Goal: Information Seeking & Learning: Check status

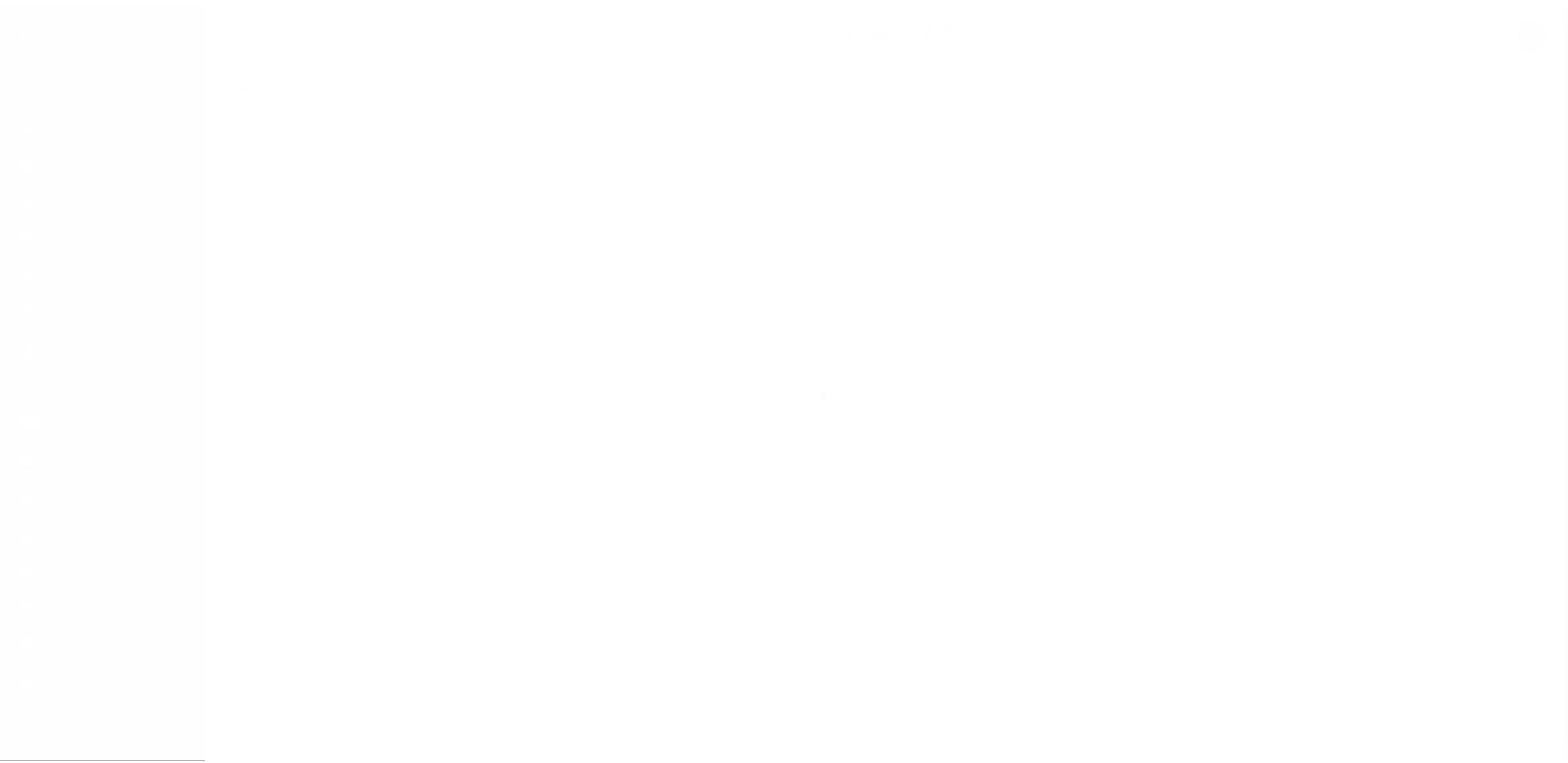
scroll to position [41, 0]
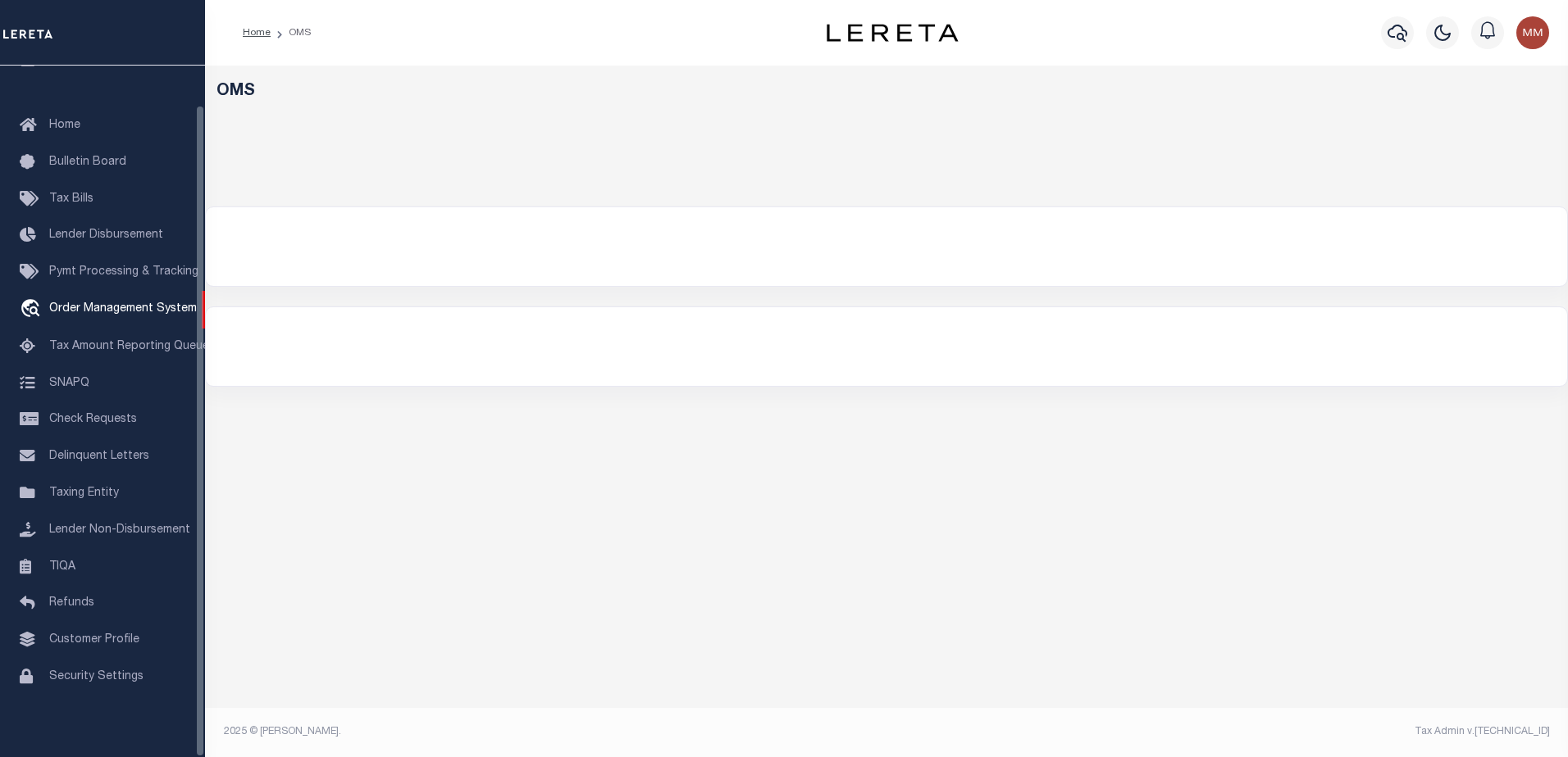
select select "200"
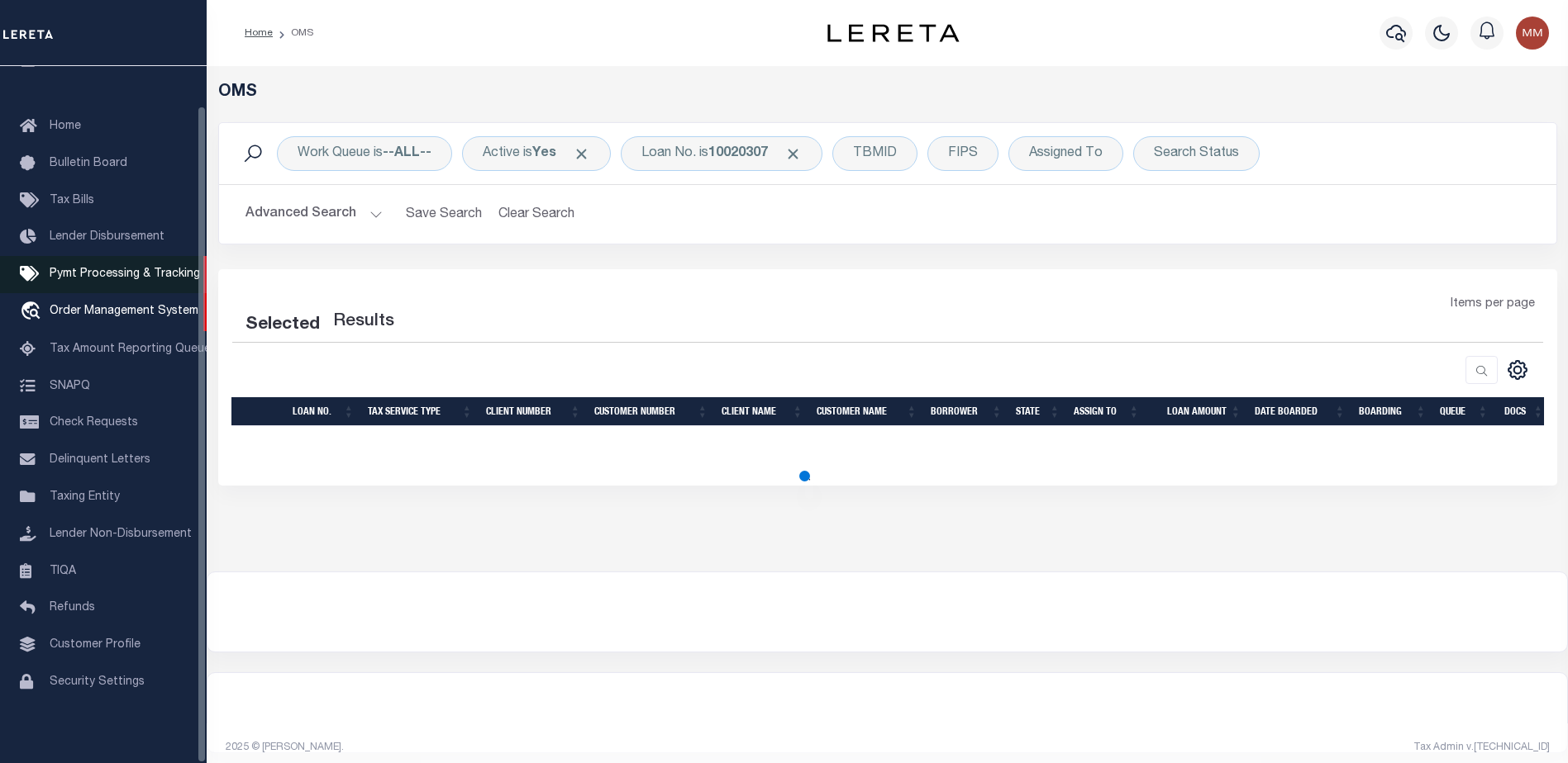
select select "200"
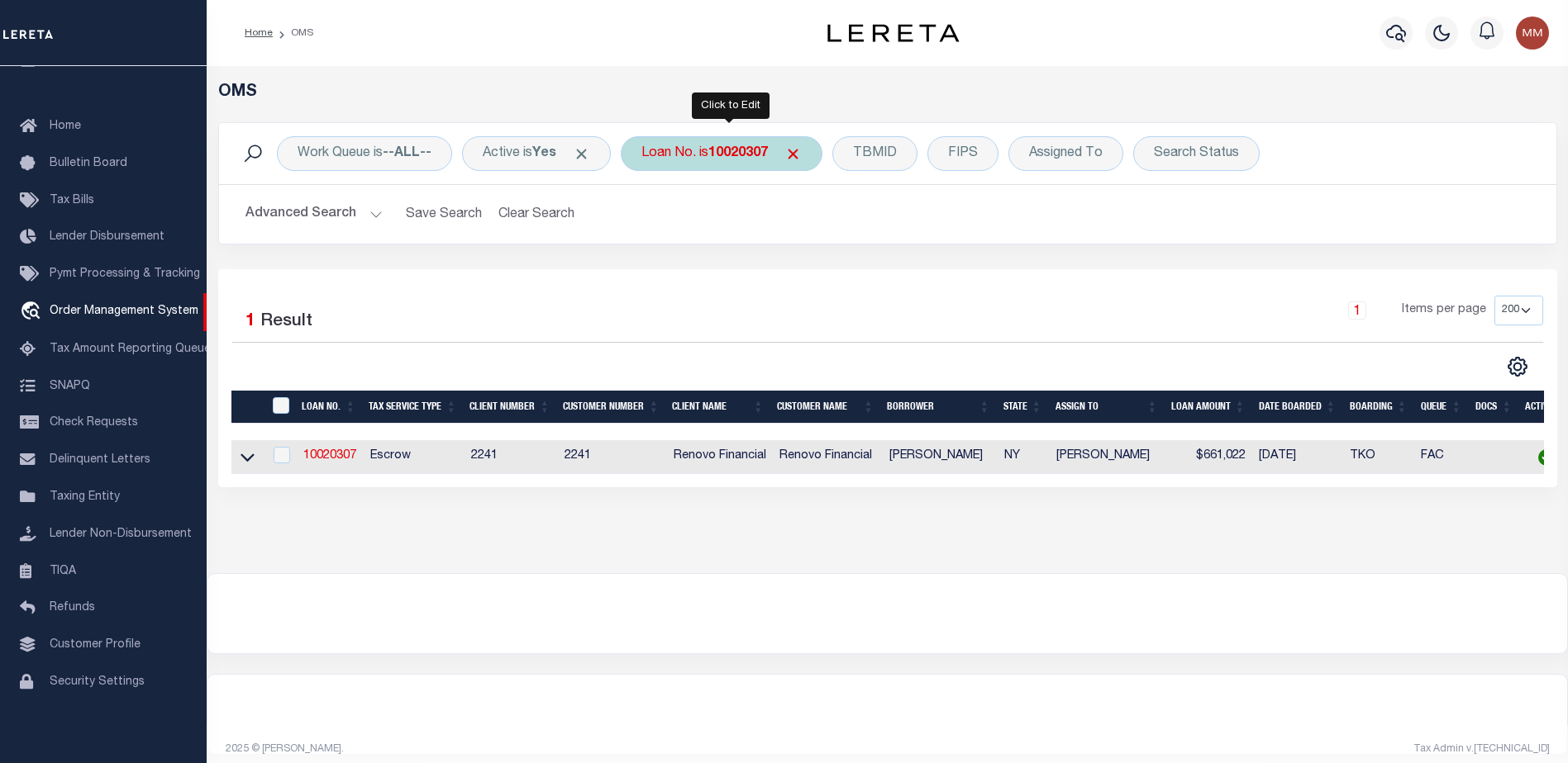
click at [752, 154] on b "10020307" at bounding box center [738, 153] width 60 height 14
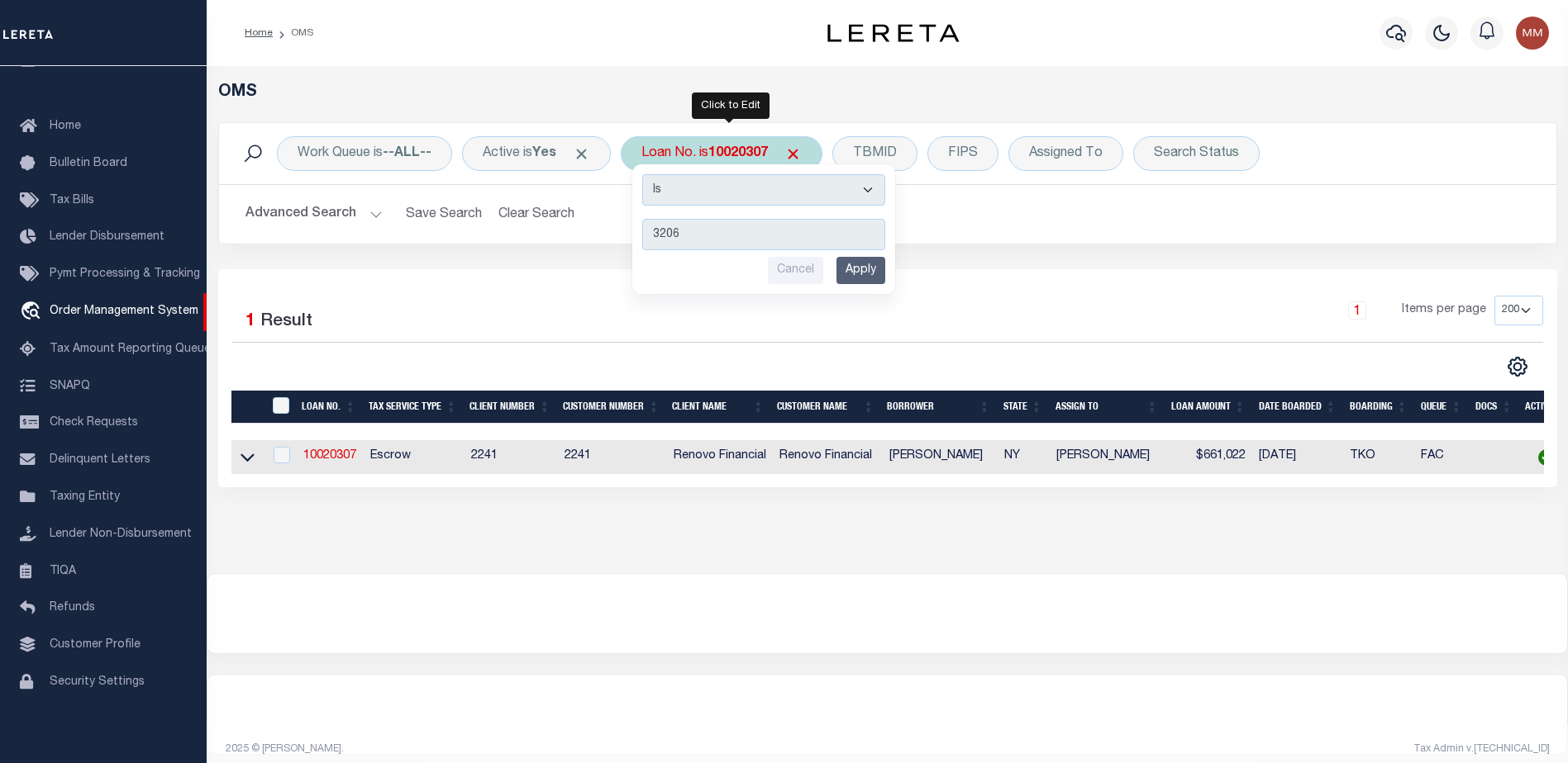
type input "3206"
click at [872, 271] on input "Apply" at bounding box center [861, 271] width 49 height 27
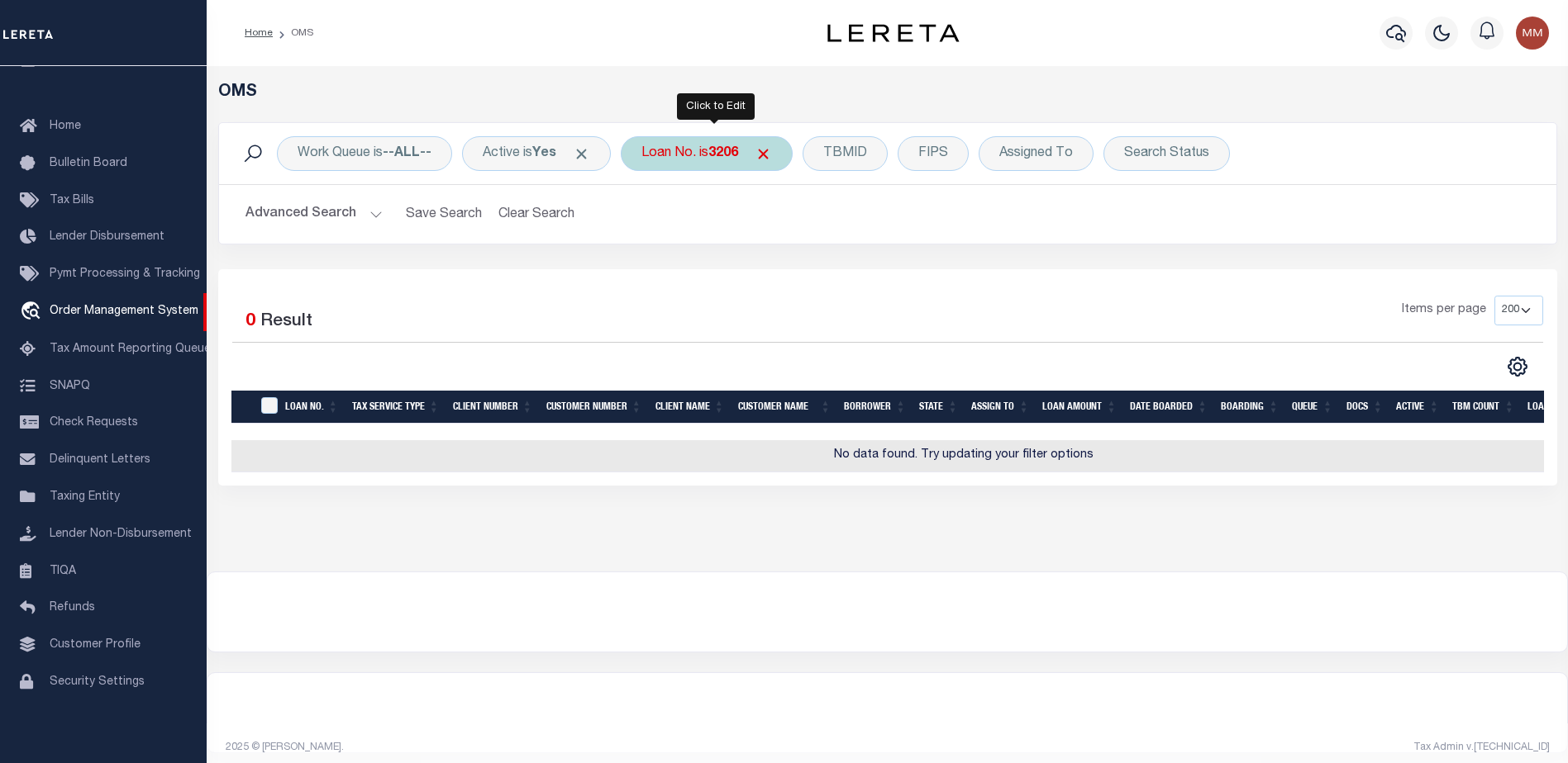
click at [738, 152] on b "3206" at bounding box center [723, 153] width 30 height 14
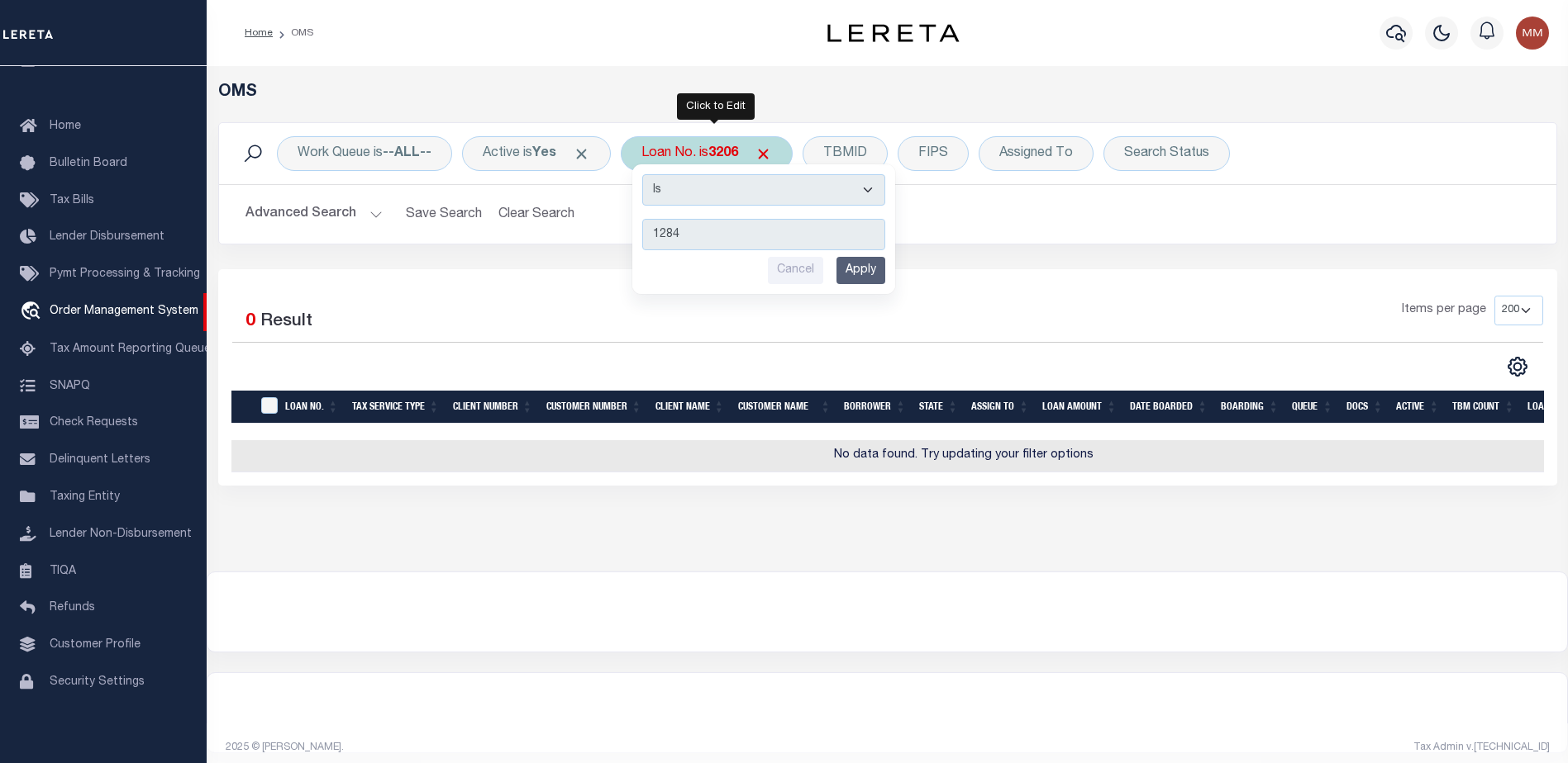
type input "12840"
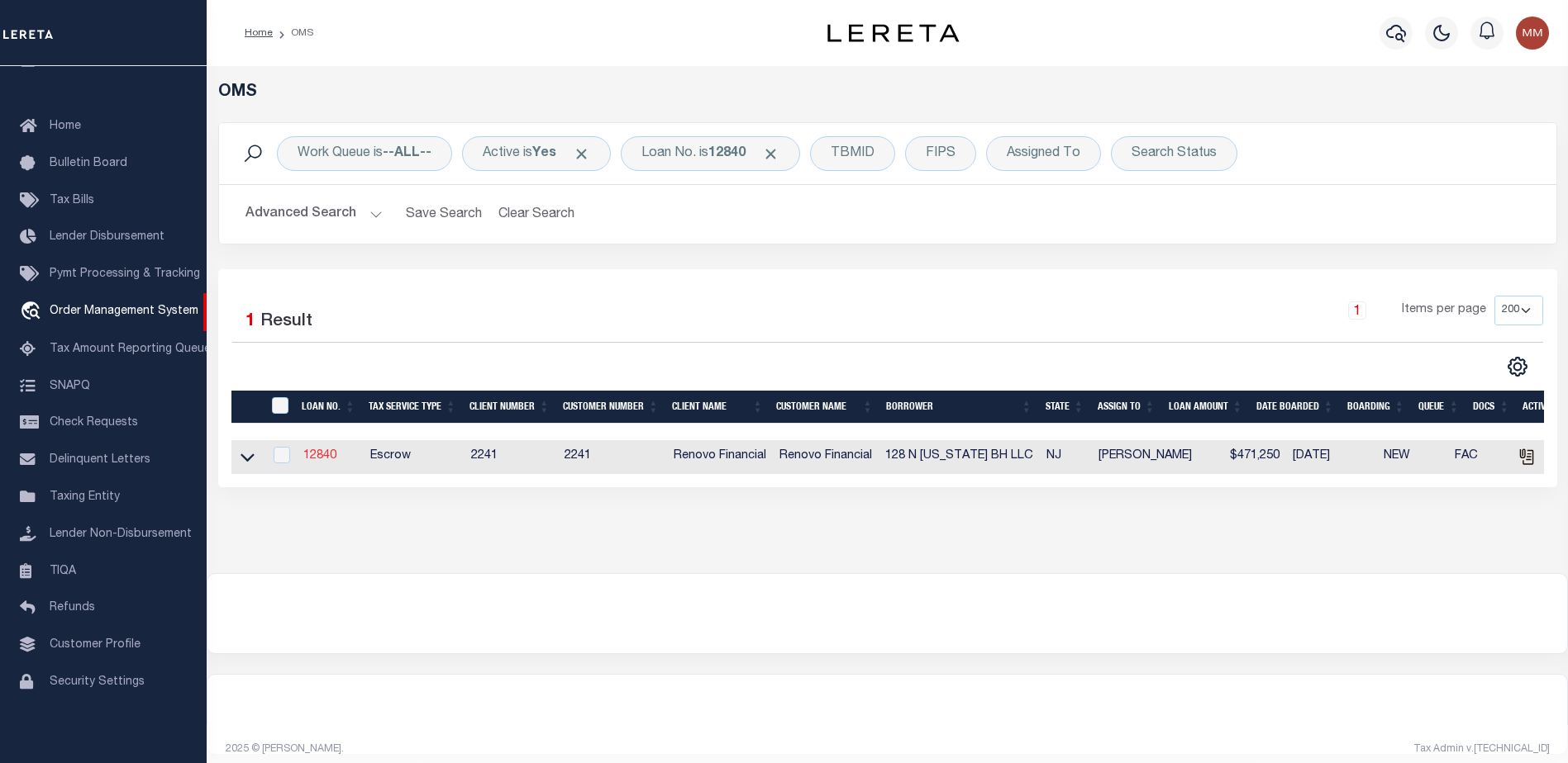
click at [314, 457] on link "12840" at bounding box center [319, 455] width 33 height 12
type input "12840"
type input "128 N TENNESSEE BH LLC"
select select
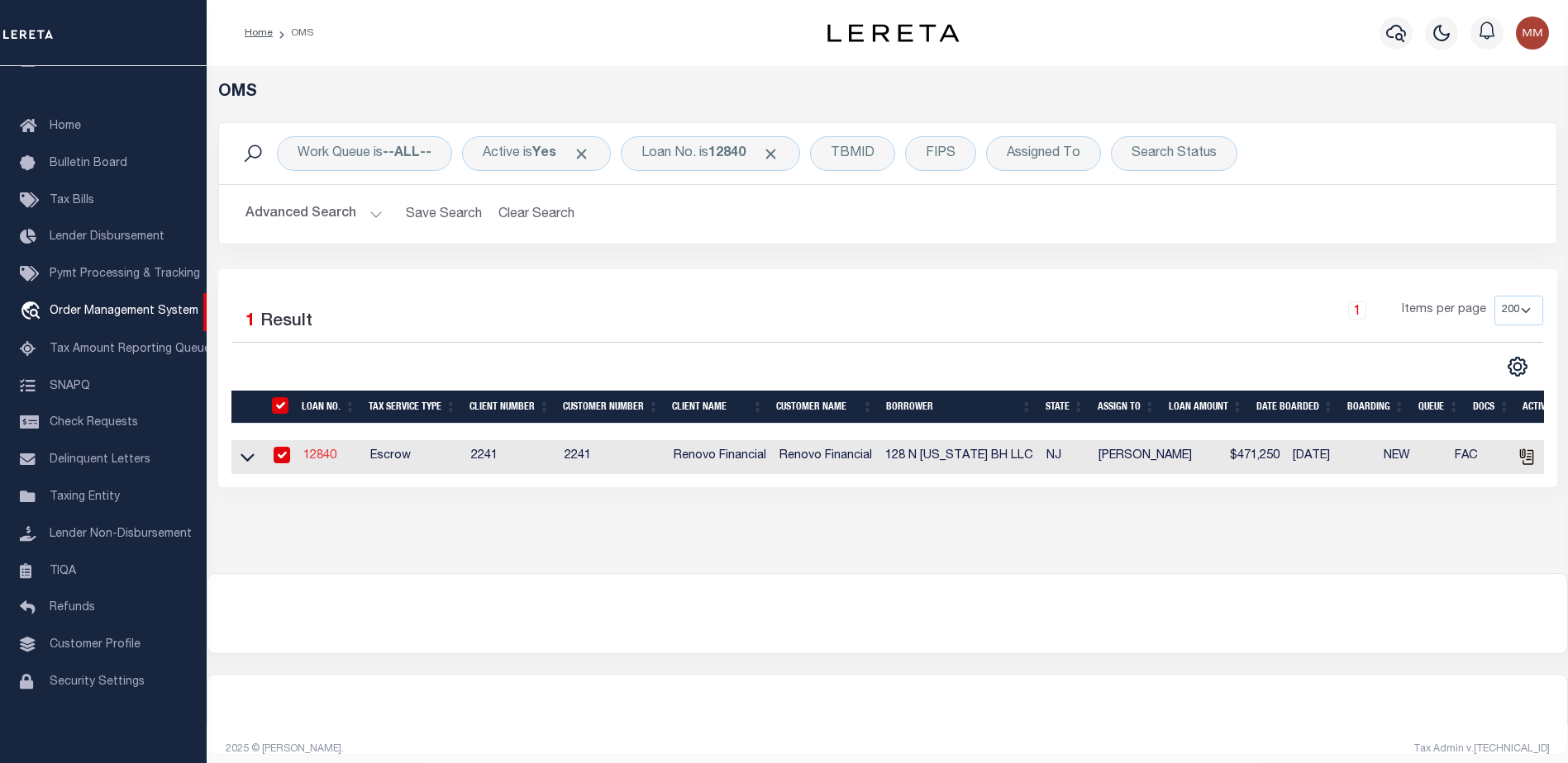
type input "20 Garfield Avenue"
type input "Passaic NJ 07055"
select select "10"
select select "Escrow"
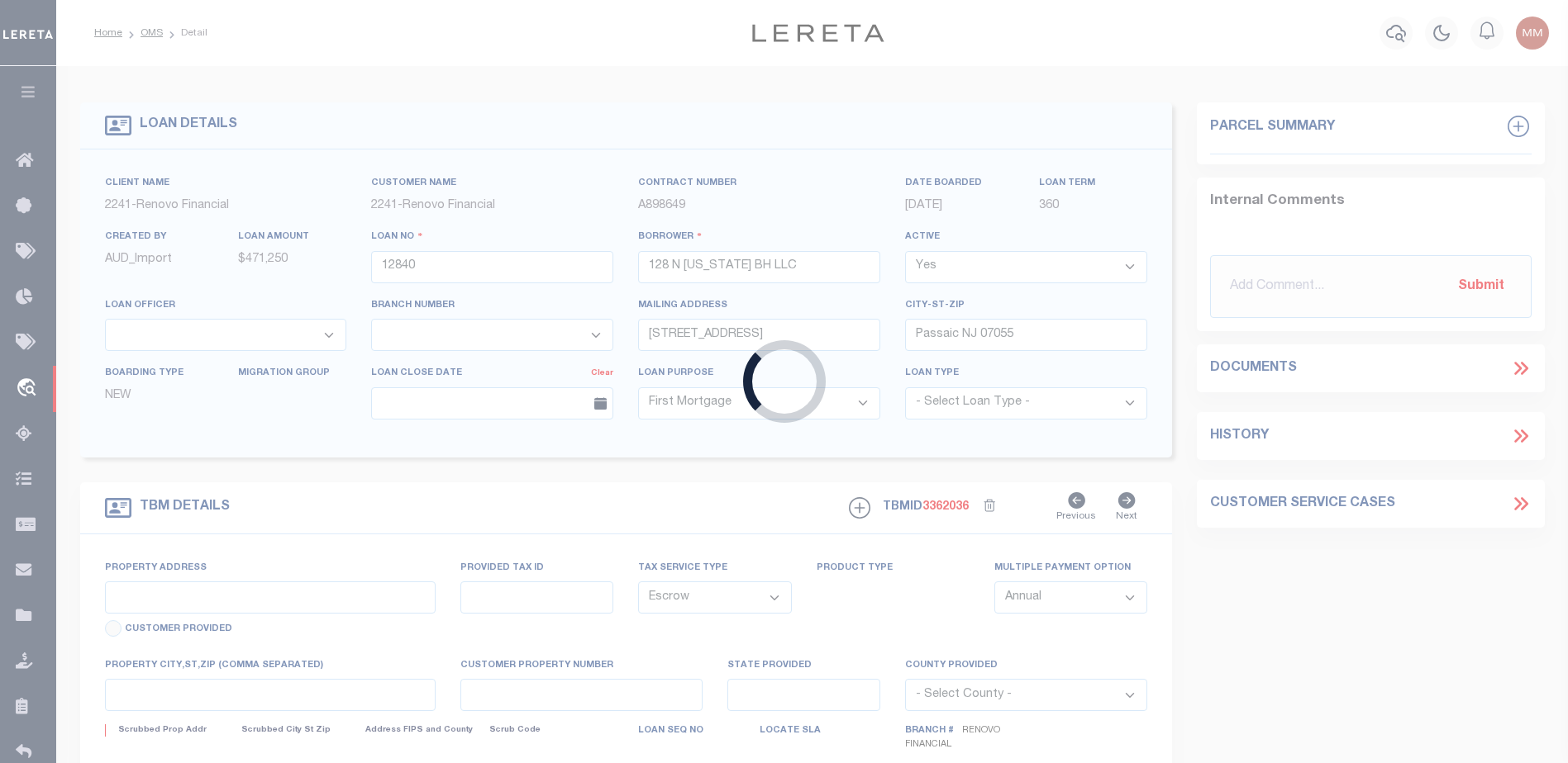
select select "25066"
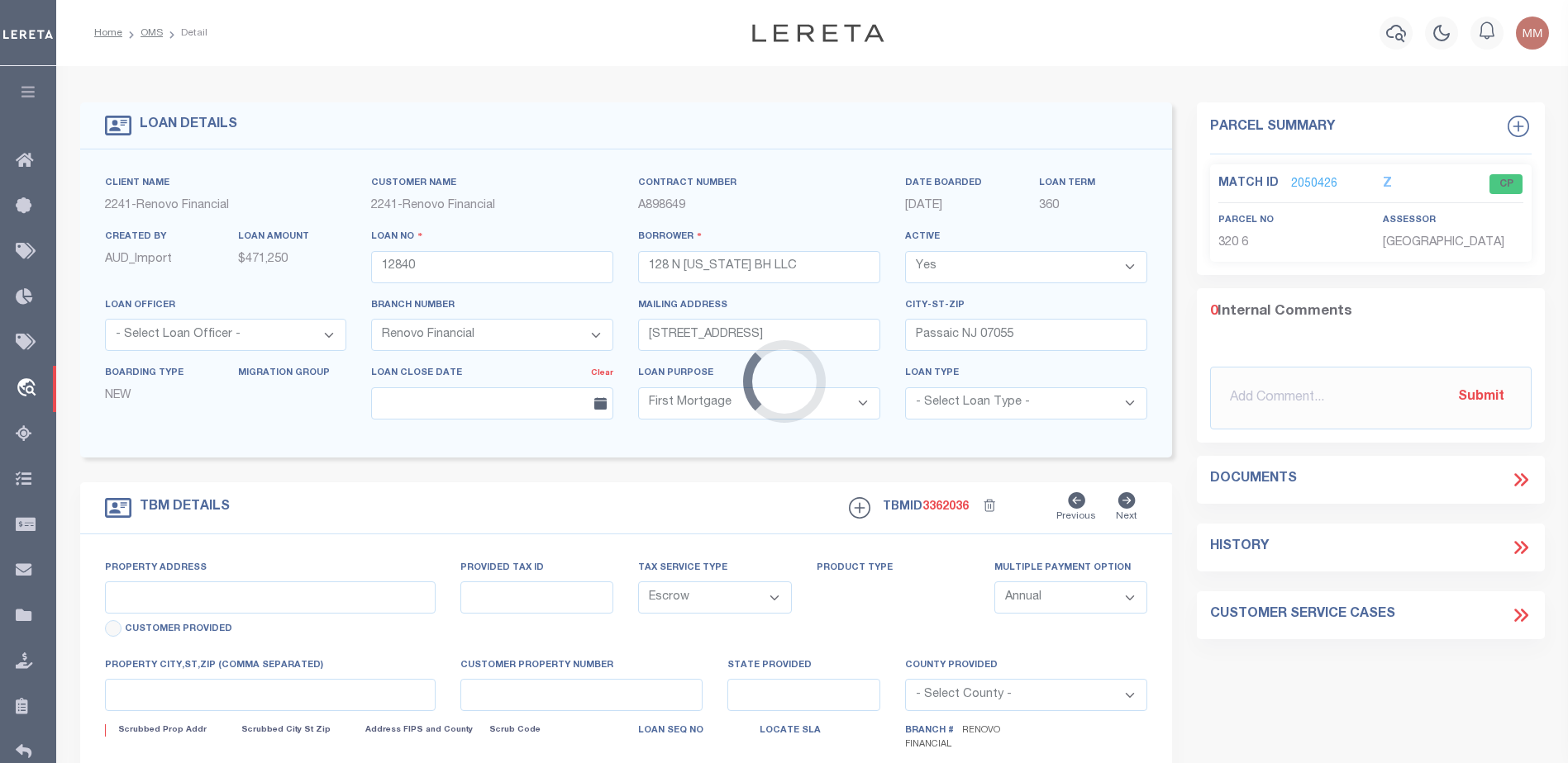
type input "128 North Tennessee Avenue"
select select
type input "Atlantic City, NJ 08401"
type input "a0kUS000002ive9"
type input "NJ"
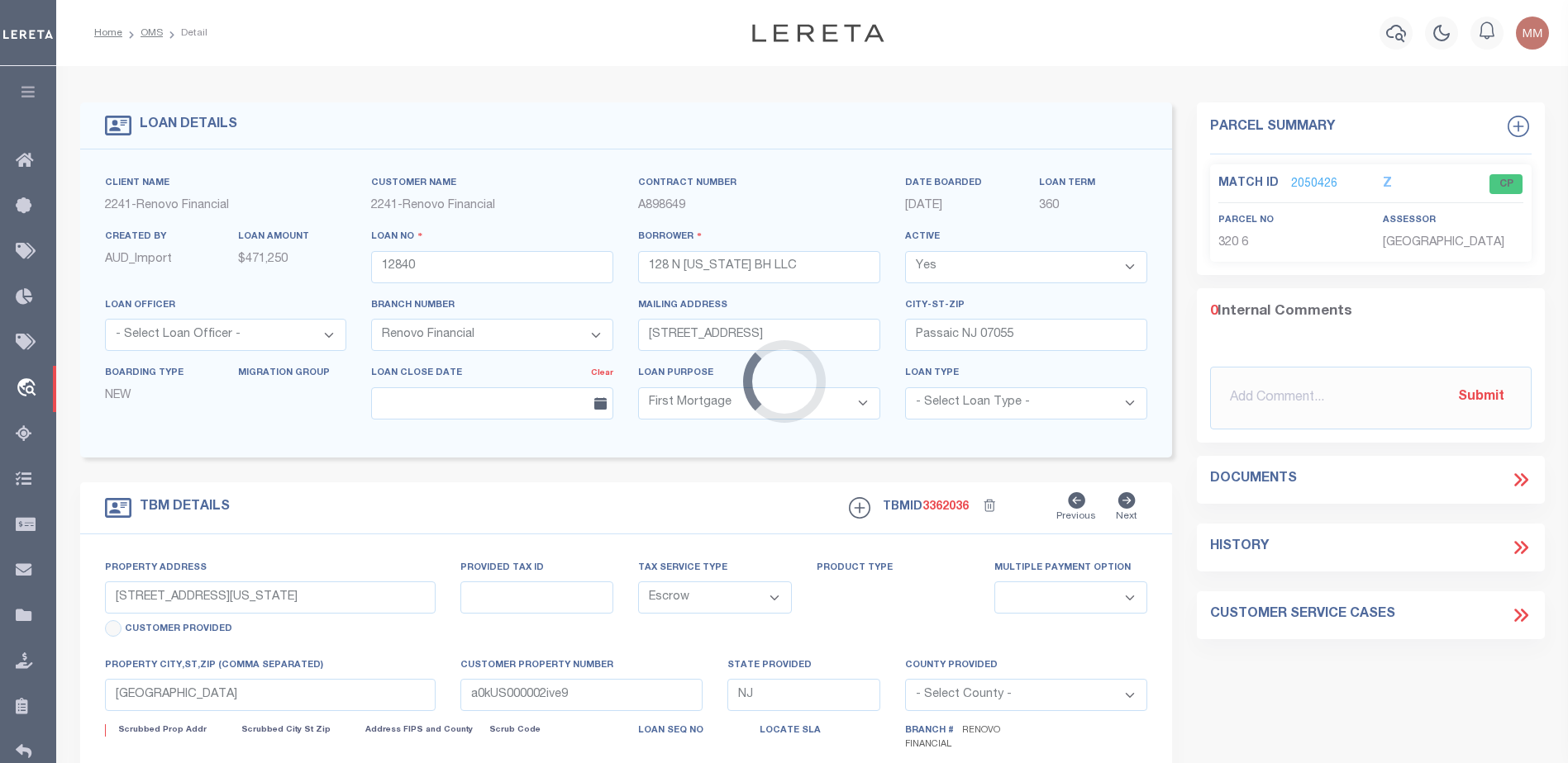
select select
type textarea "LEGAL REQUIRED"
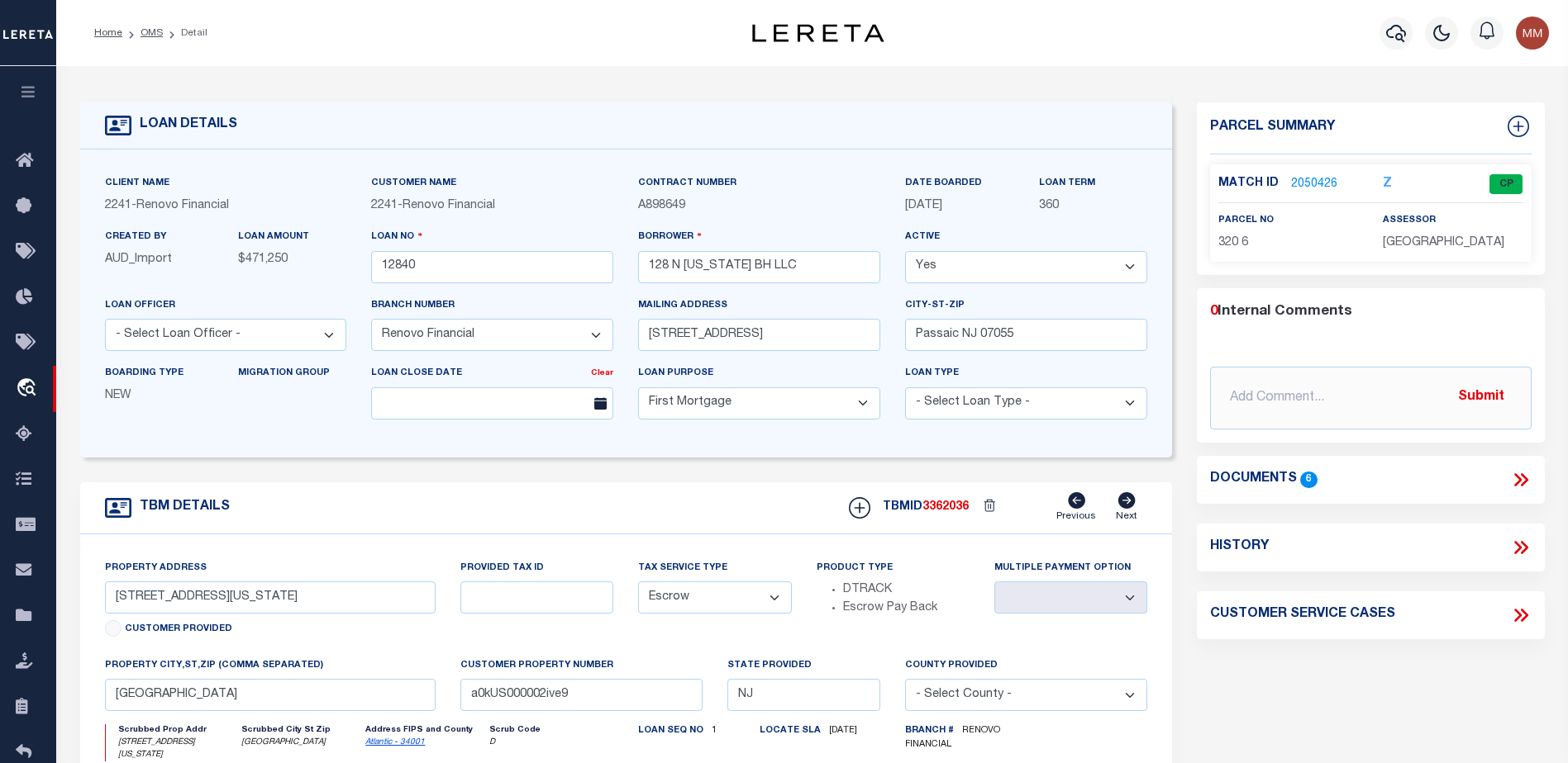
click at [1310, 182] on link "2050426" at bounding box center [1314, 184] width 46 height 17
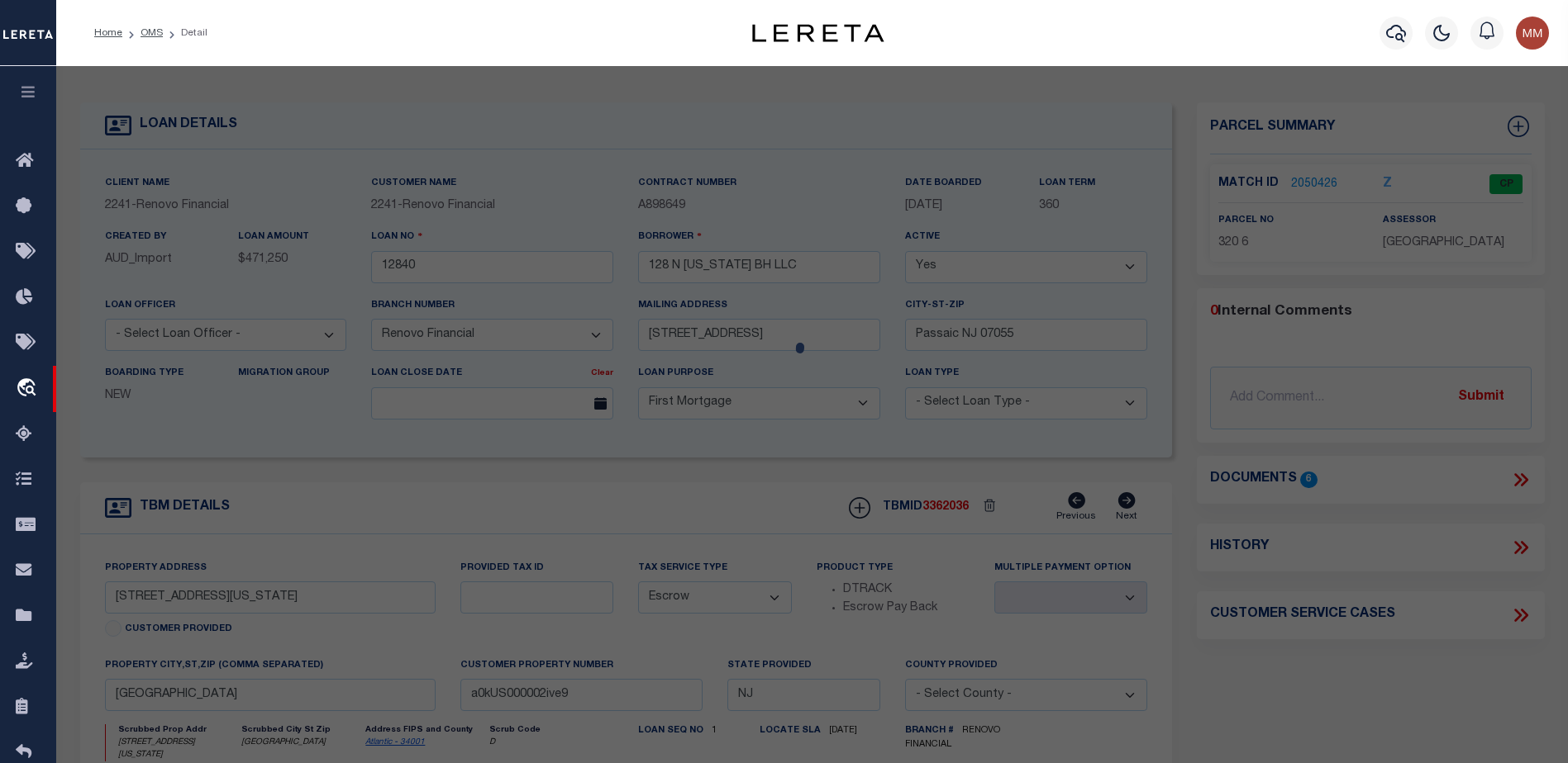
checkbox input "false"
select select "CP"
type input "JN DIAMONDS LLC"
select select
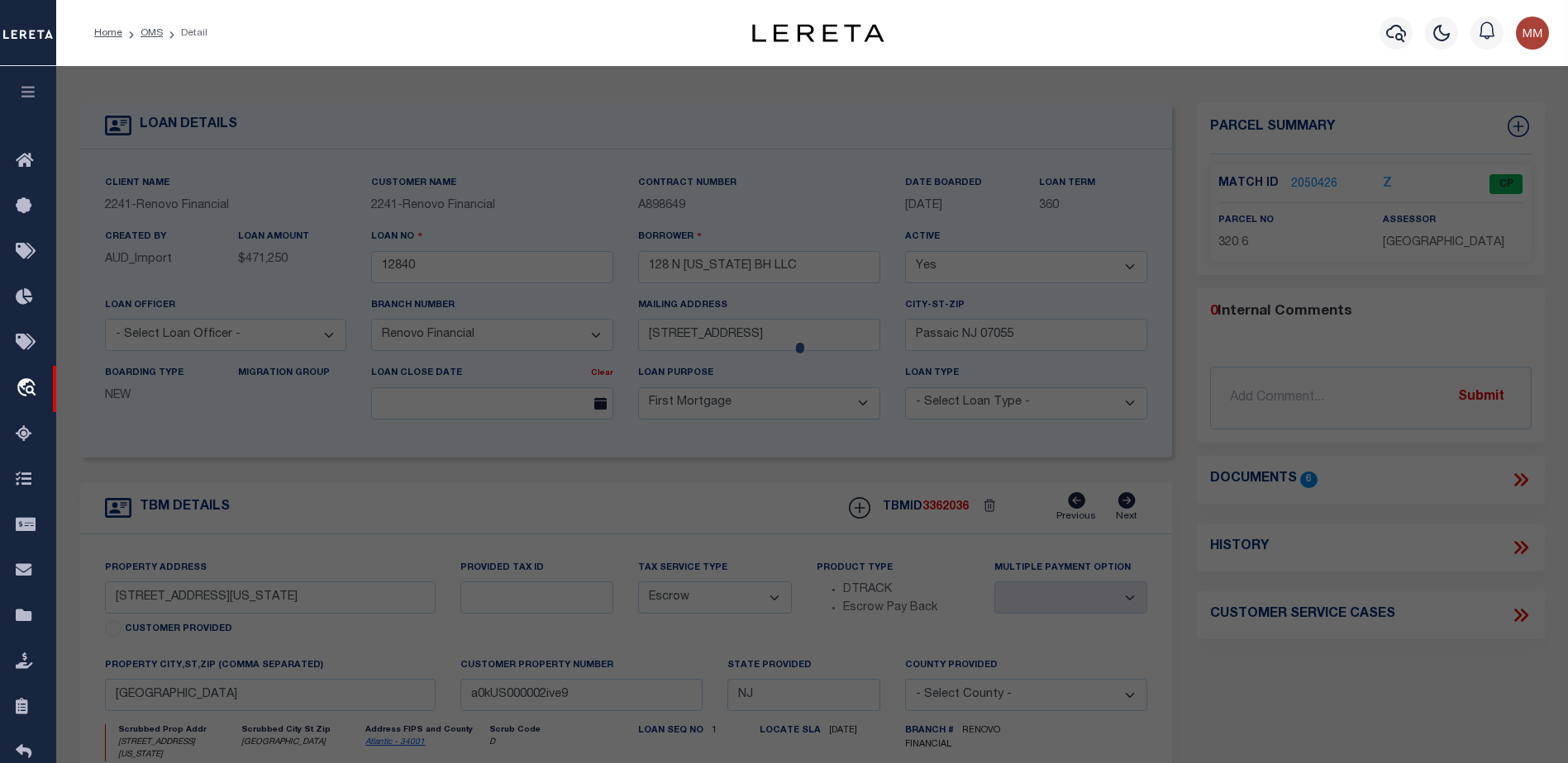
type input "128 N TENNESSEE AVE"
checkbox input "false"
type input "Atlantic City, NJ 08401"
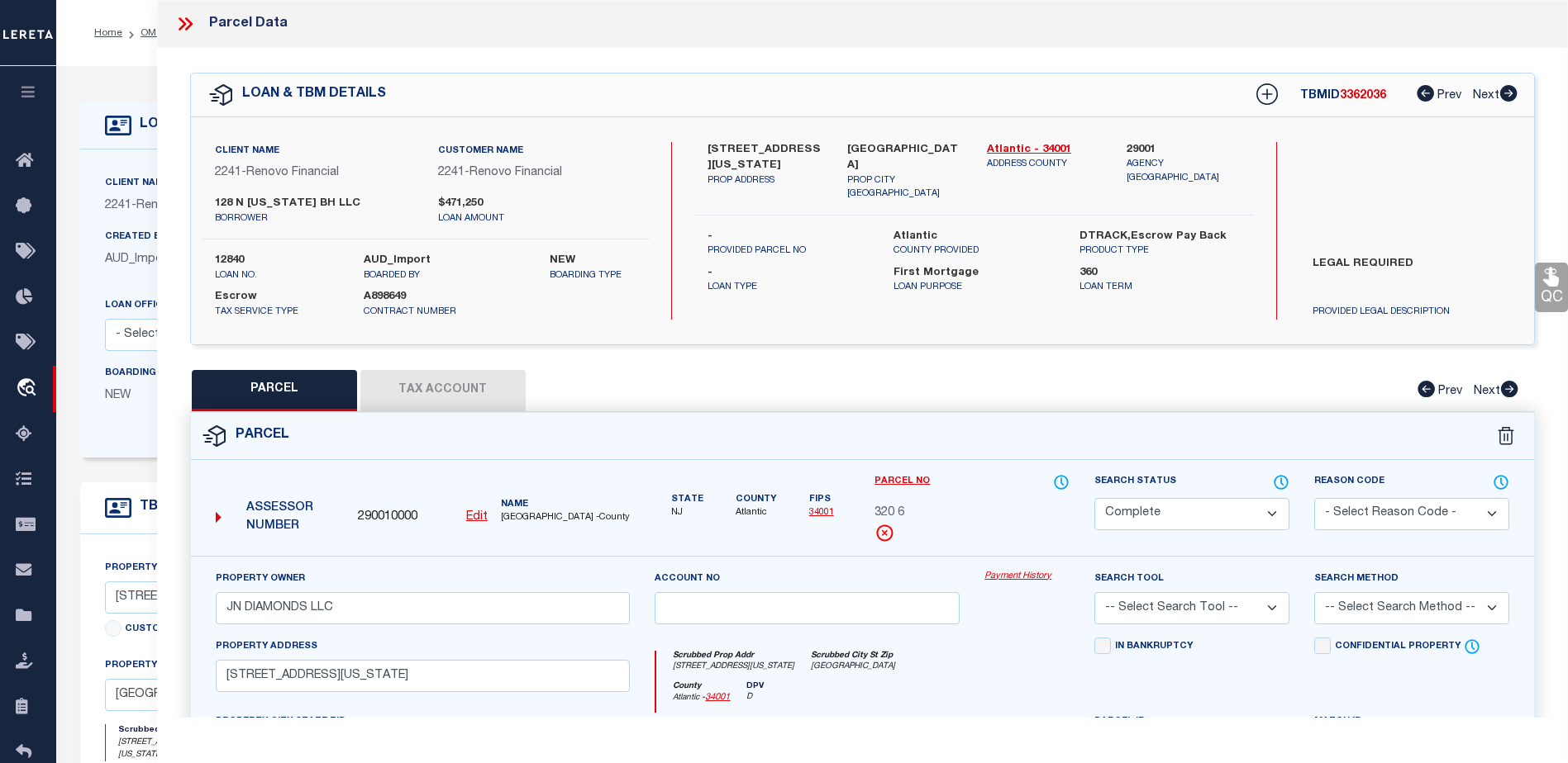
click at [993, 578] on link "Payment History" at bounding box center [1027, 577] width 85 height 14
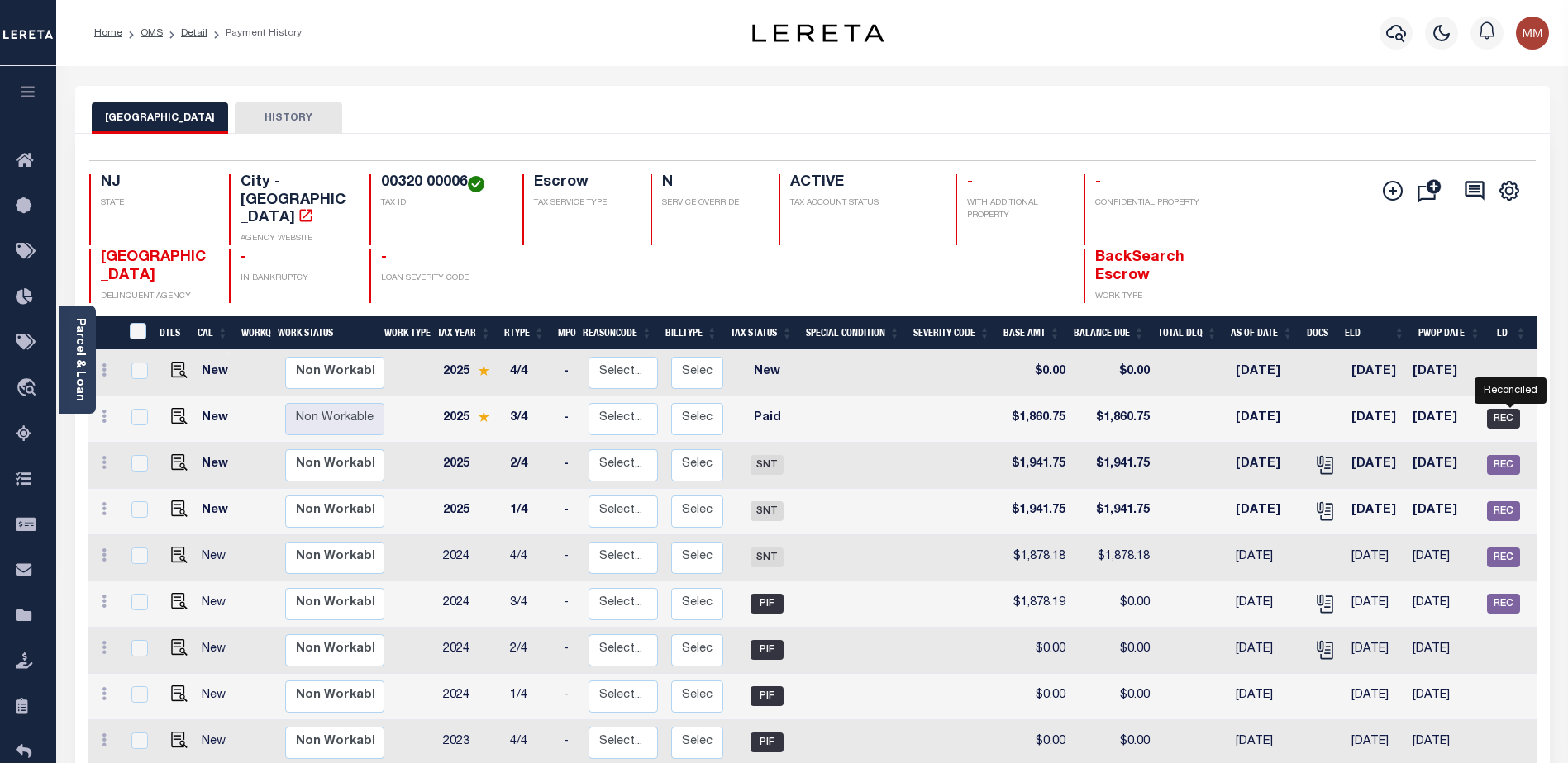
click at [1511, 409] on span "REC" at bounding box center [1503, 418] width 33 height 20
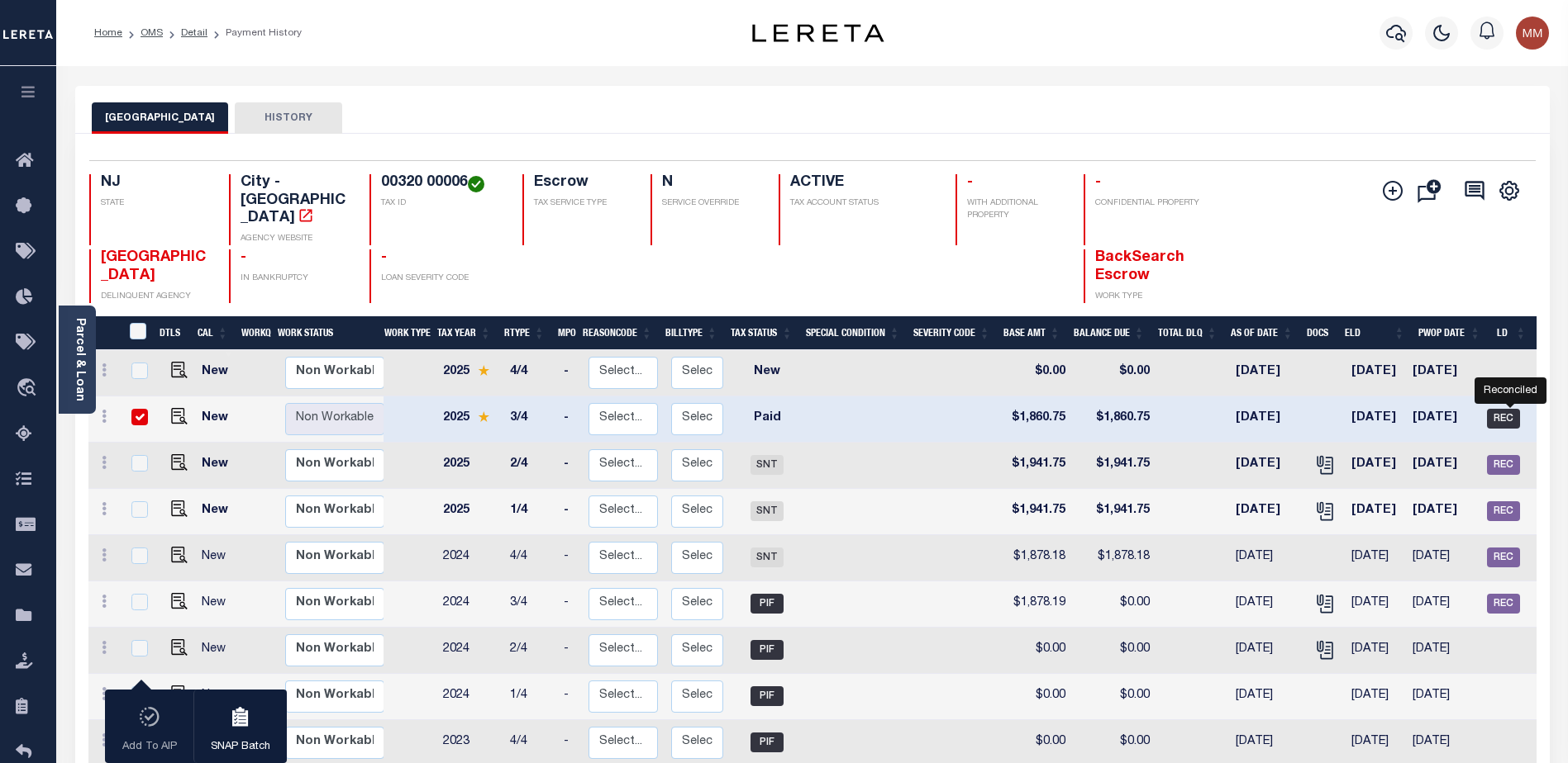
checkbox input "true"
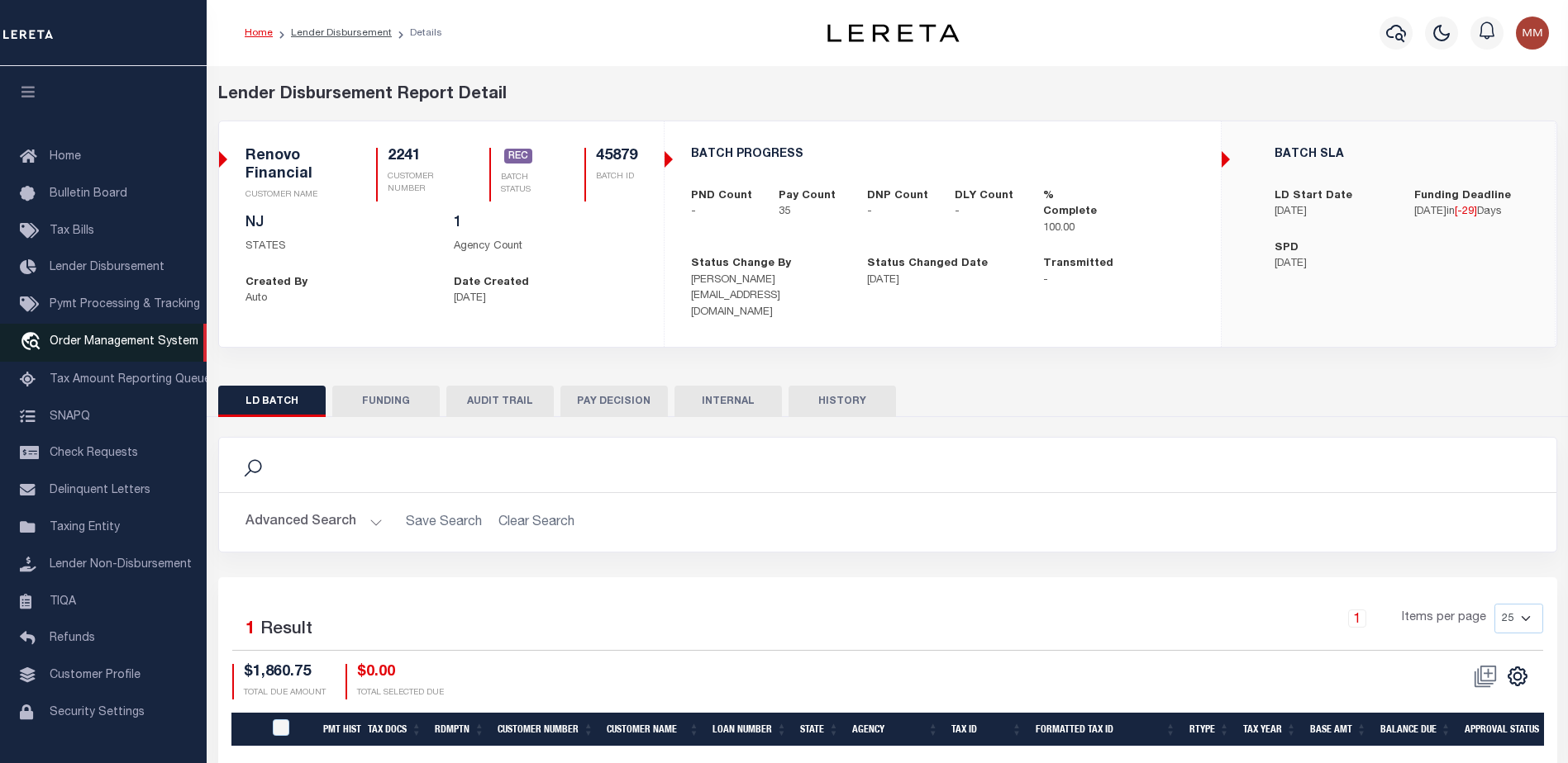
click at [160, 348] on span "Order Management System" at bounding box center [124, 342] width 149 height 12
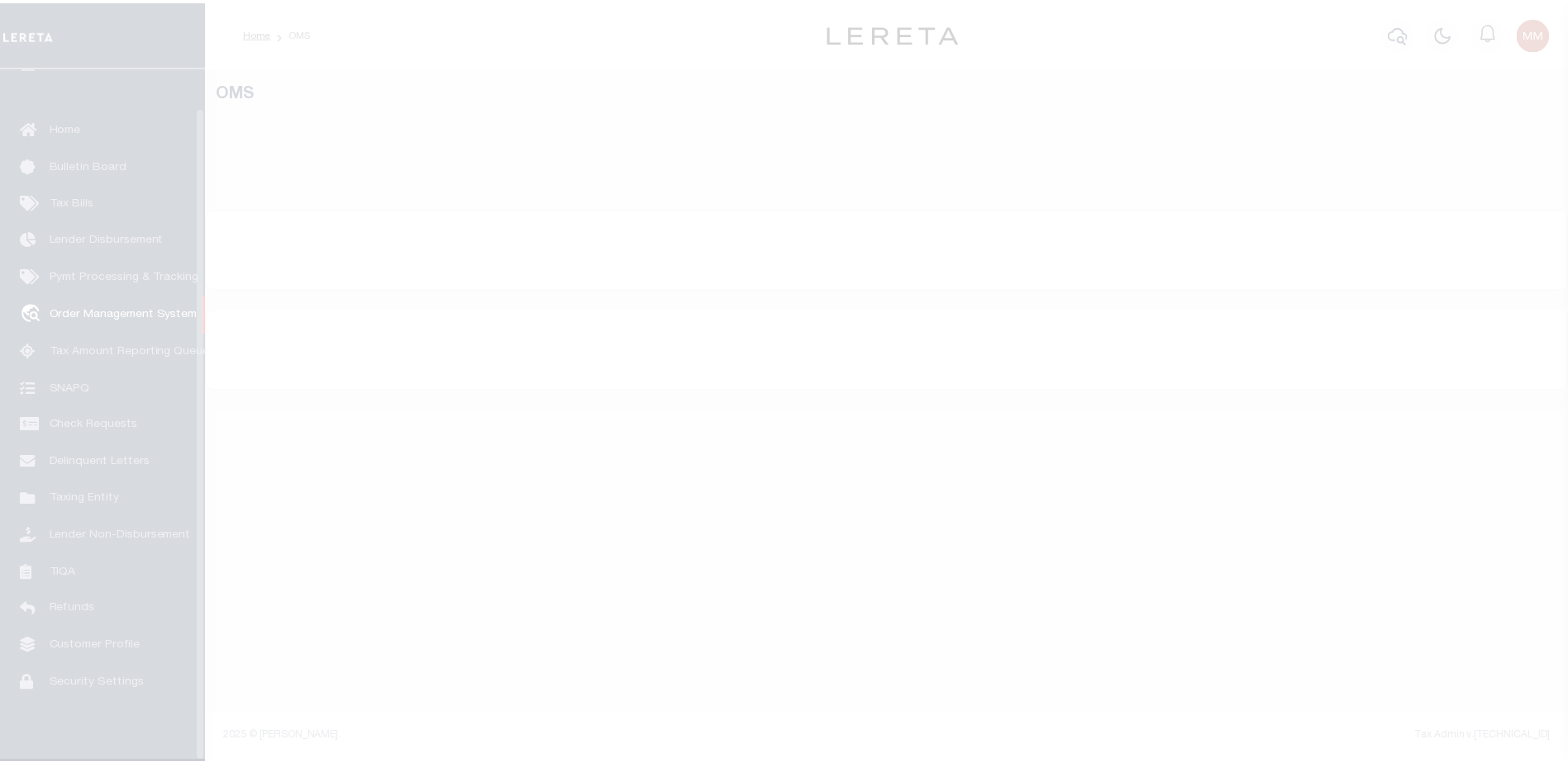
scroll to position [41, 0]
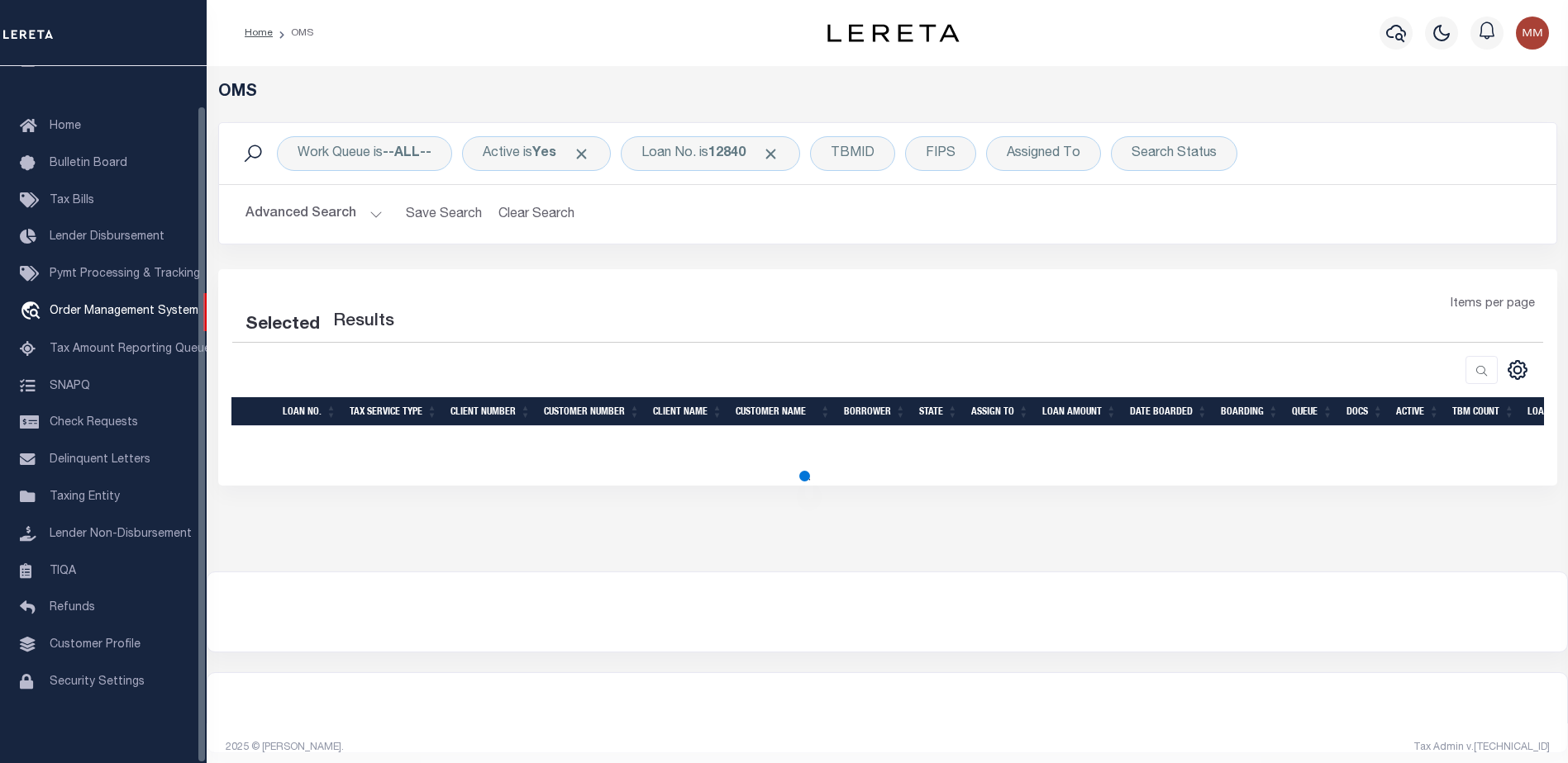
select select "200"
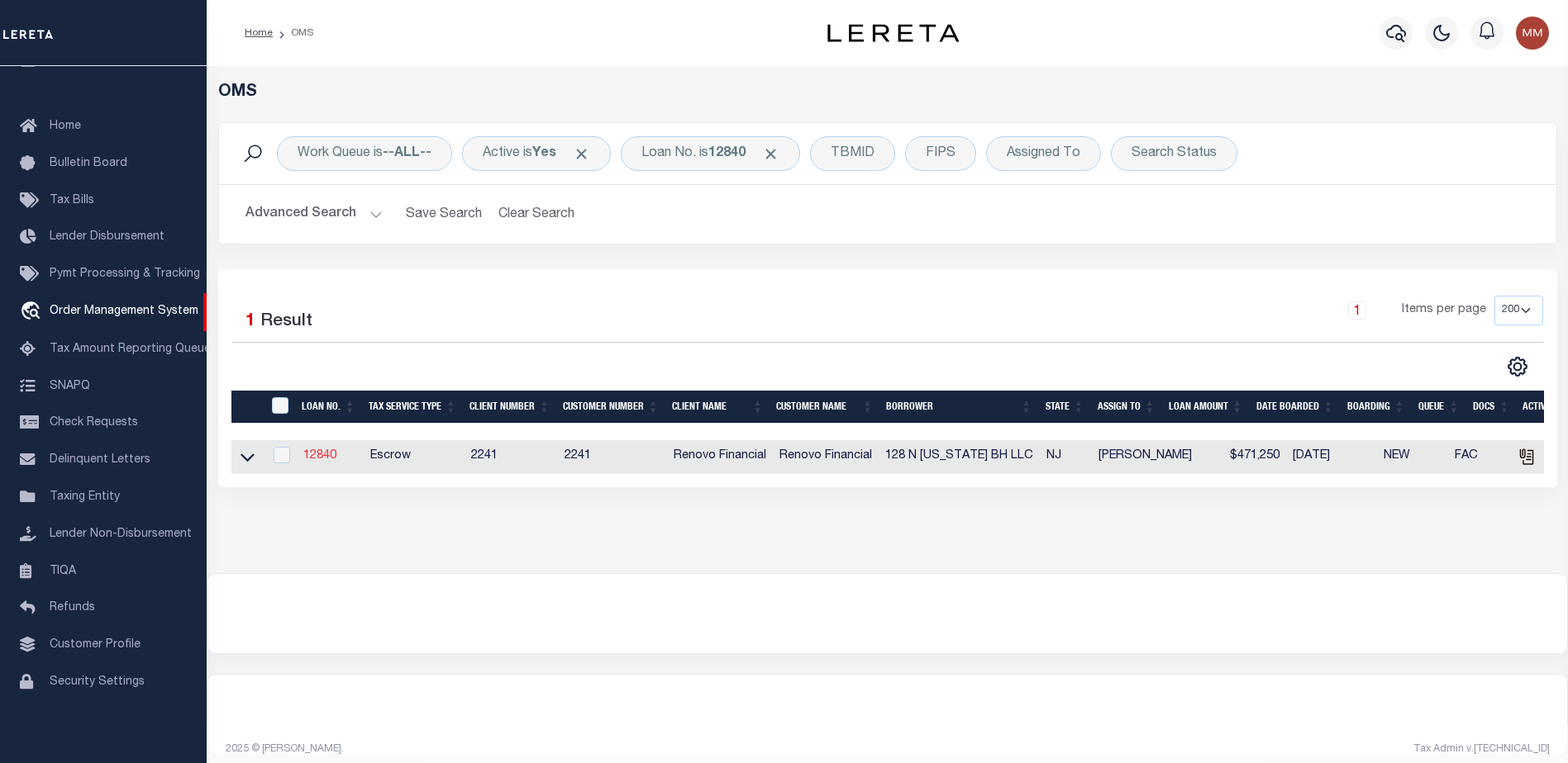
click at [330, 458] on link "12840" at bounding box center [319, 455] width 33 height 12
type input "12840"
type input "128 N TENNESSEE BH LLC"
select select
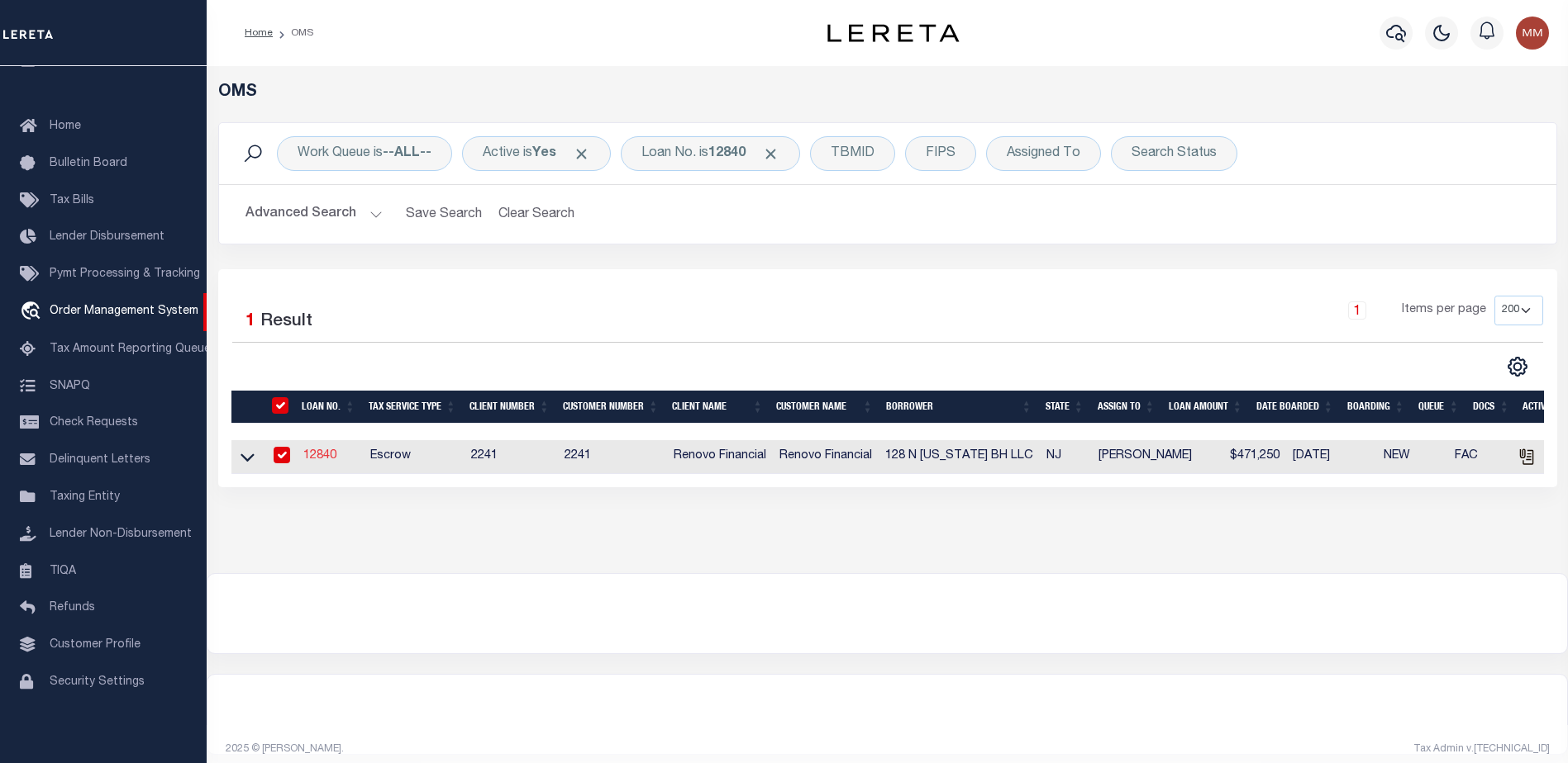
type input "20 Garfield Avenue"
type input "Passaic NJ 07055"
select select "10"
select select "Escrow"
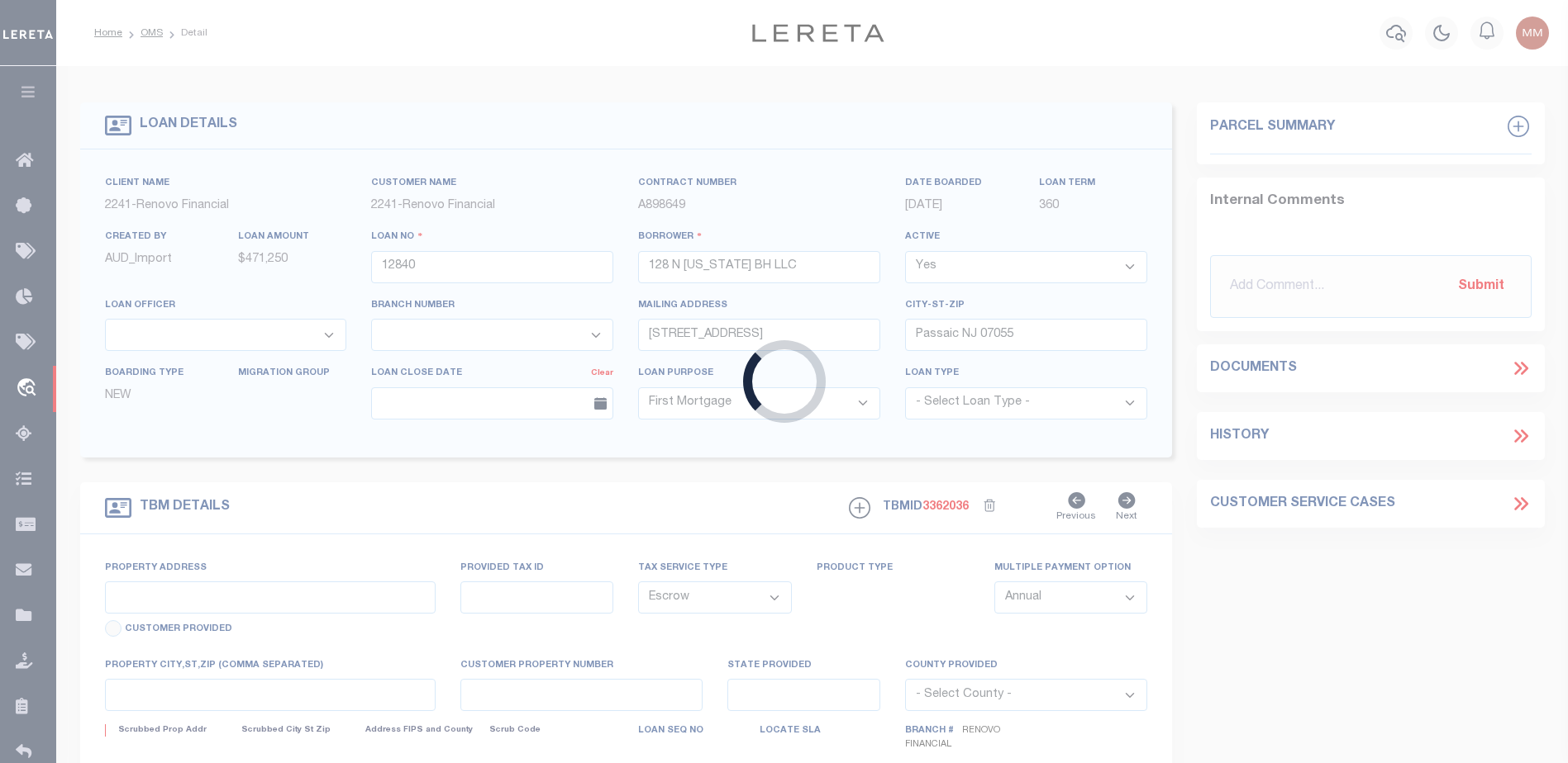
type input "128 North Tennessee Avenue"
select select
type input "Atlantic City, NJ 08401"
type input "a0kUS000002ive9"
type input "NJ"
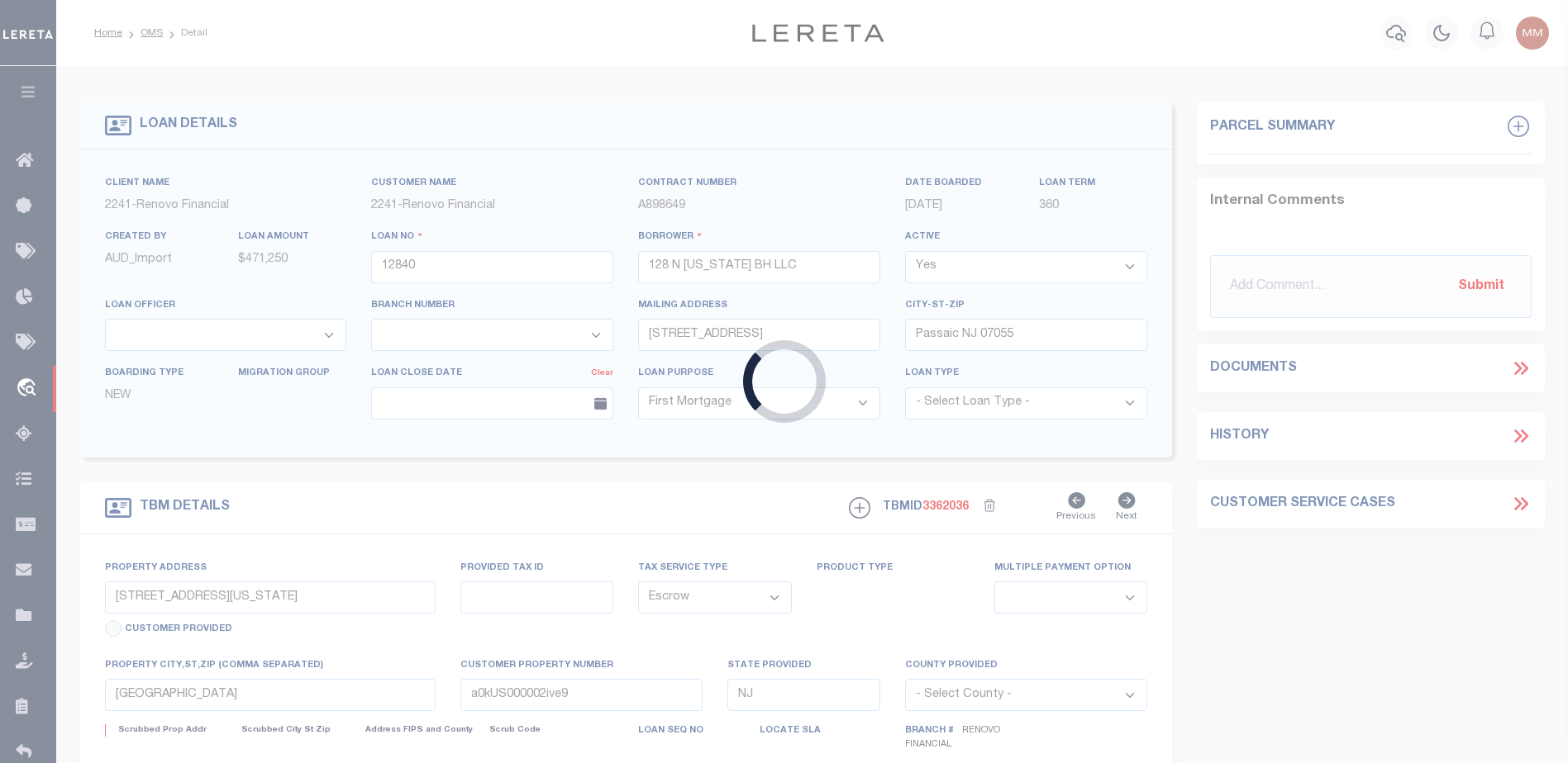
select select
type textarea "LEGAL REQUIRED"
select select "25066"
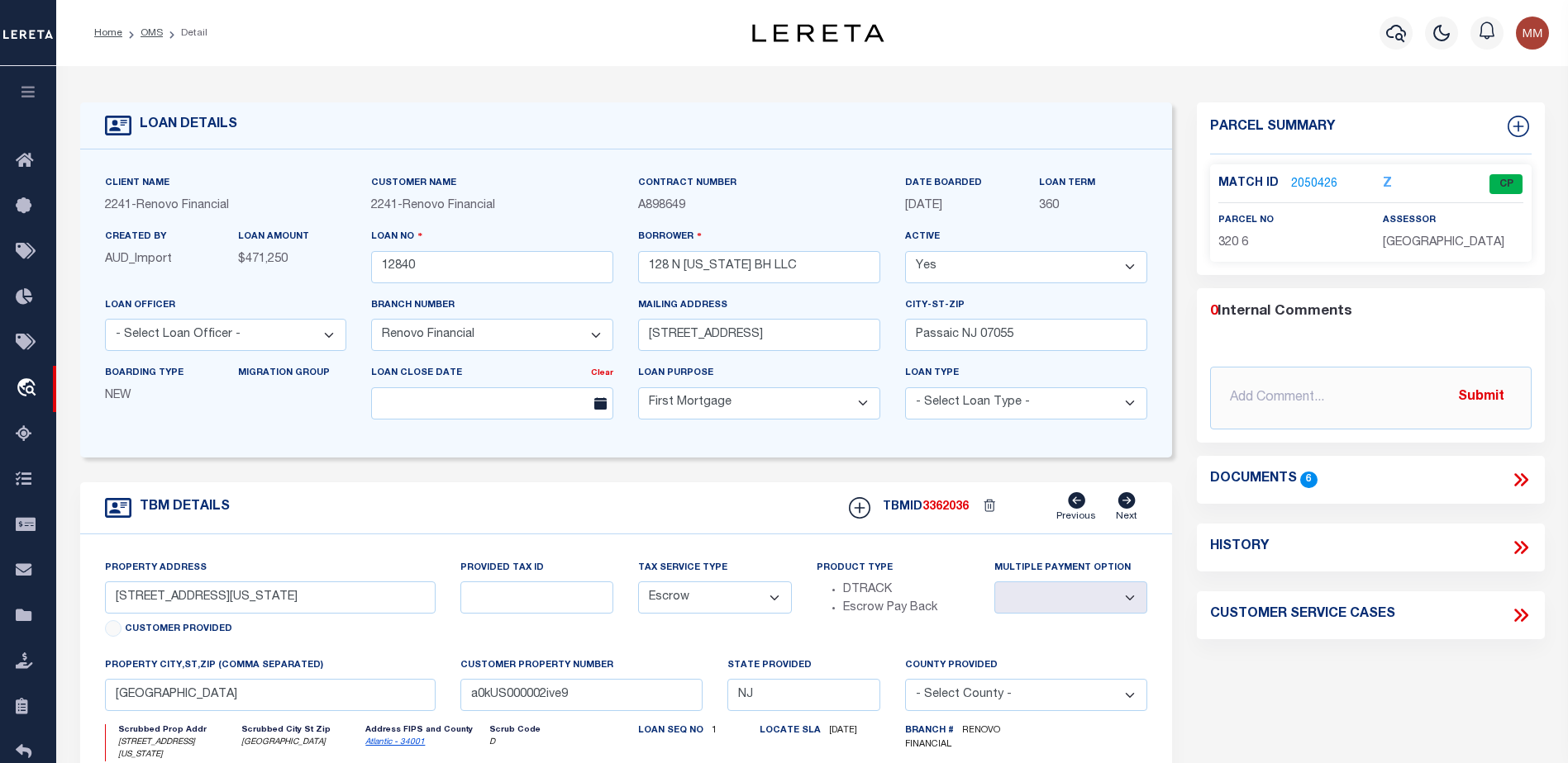
click at [1315, 176] on link "2050426" at bounding box center [1314, 184] width 46 height 17
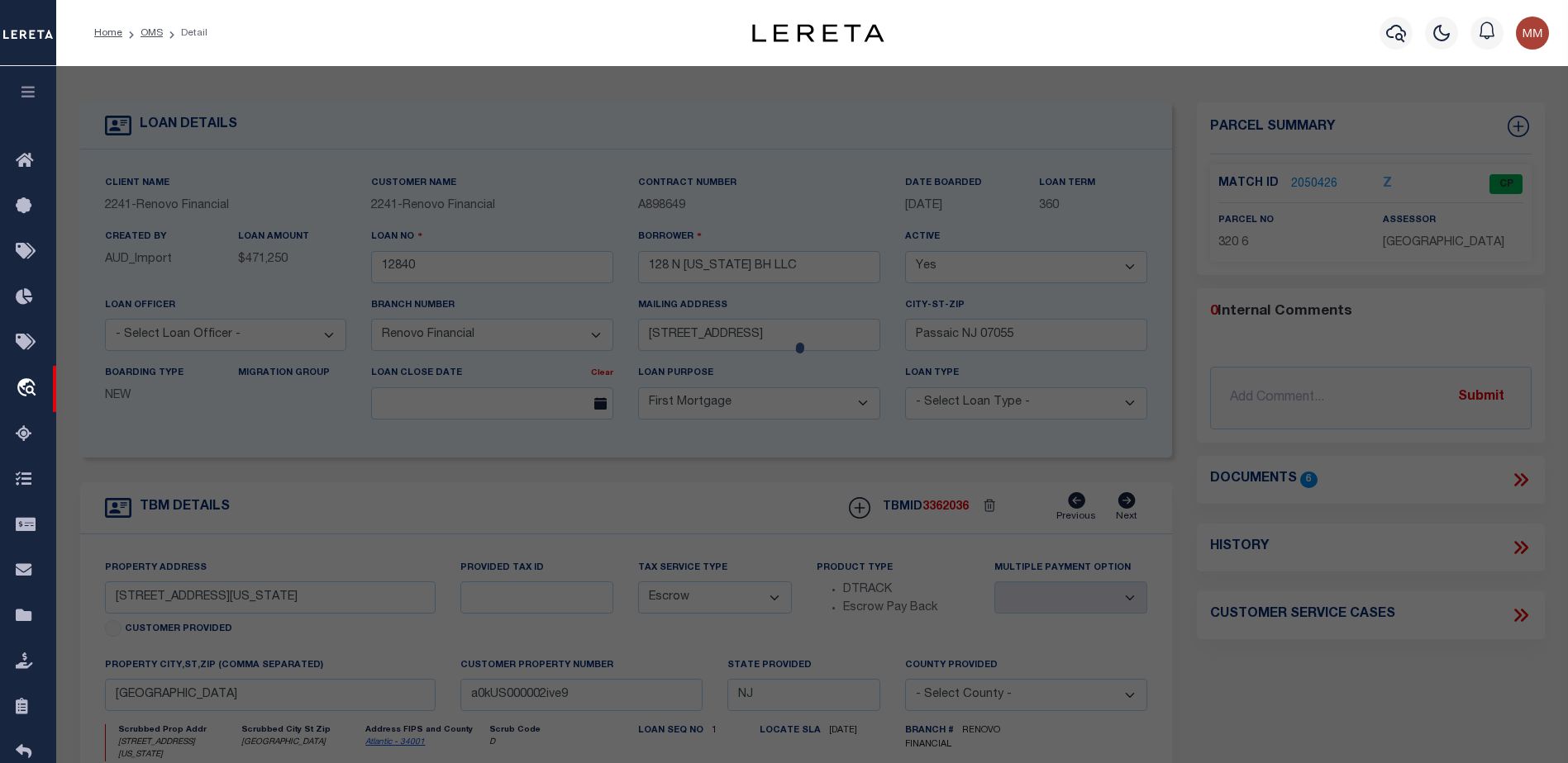
checkbox input "false"
select select "CP"
type input "JN DIAMONDS LLC"
select select
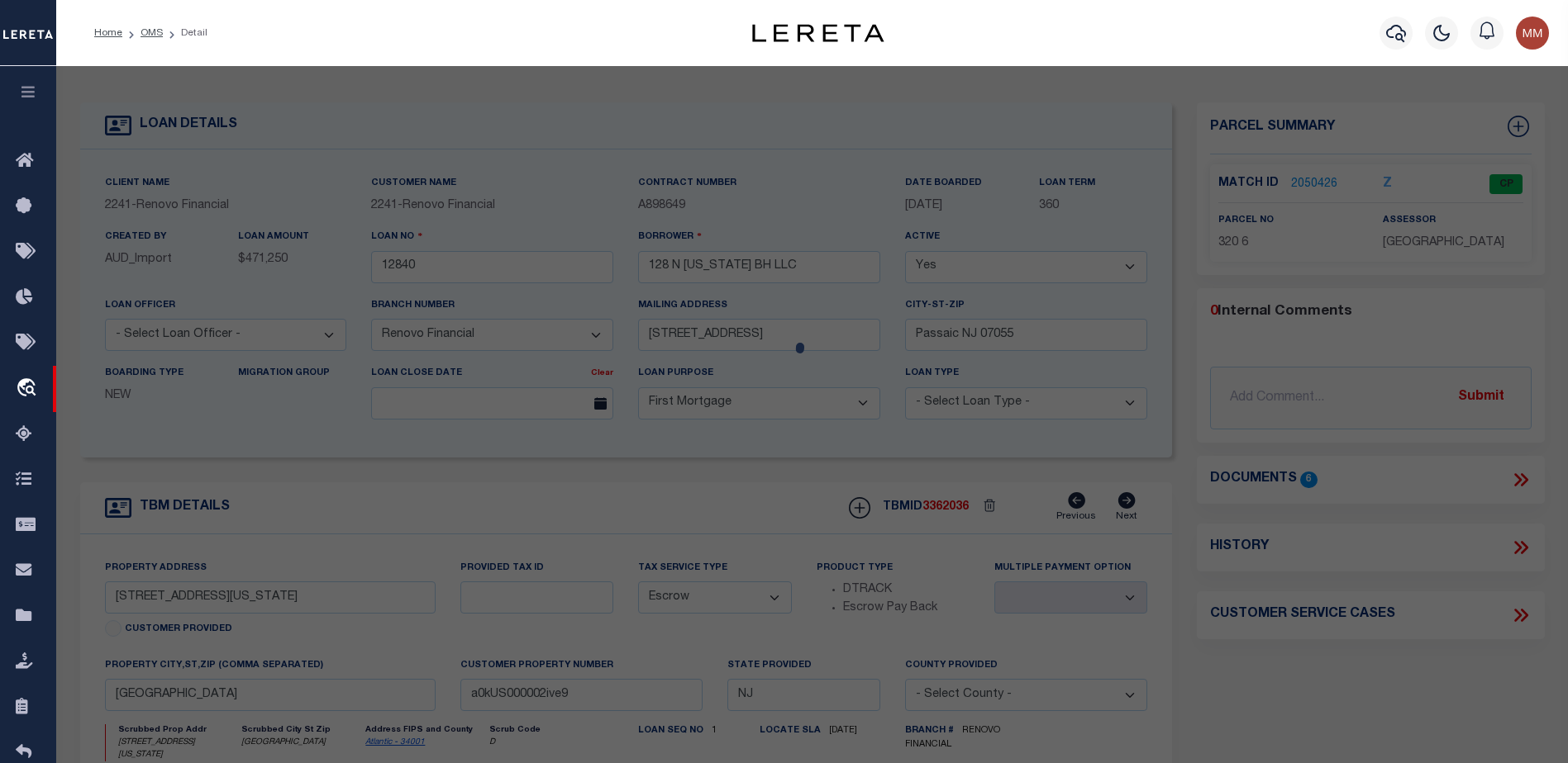
type input "128 N TENNESSEE AVE"
checkbox input "false"
type input "Atlantic City, NJ 08401"
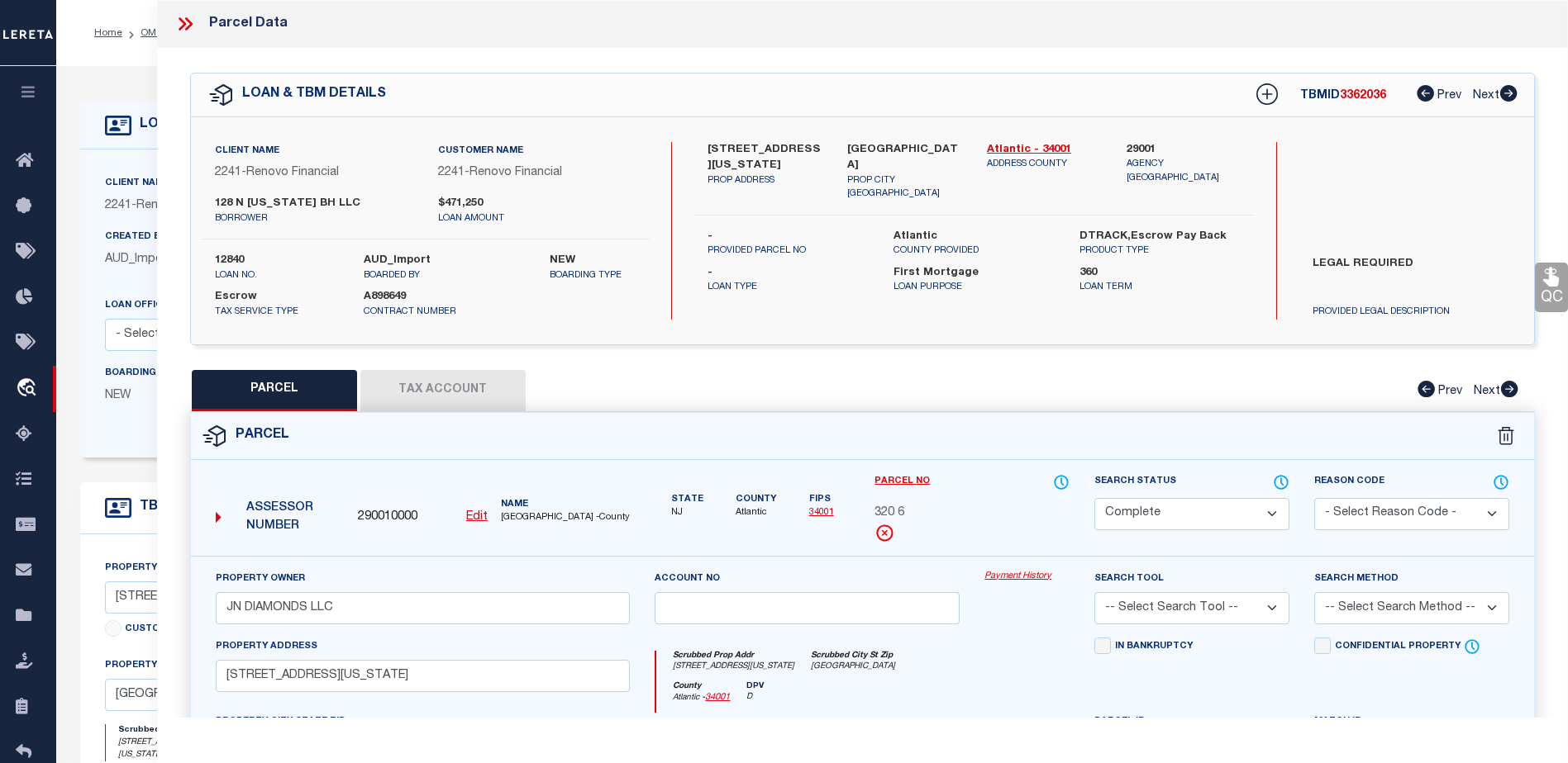
click at [1020, 570] on link "Payment History" at bounding box center [1027, 577] width 85 height 14
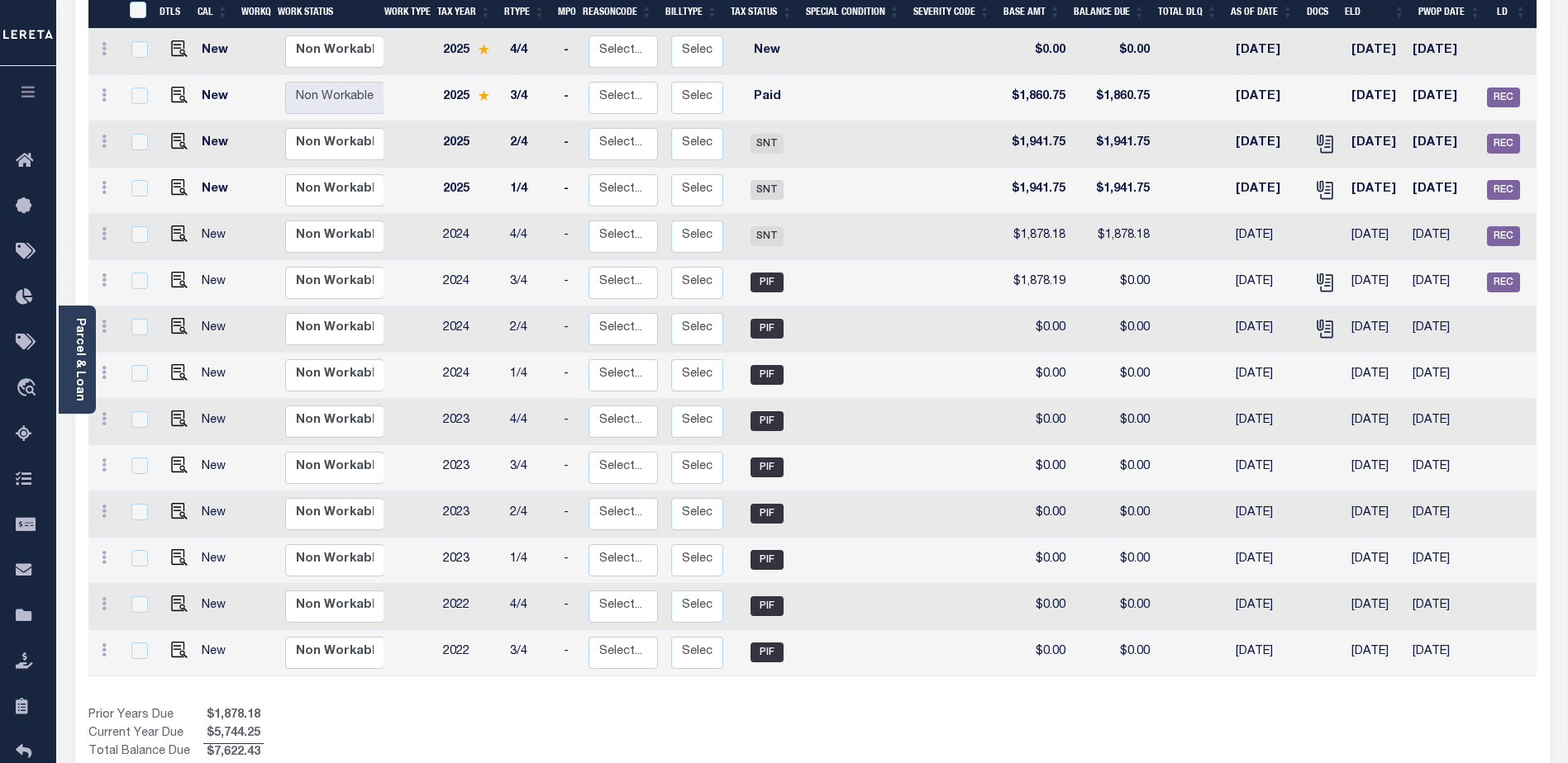
scroll to position [102, 0]
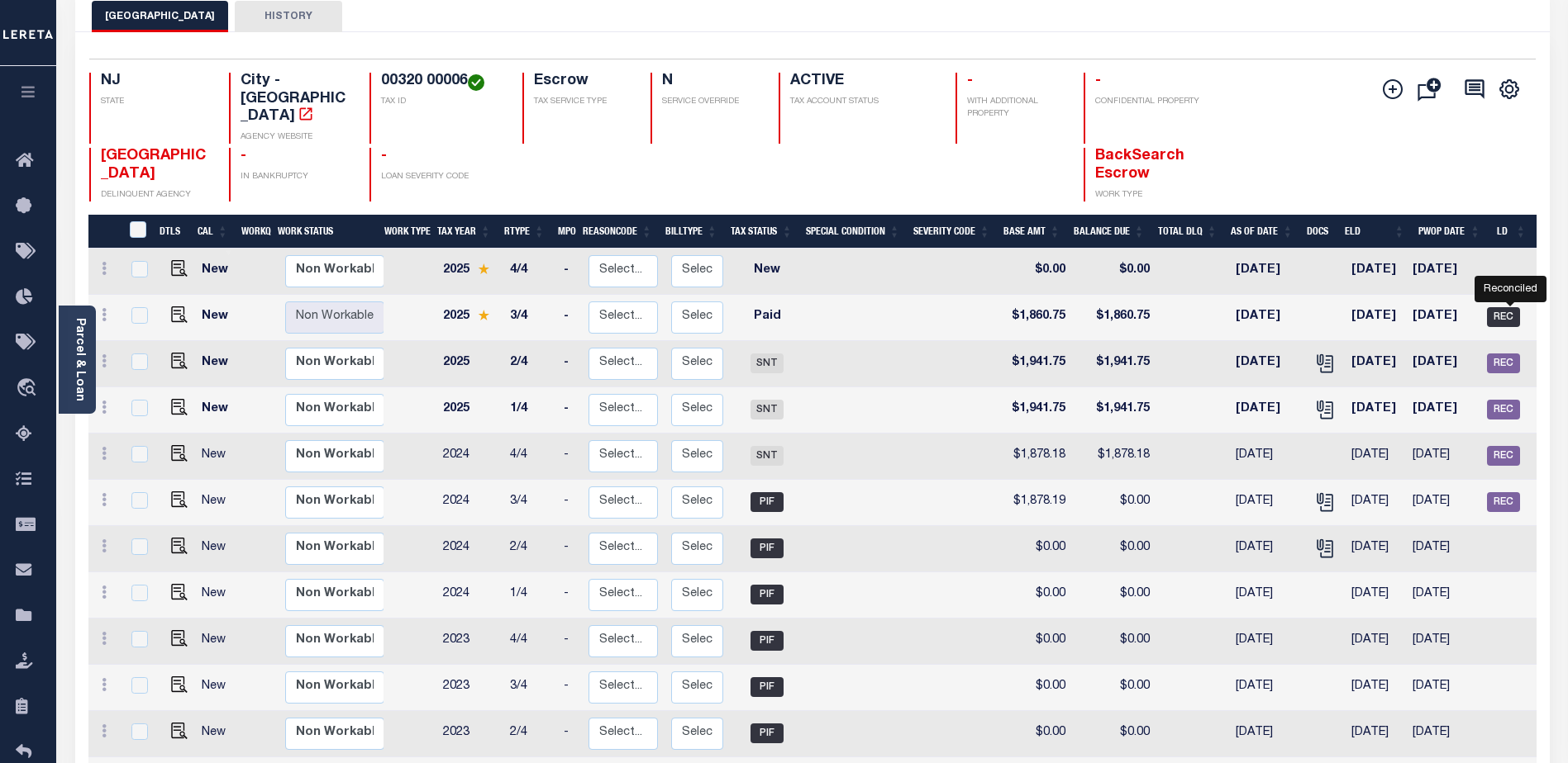
click at [1505, 308] on span "REC" at bounding box center [1503, 317] width 33 height 20
checkbox input "true"
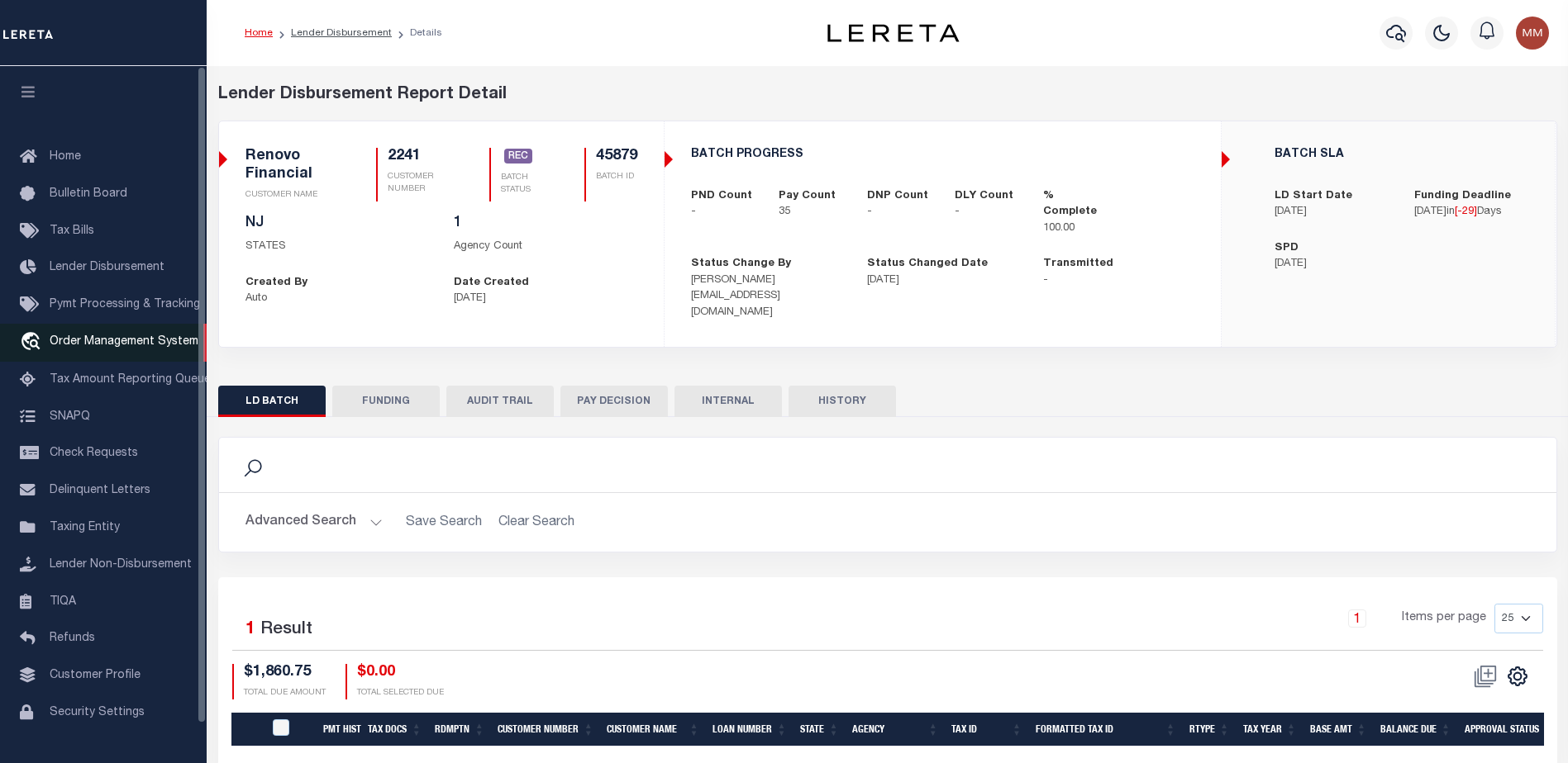
click at [78, 340] on span "Order Management System" at bounding box center [124, 342] width 149 height 12
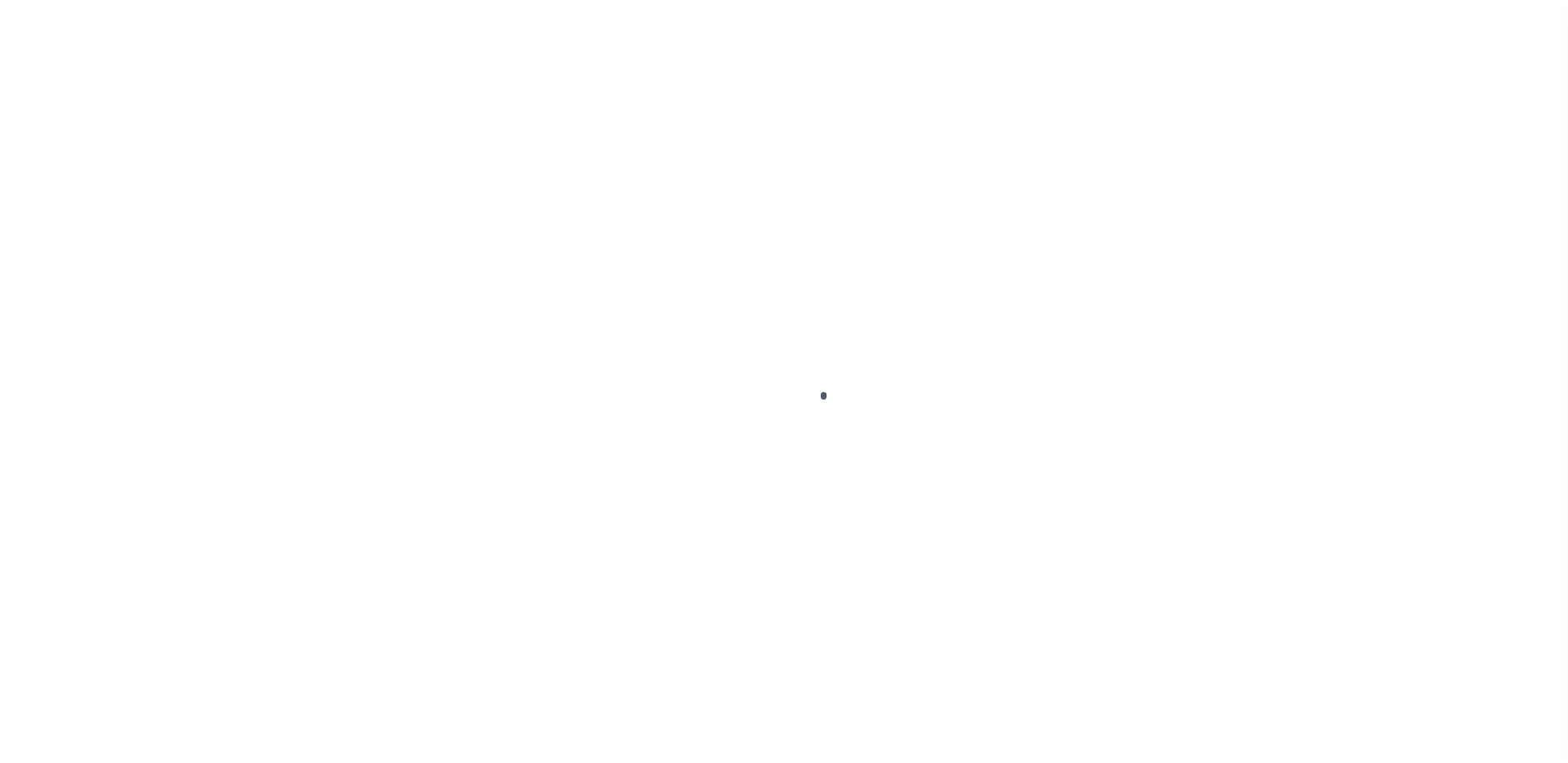
scroll to position [41, 0]
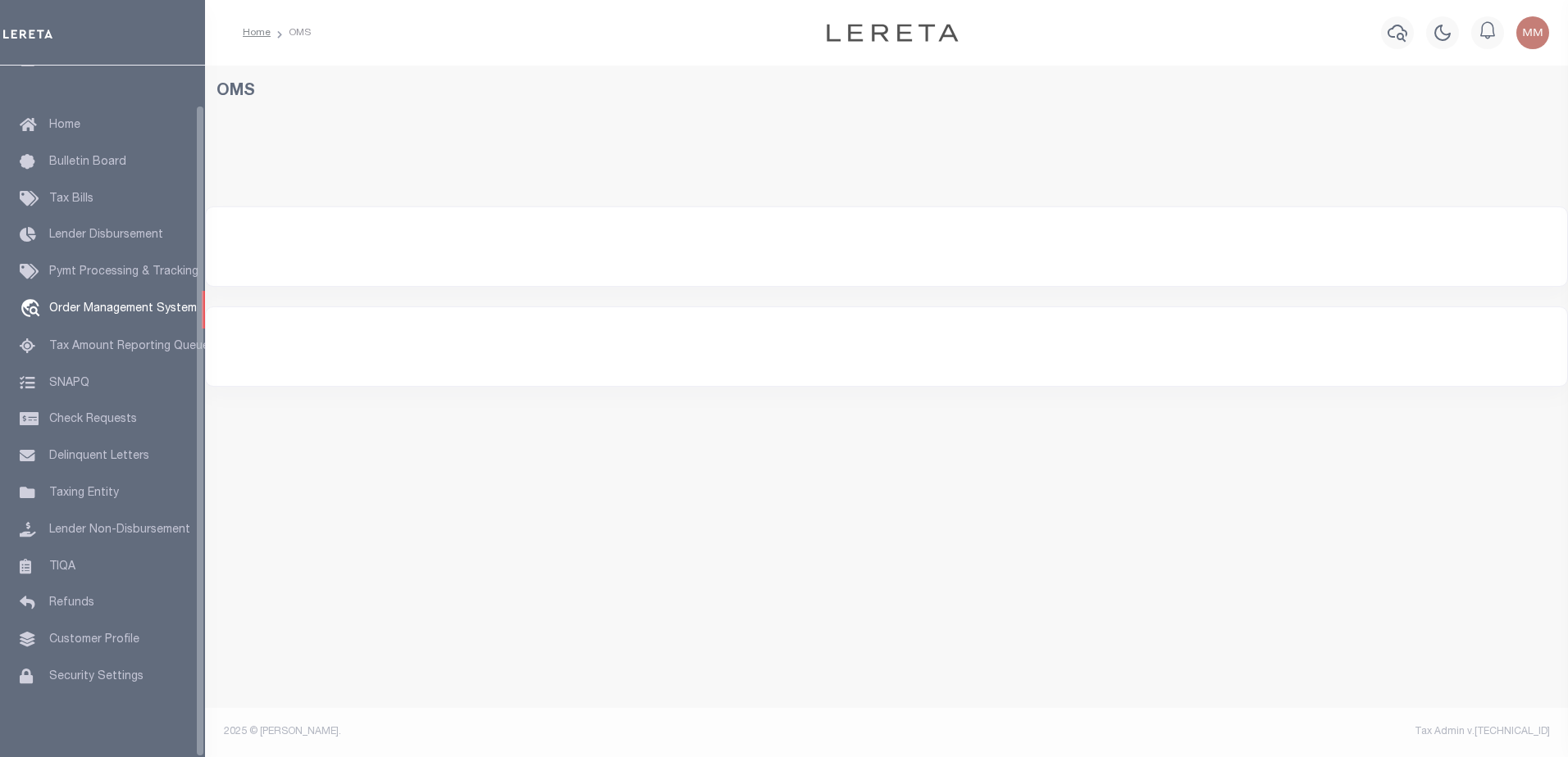
select select "200"
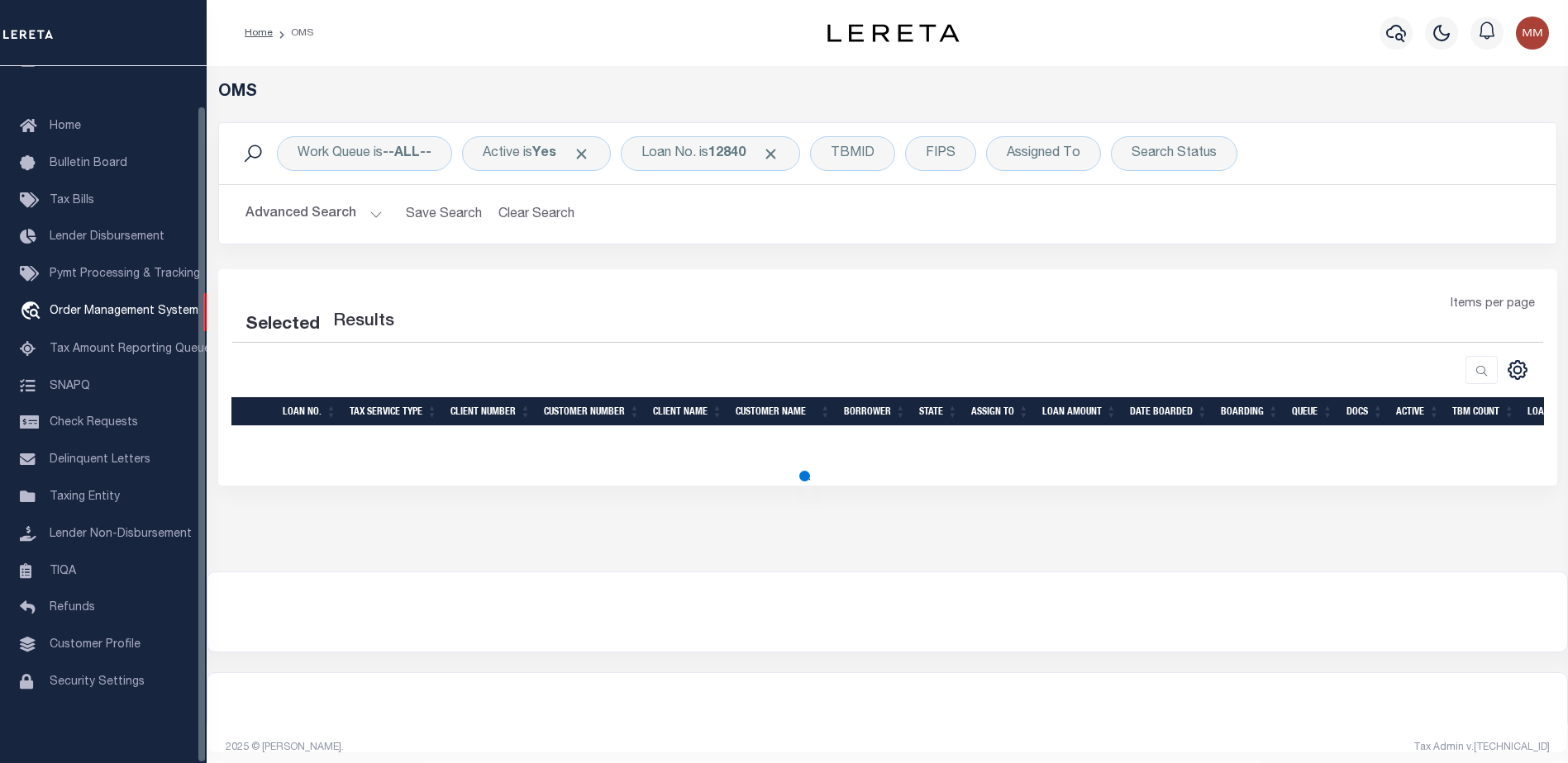
select select "200"
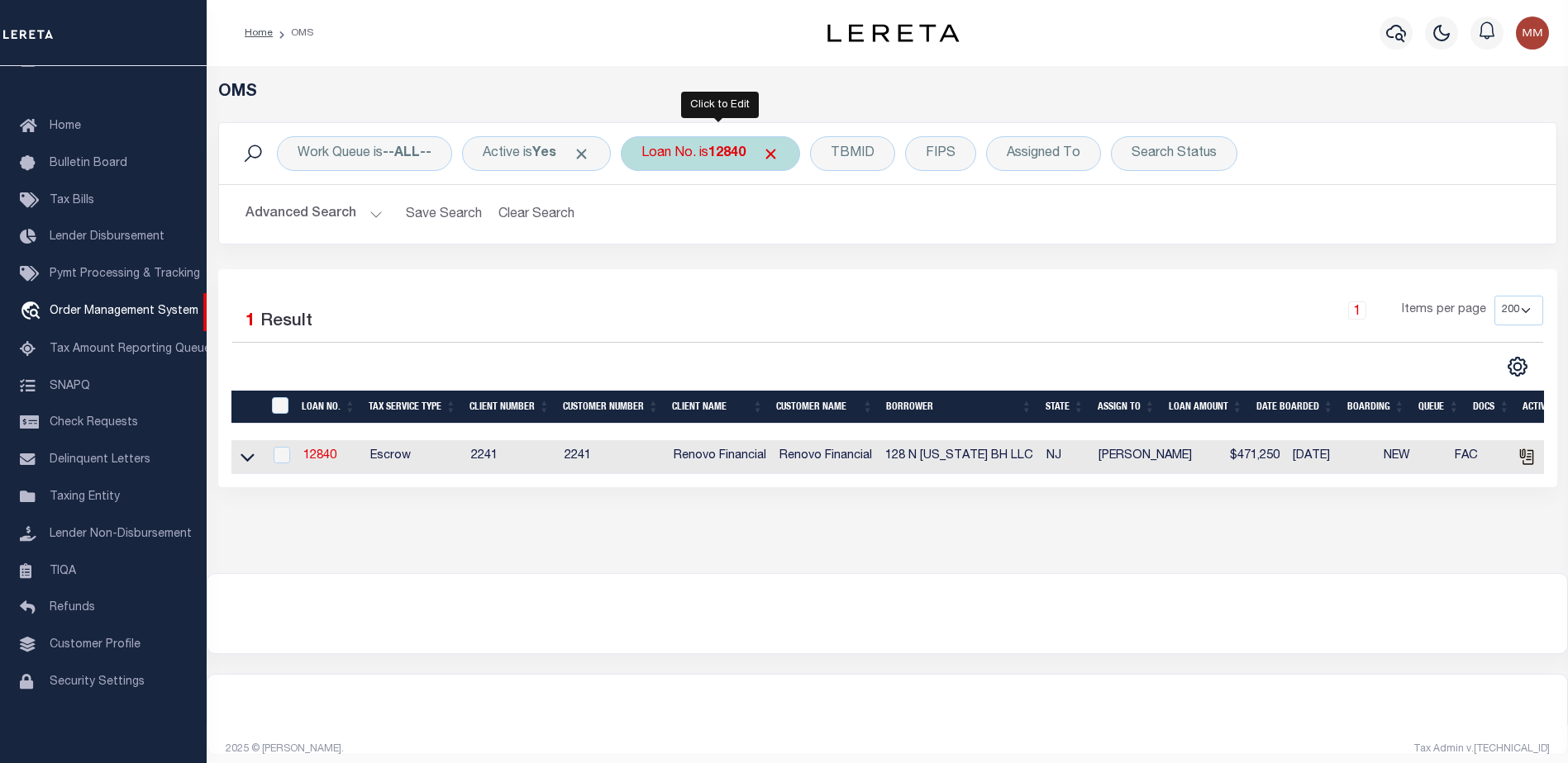
click at [743, 154] on b "12840" at bounding box center [726, 153] width 37 height 14
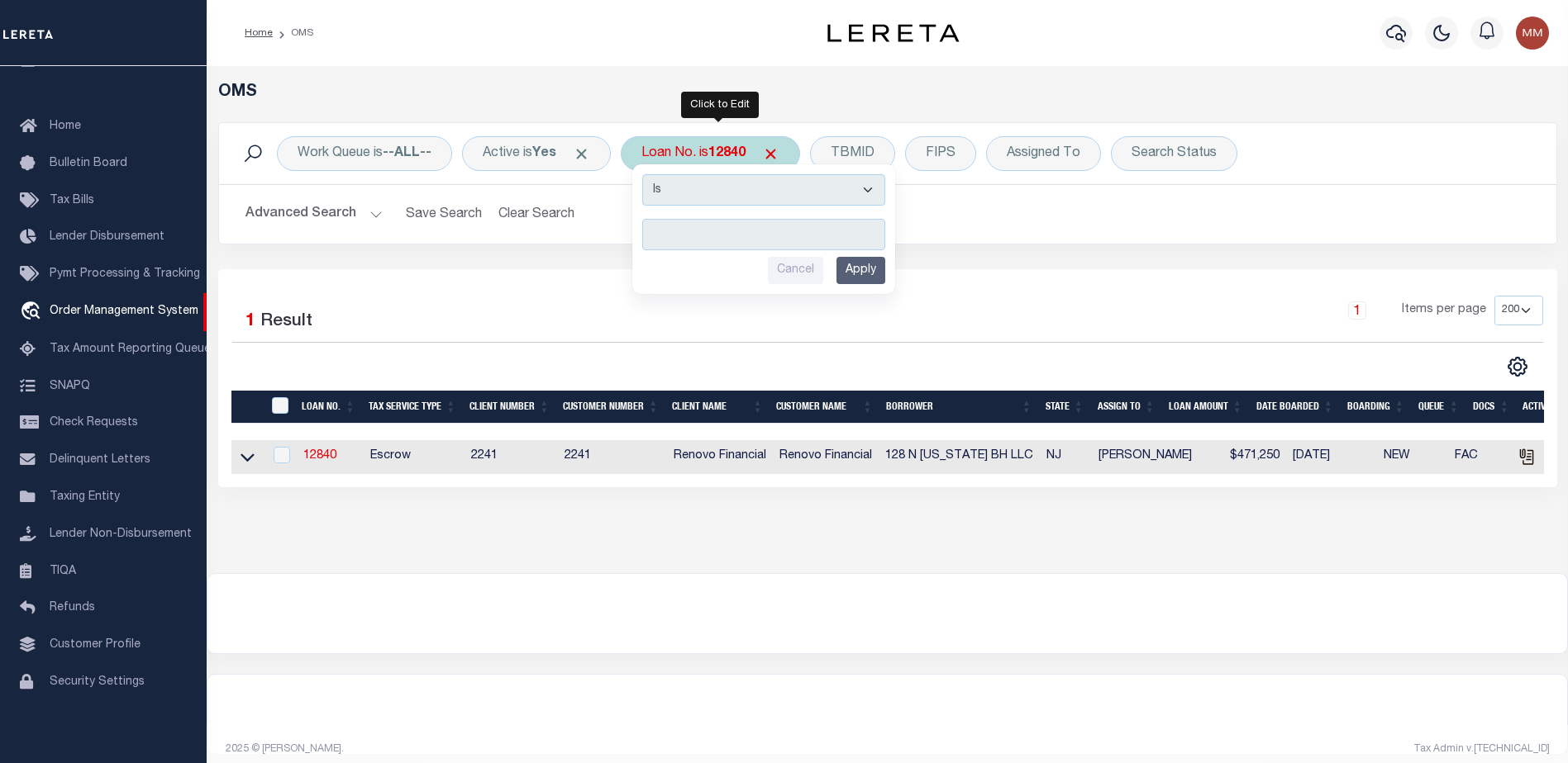
click at [706, 230] on input "text" at bounding box center [763, 234] width 243 height 32
click at [742, 148] on b "12840" at bounding box center [726, 153] width 37 height 14
click at [704, 243] on input "12840" at bounding box center [763, 234] width 243 height 32
drag, startPoint x: 698, startPoint y: 230, endPoint x: 605, endPoint y: 230, distance: 93.0
click at [605, 230] on div "Work Queue is --ALL-- Active is Yes Loan No. is 12840 Is Contains 12840 Cancel …" at bounding box center [888, 184] width 1339 height 123
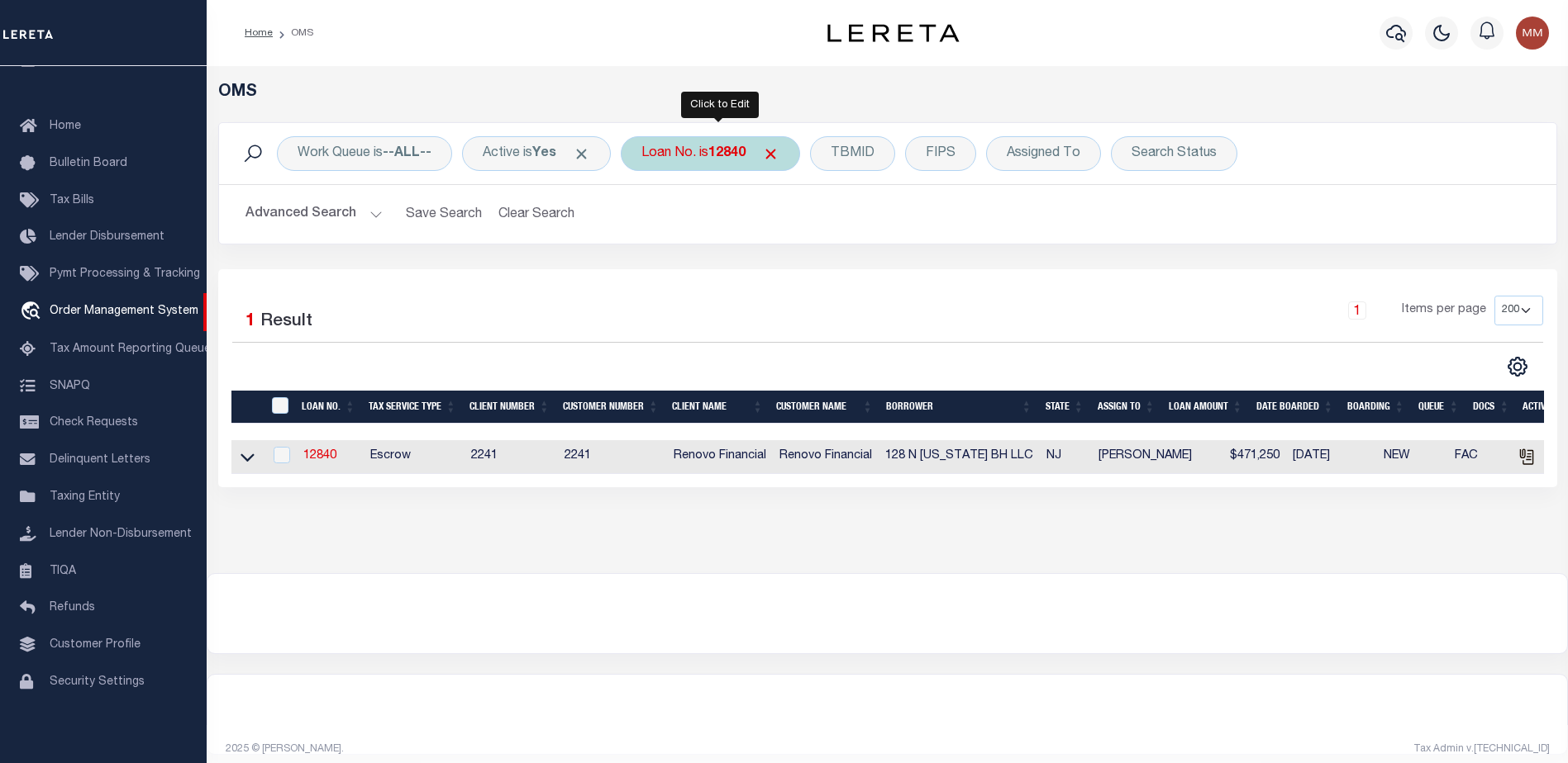
click at [730, 157] on b "12840" at bounding box center [726, 153] width 37 height 14
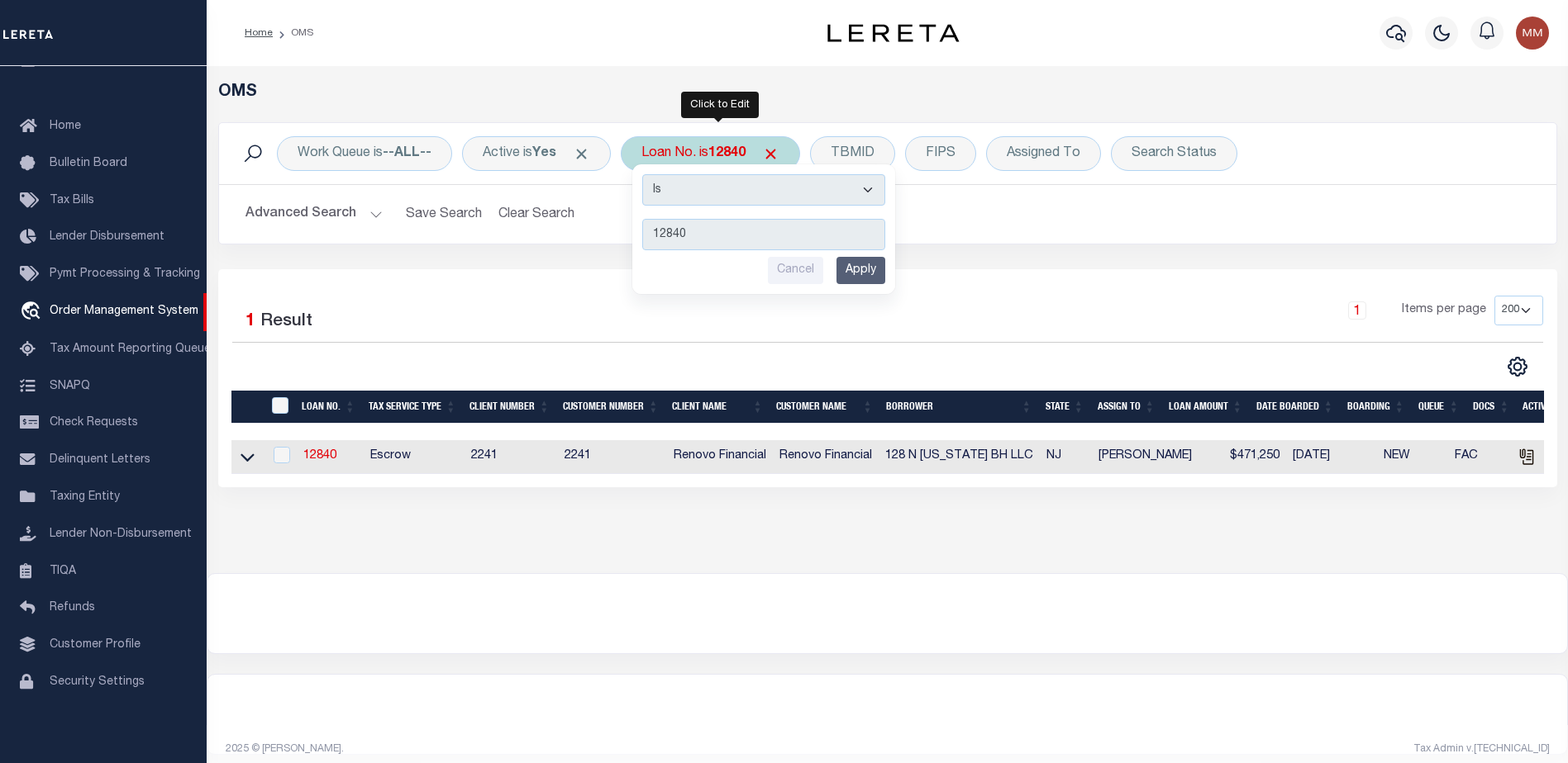
click at [734, 225] on input "12840" at bounding box center [763, 234] width 243 height 32
type input "1"
type input "10020307"
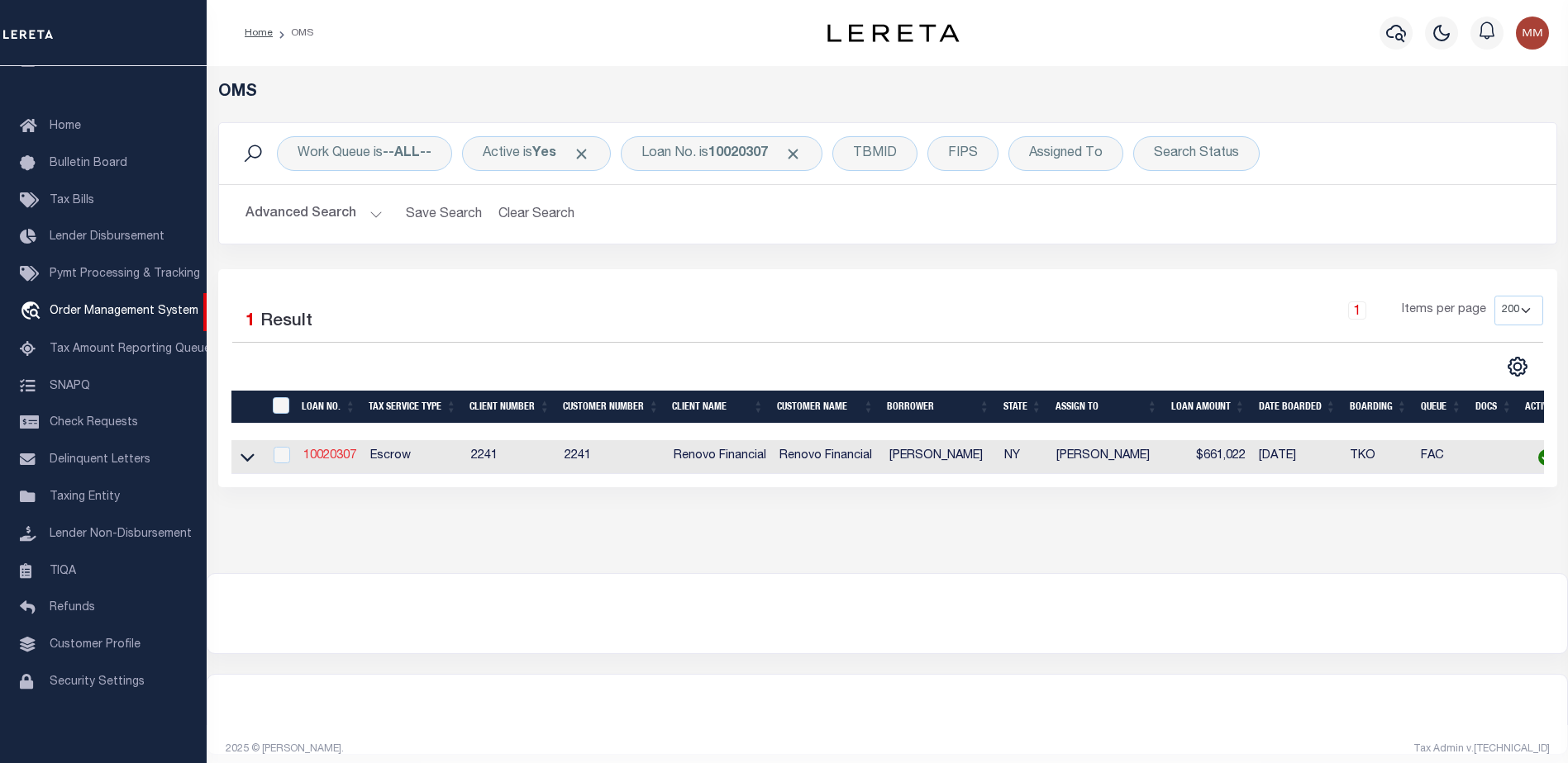
click at [349, 455] on link "10020307" at bounding box center [329, 455] width 53 height 12
type input "10020307"
type input "[PERSON_NAME]"
select select
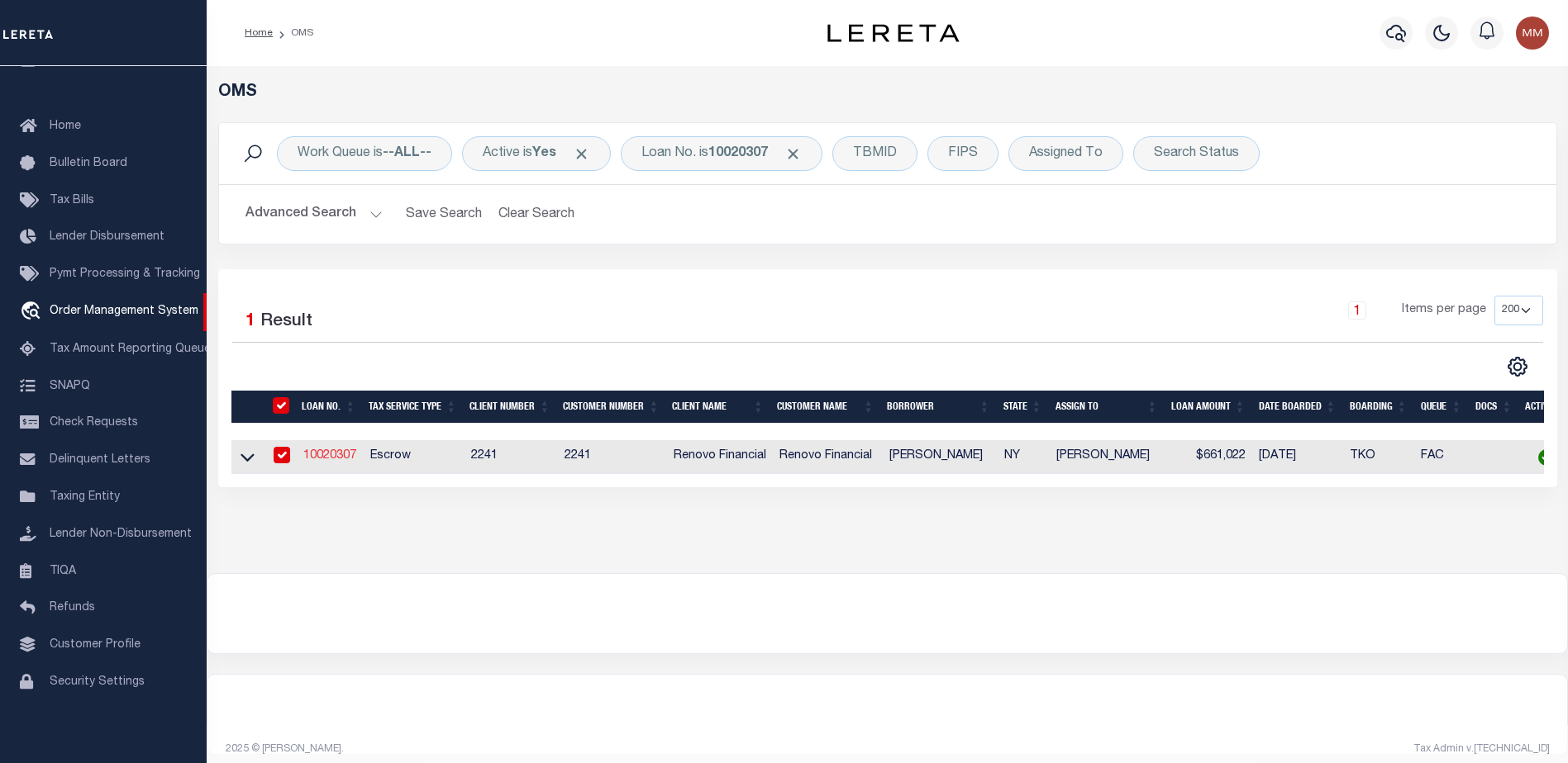
type input "10002 101ST AVE STE LL-5"
type input "OZONE PARK NY 11416"
select select "10"
select select "Escrow"
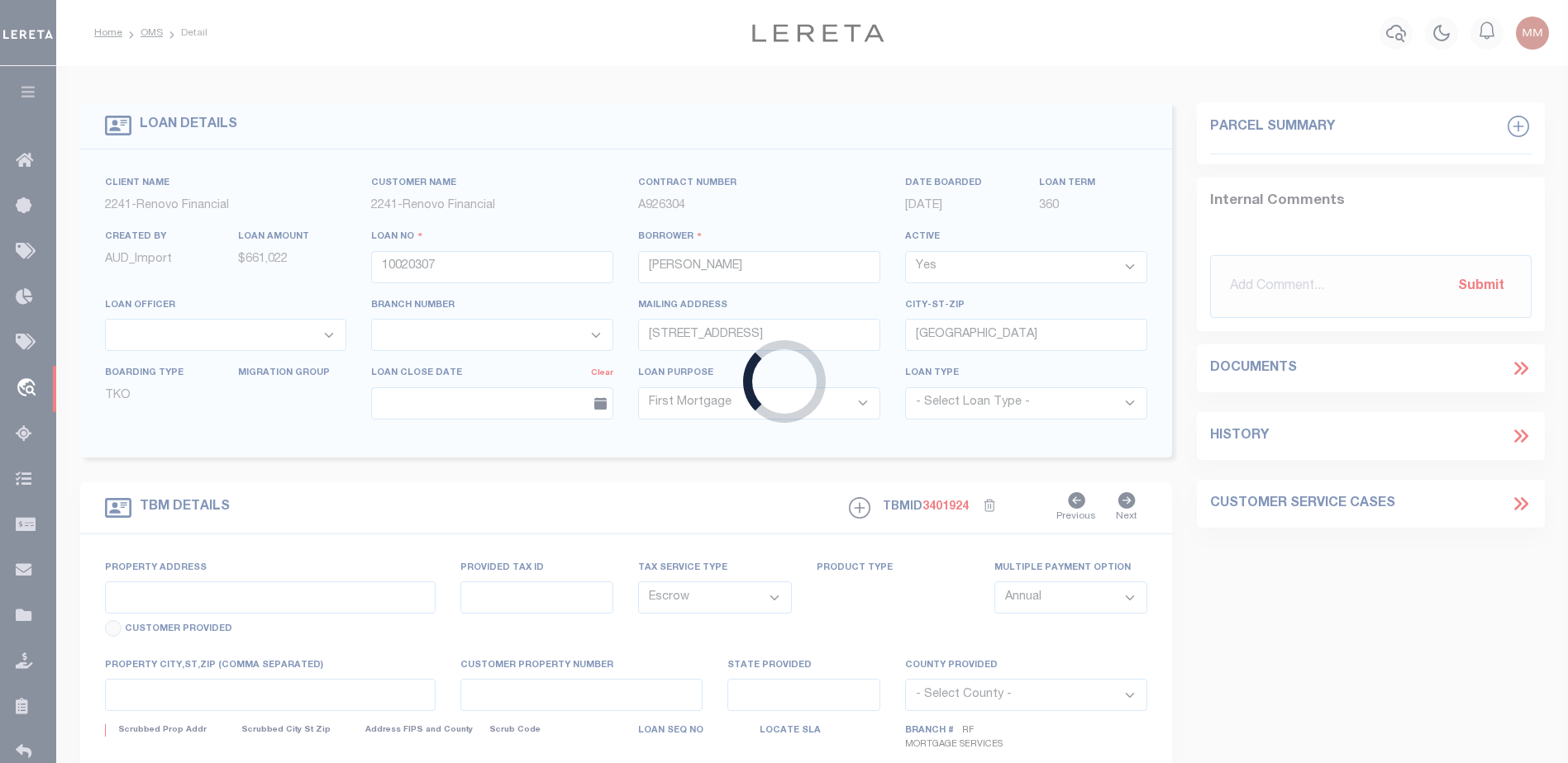
type input "330 E 38TH ST APT52Q"
type input "00943 1757"
type input "NEW YORK, NY 10016"
type input "a0kUS000007eBC1"
type input "NY"
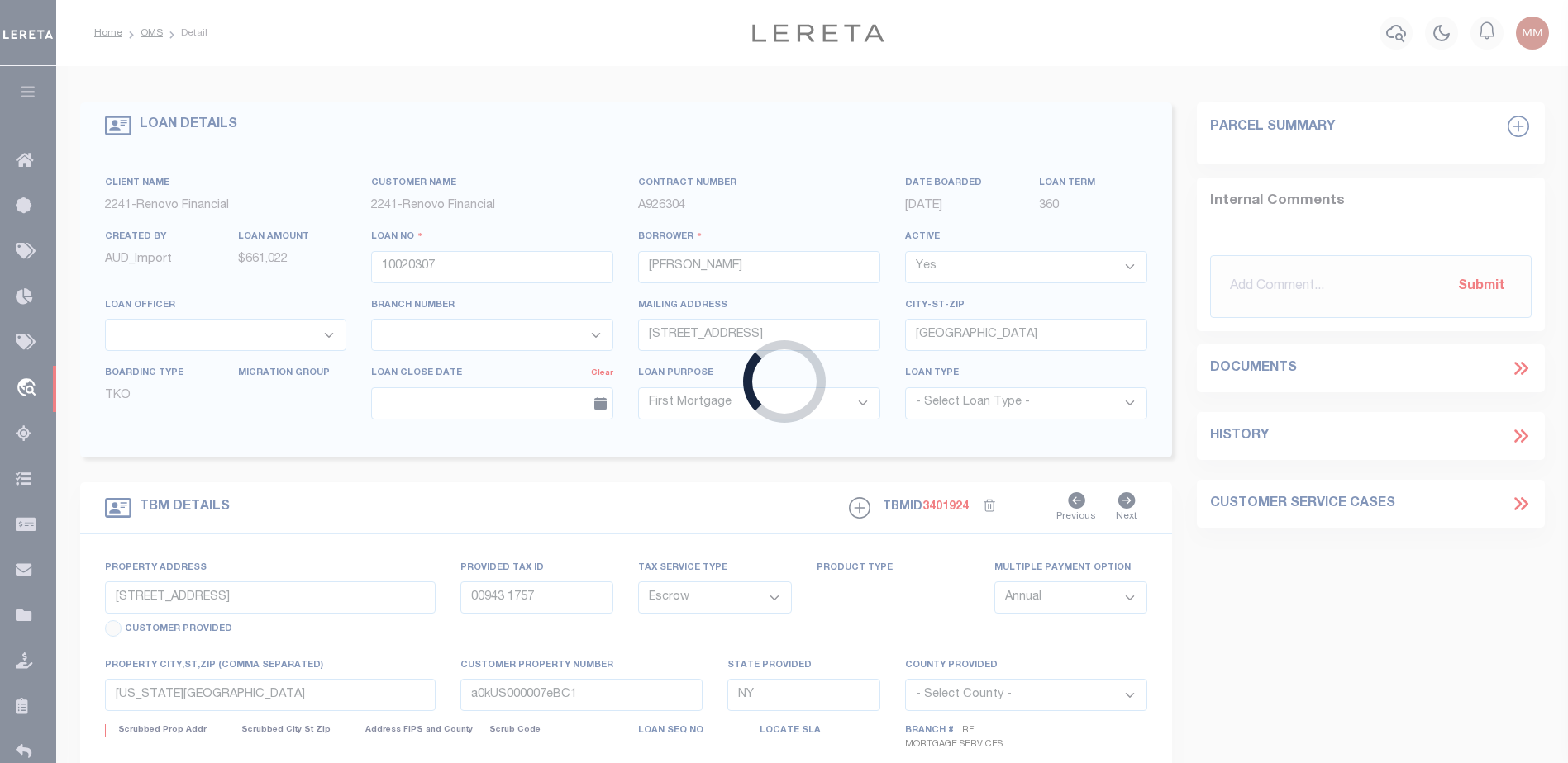
select select
type textarea "Liability Limited to Customer Provided Parcel"
select select "25067"
select select
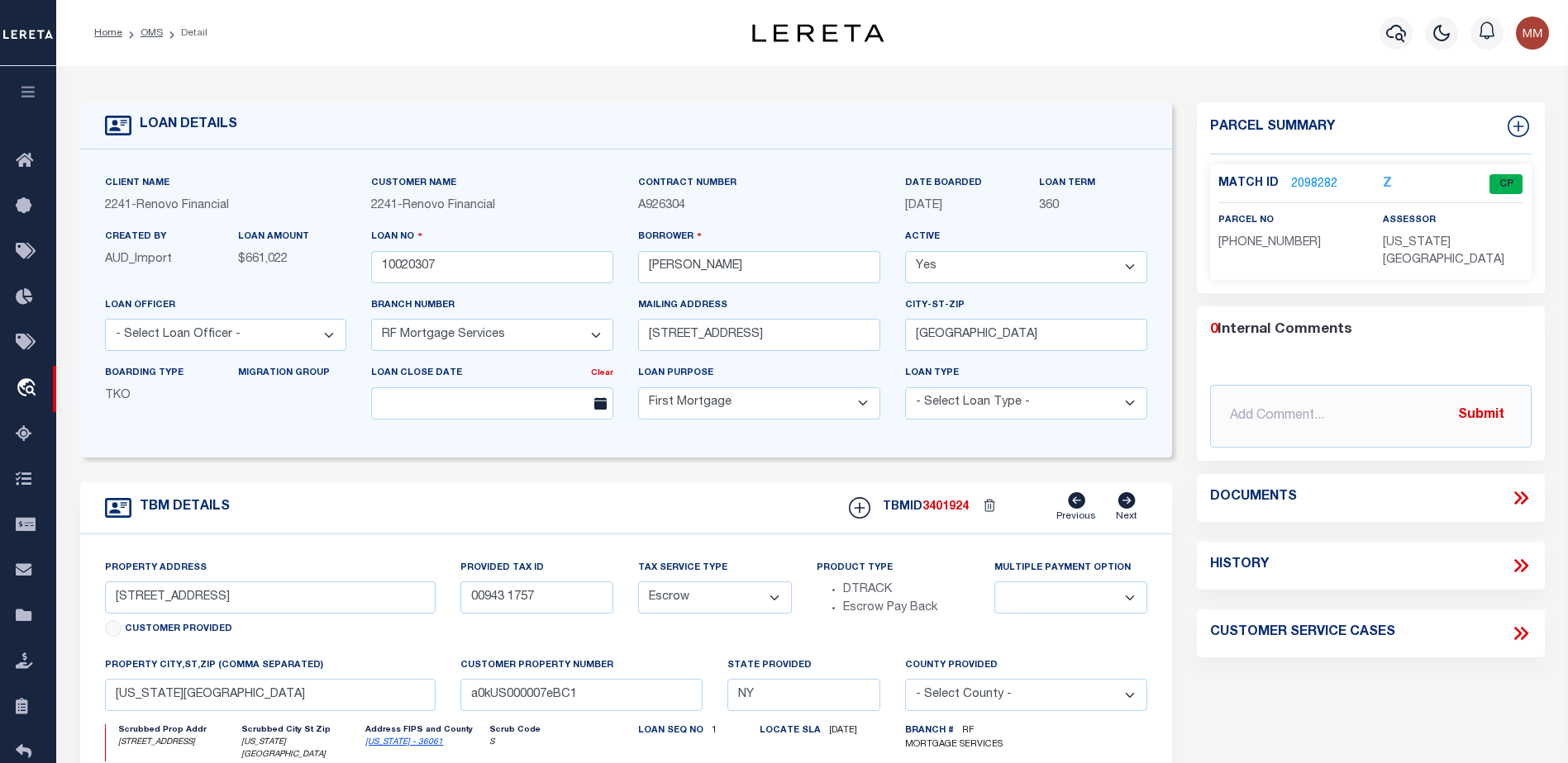
click at [1323, 176] on link "2098282" at bounding box center [1314, 184] width 46 height 17
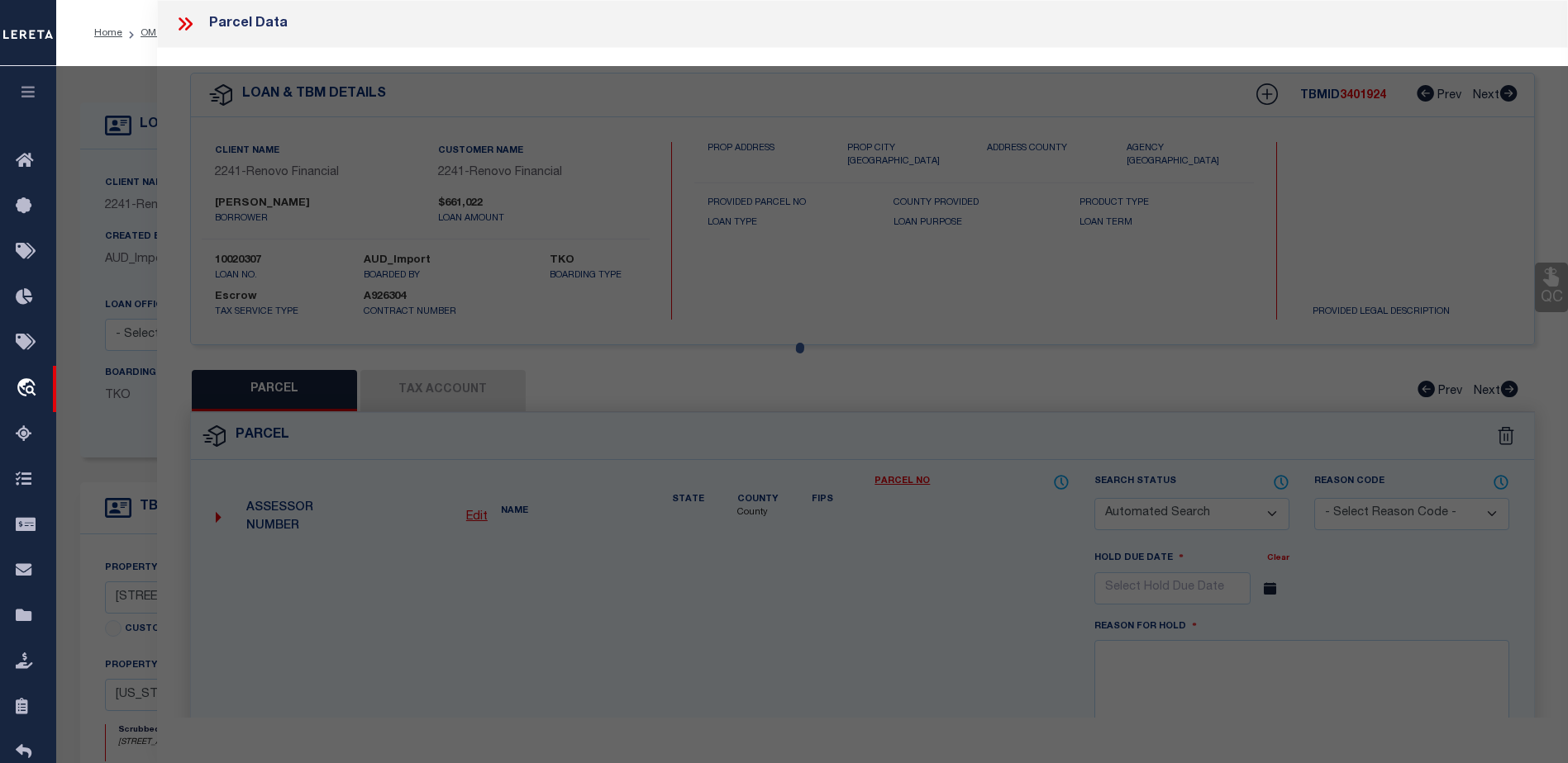
checkbox input "false"
select select "CP"
type input "ATTIQUE REHMAN"
select select "AGW"
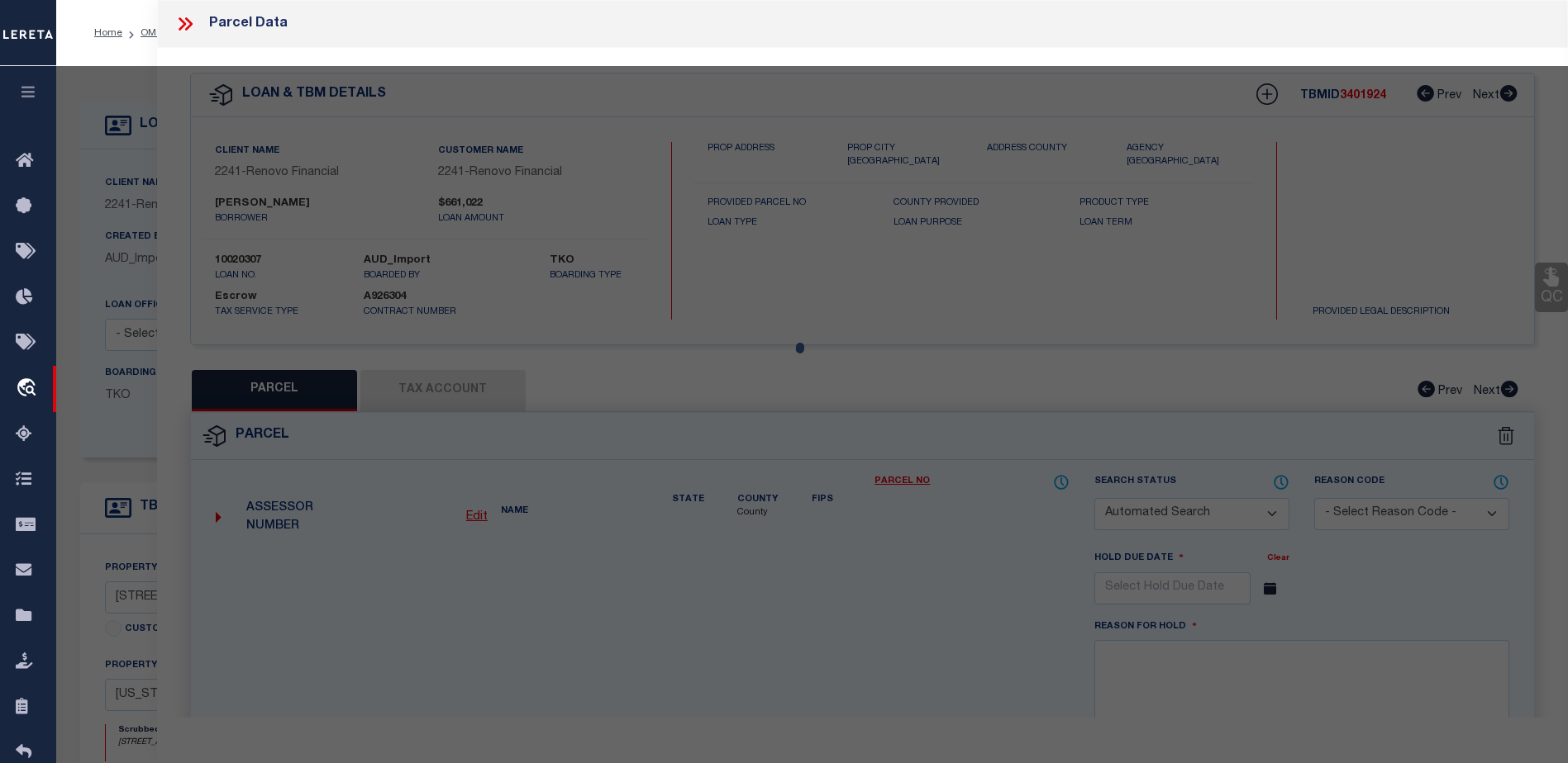
select select "ADD"
type input "330 E 38TH ST APT52Q"
checkbox input "false"
type input "NEW YORK, NY 10016"
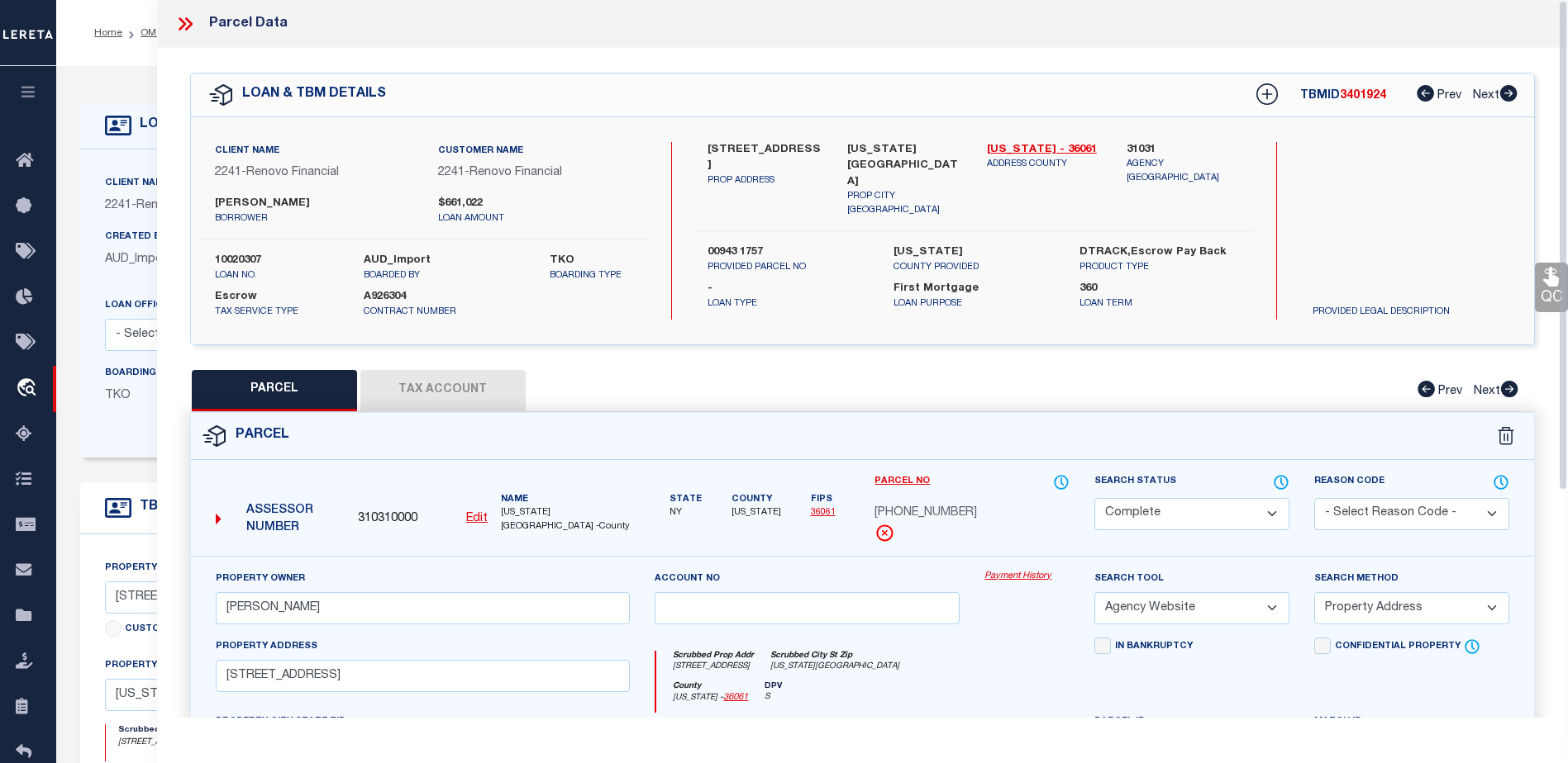
click at [995, 581] on link "Payment History" at bounding box center [1027, 577] width 85 height 14
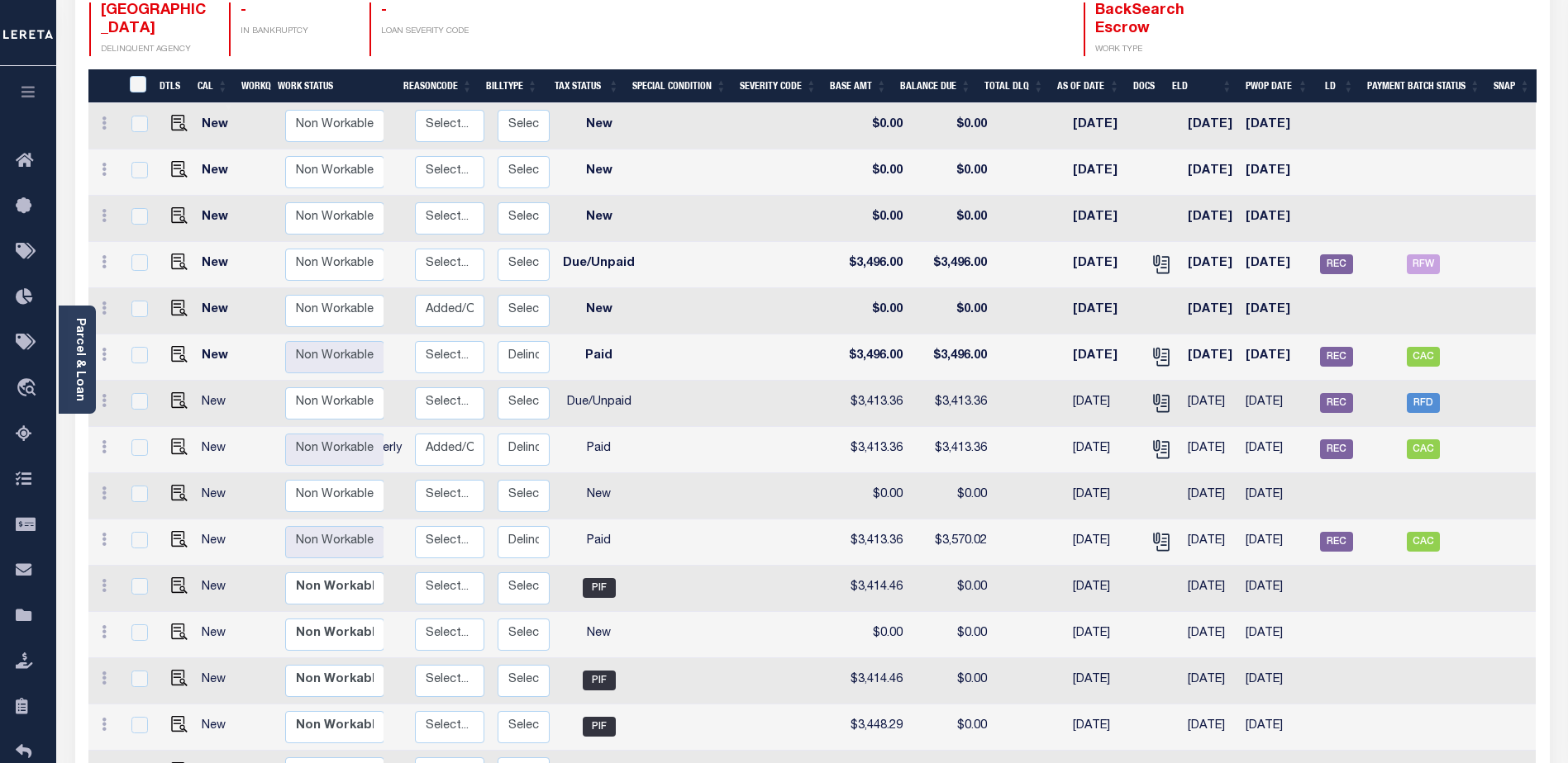
scroll to position [230, 0]
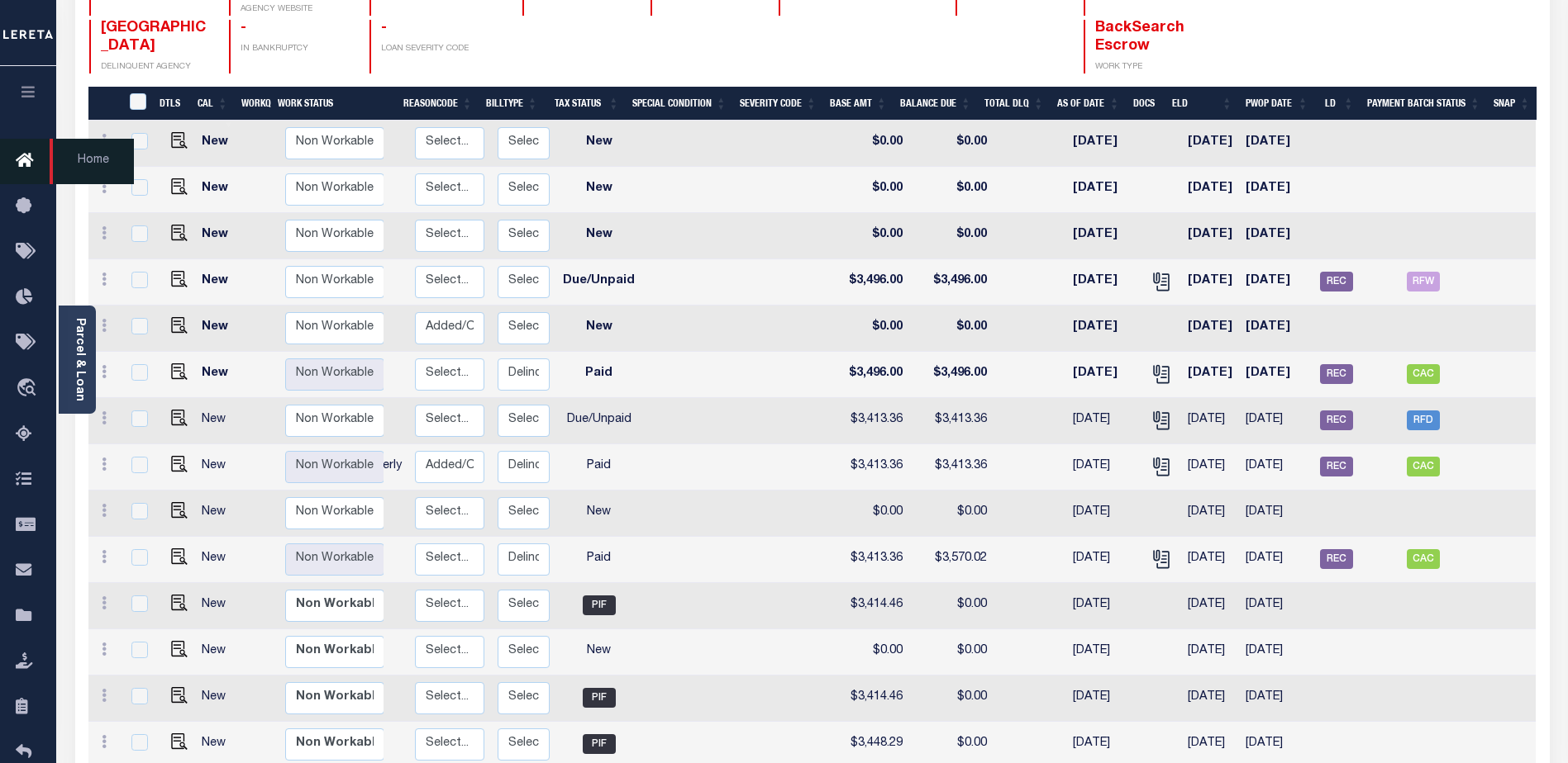
click at [20, 162] on icon at bounding box center [28, 161] width 26 height 21
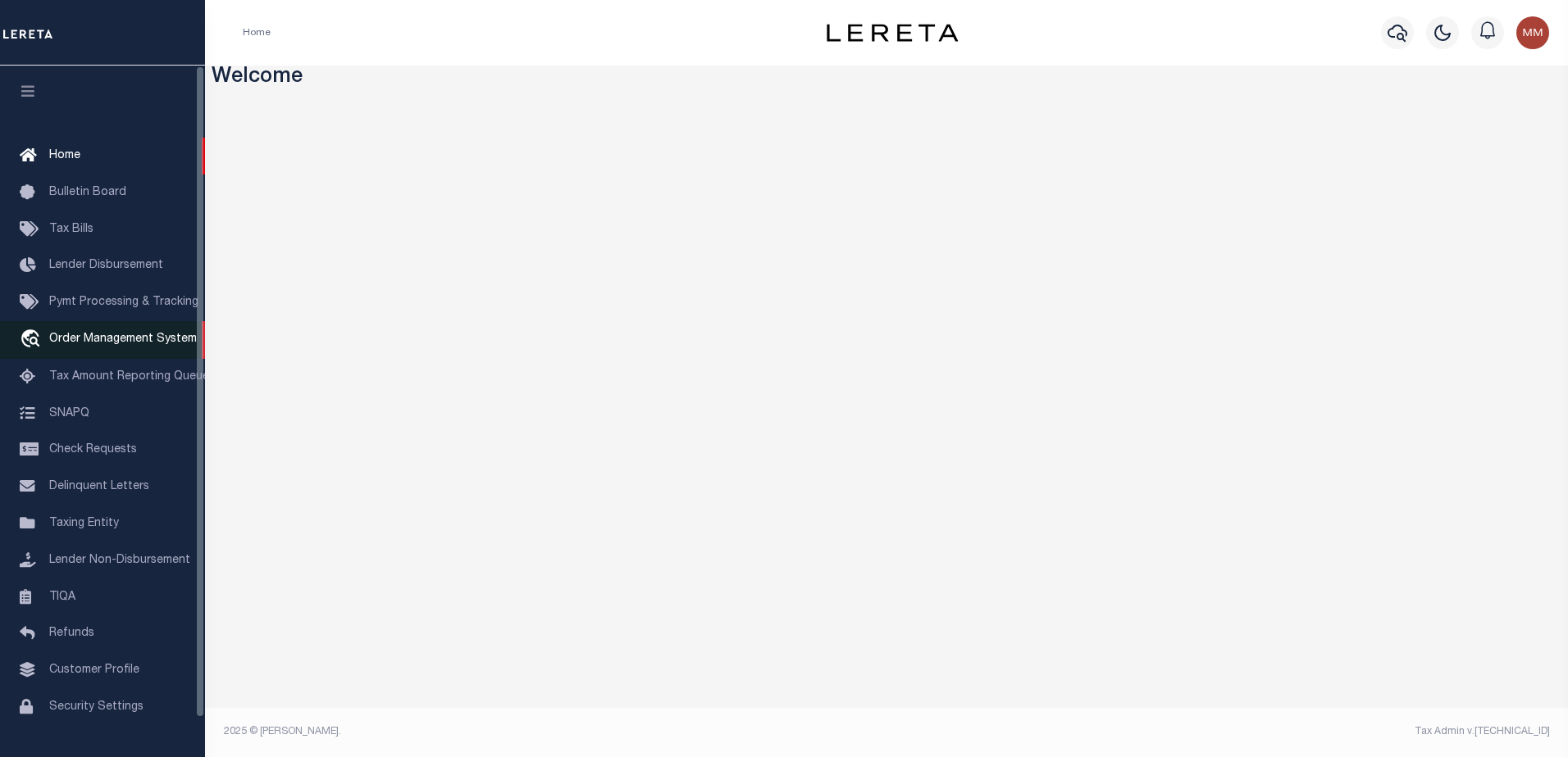
click at [151, 341] on span "Order Management System" at bounding box center [123, 339] width 148 height 12
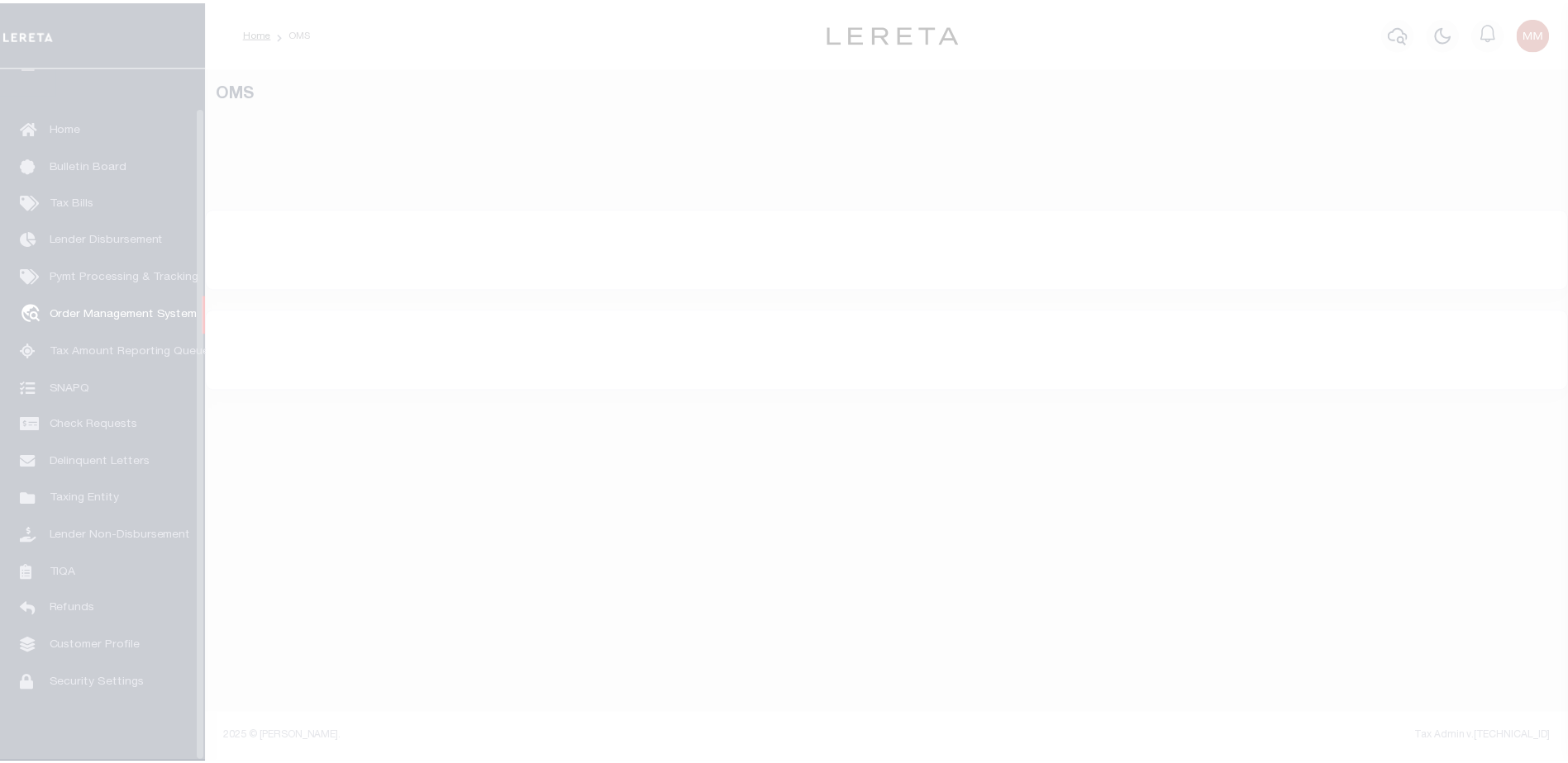
scroll to position [41, 0]
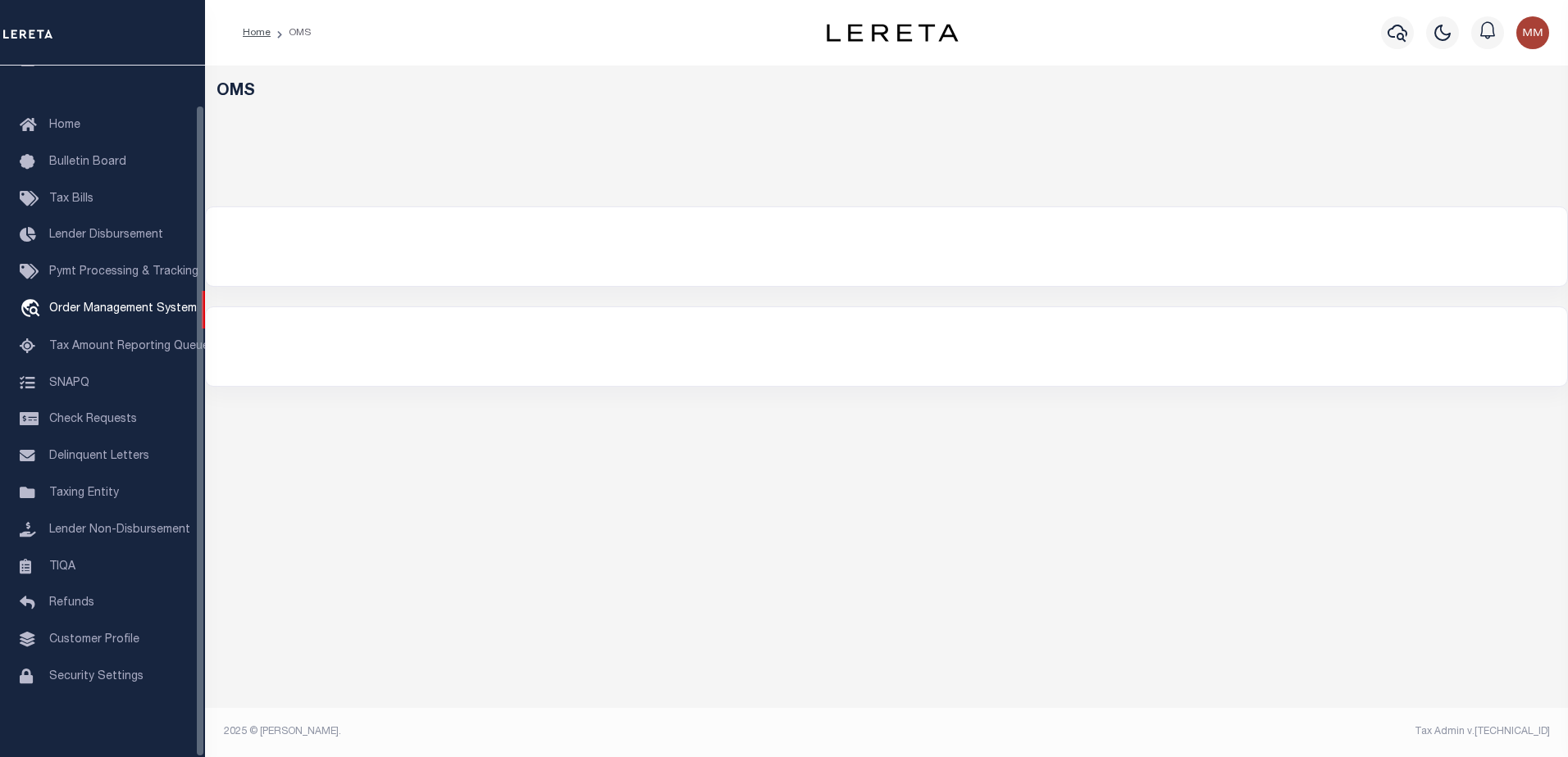
select select "200"
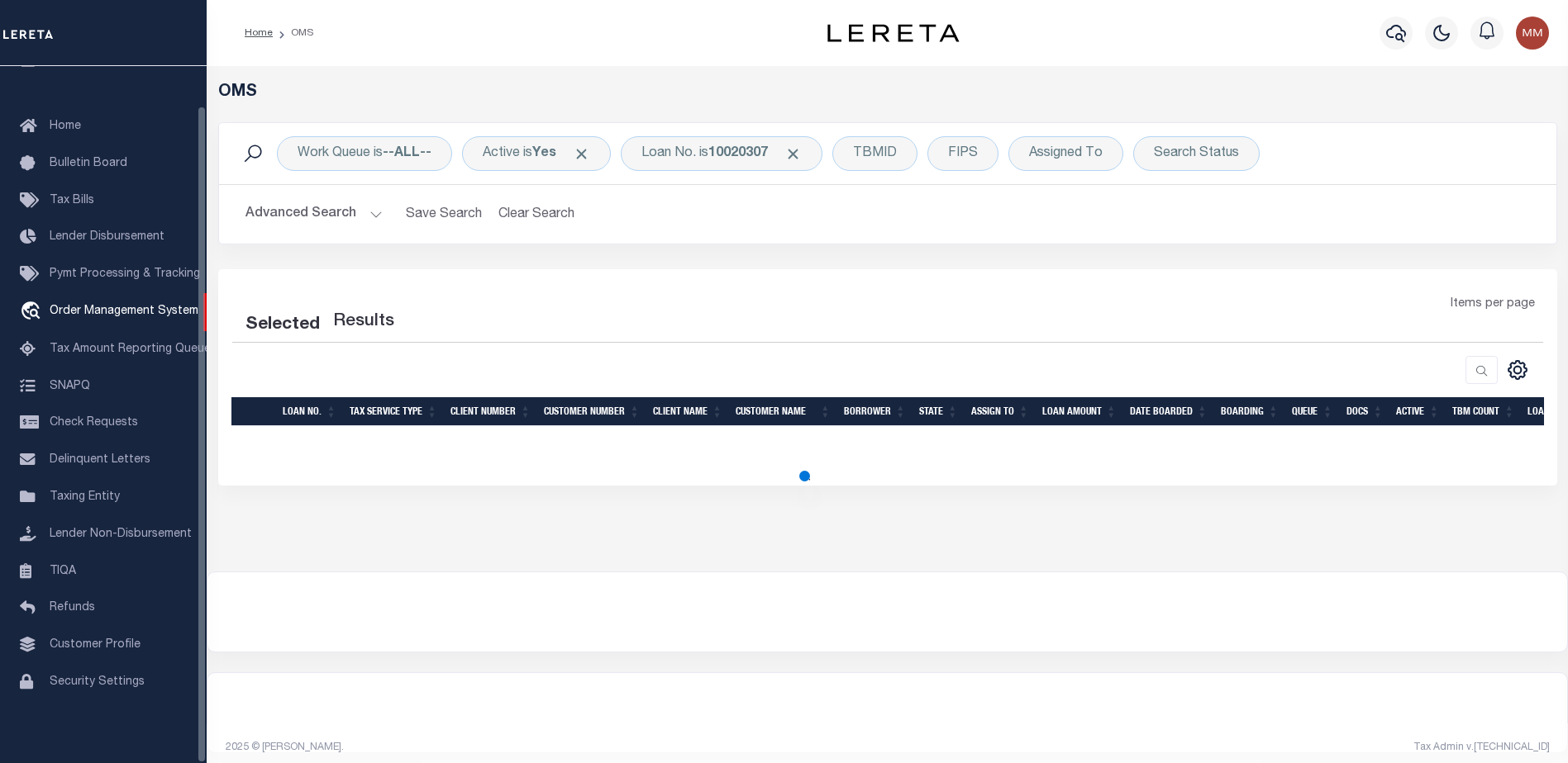
select select "200"
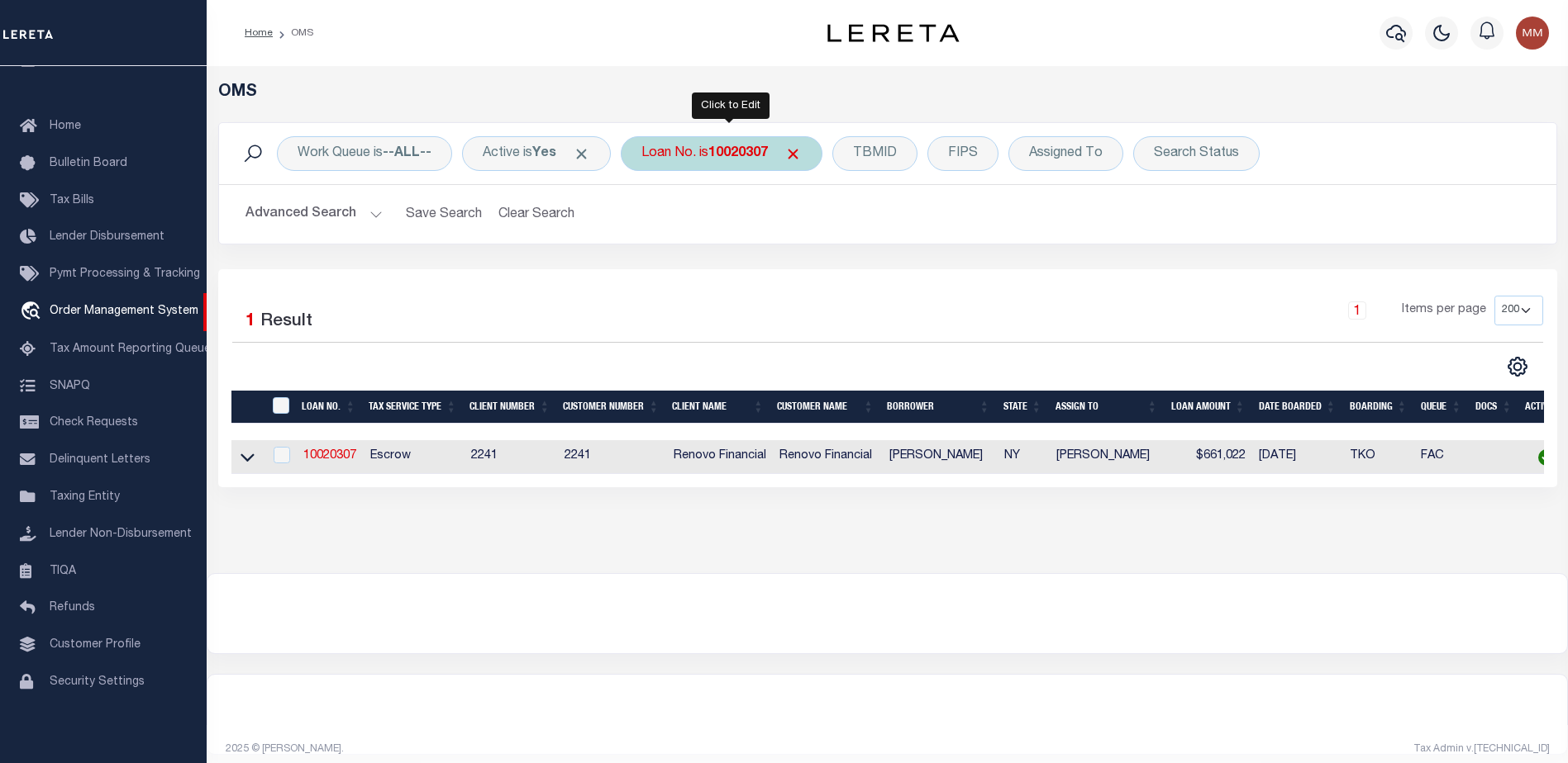
click at [746, 150] on b "10020307" at bounding box center [738, 153] width 60 height 14
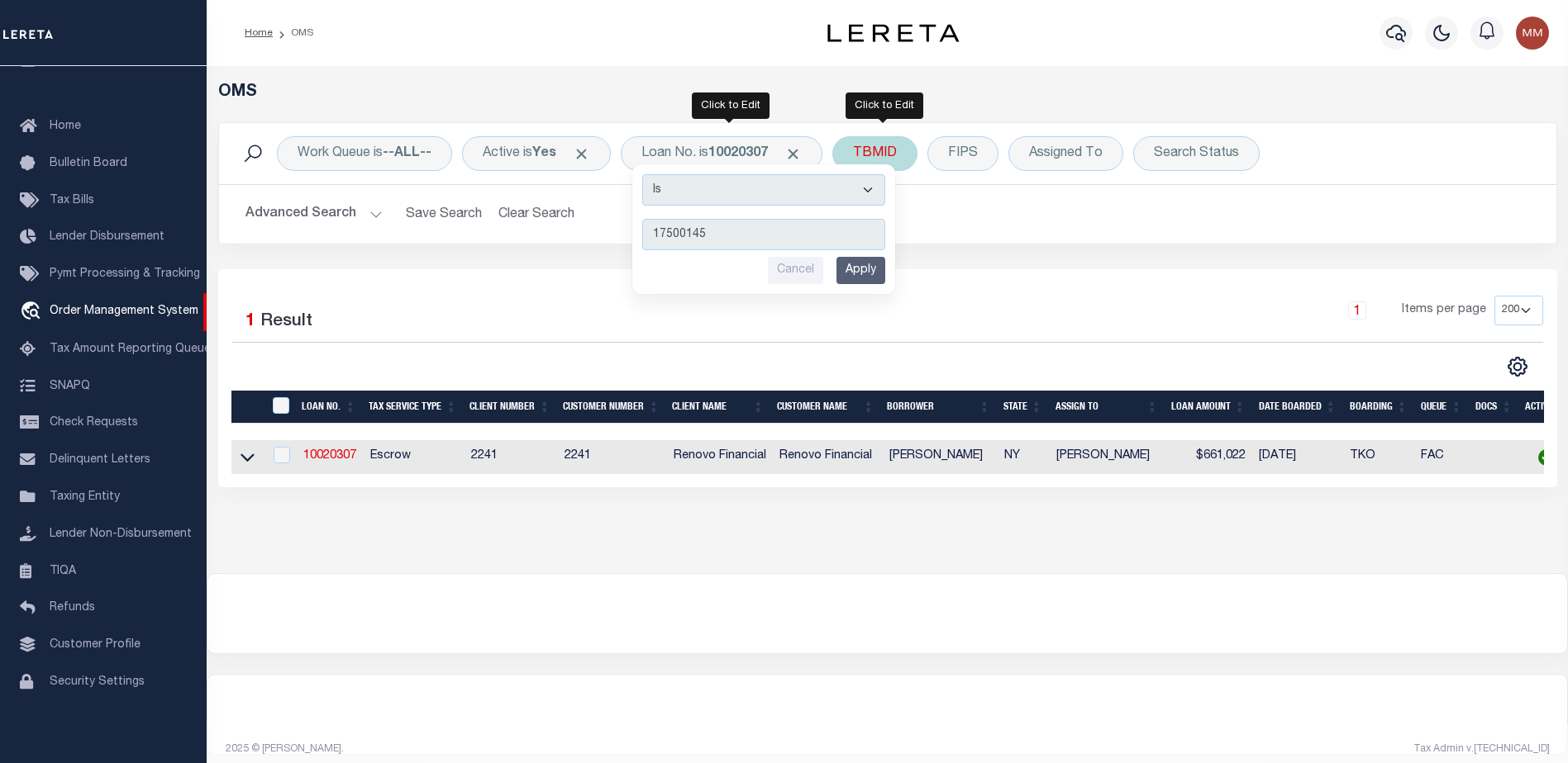
type input "175001453"
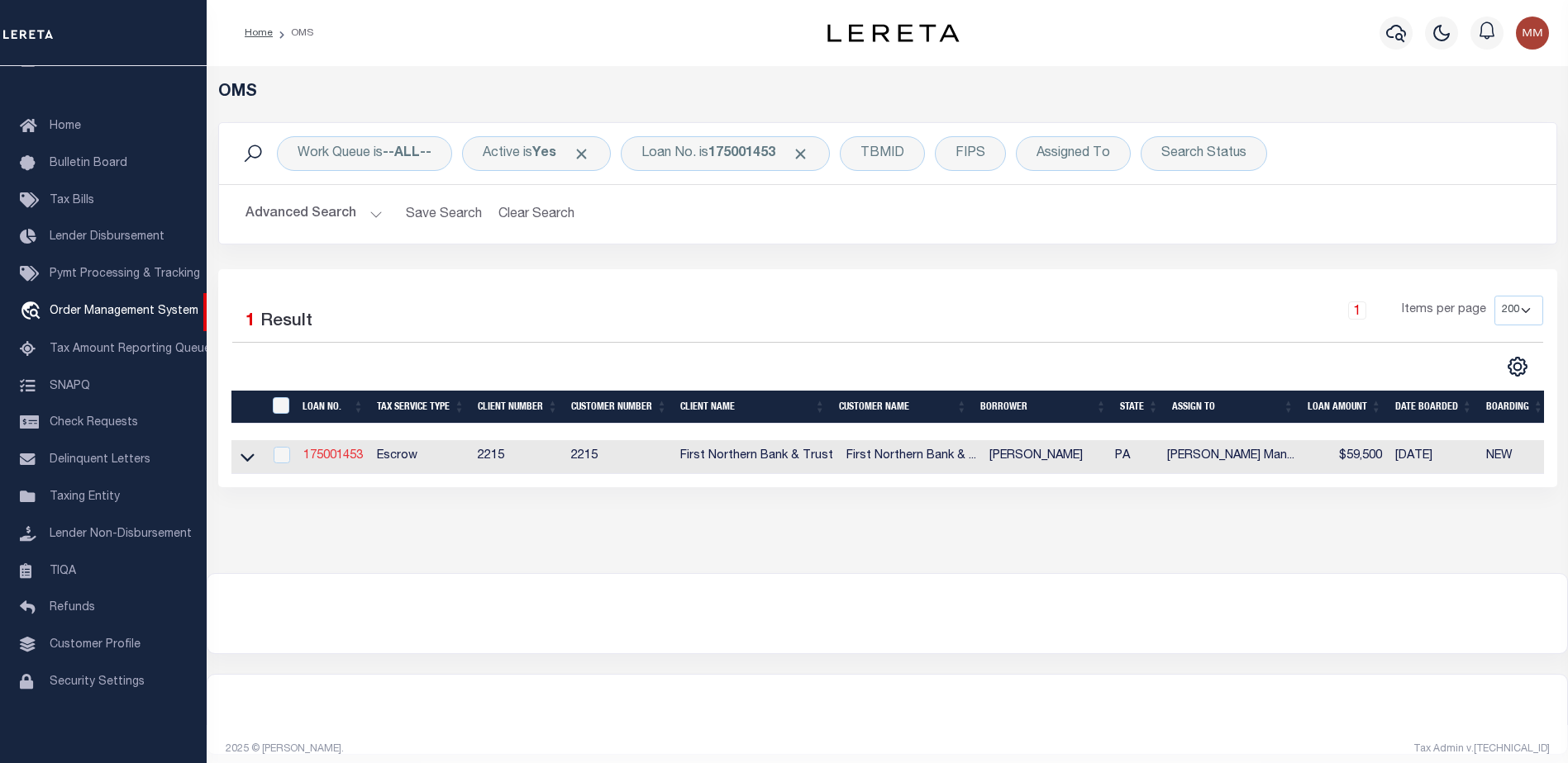
click at [323, 454] on link "175001453" at bounding box center [333, 455] width 60 height 12
type input "175001453"
type input "[PERSON_NAME]"
select select
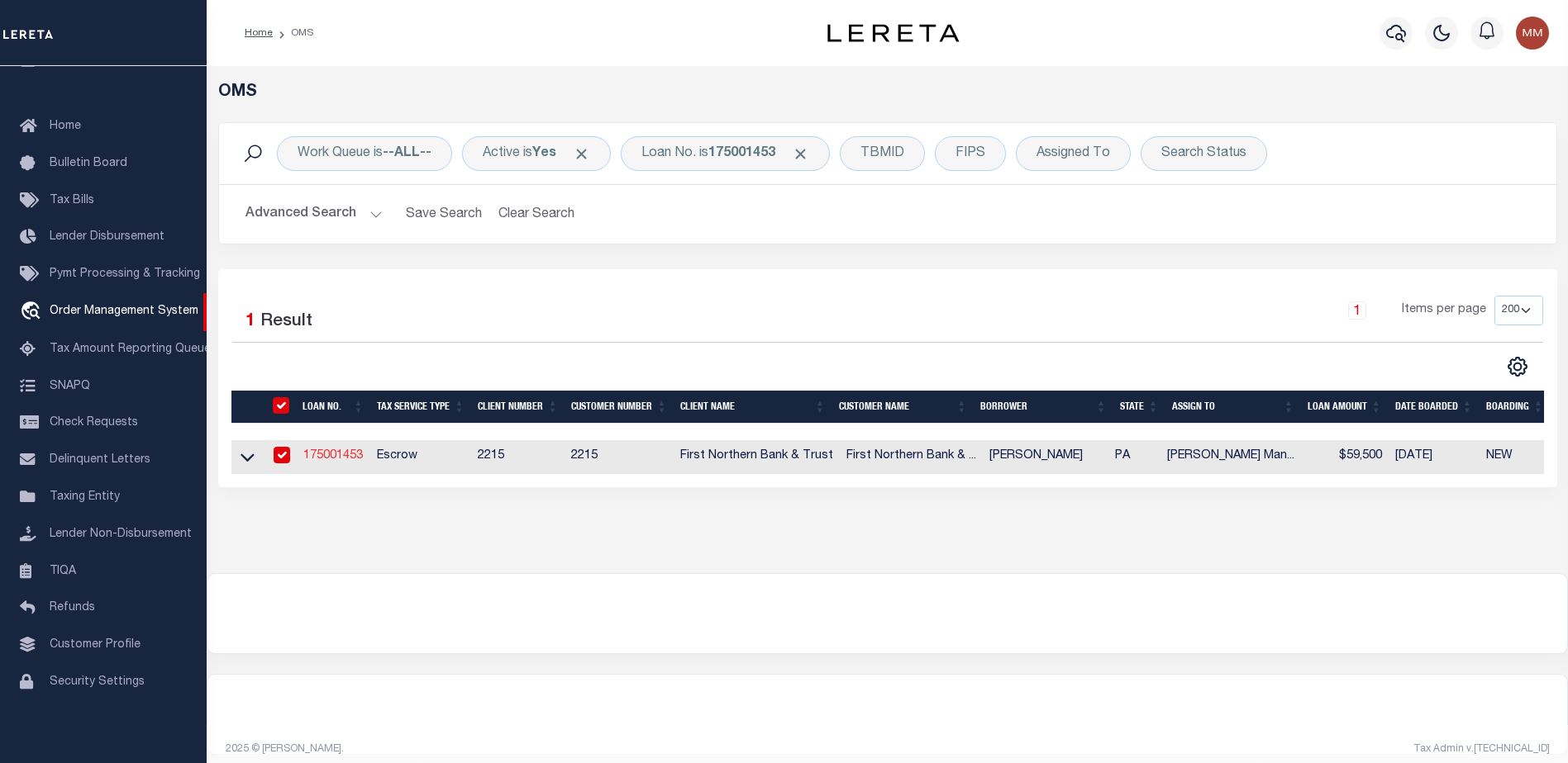
select select "10"
select select "Escrow"
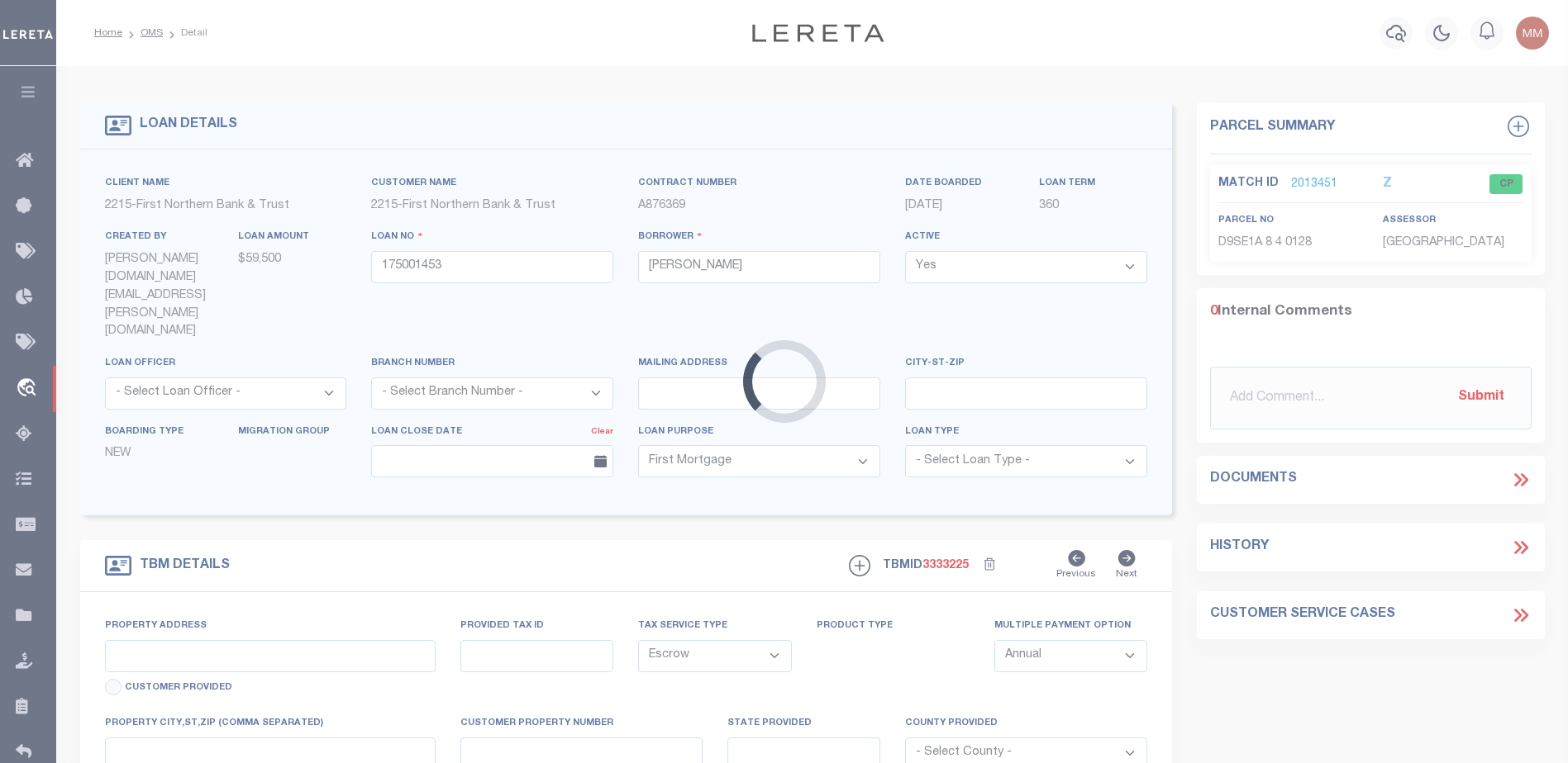
type input "[STREET_ADDRESS]"
type input "D9SE1A-8-4-0128"
select select
type input "ROSETO PA 18013"
type input "PA"
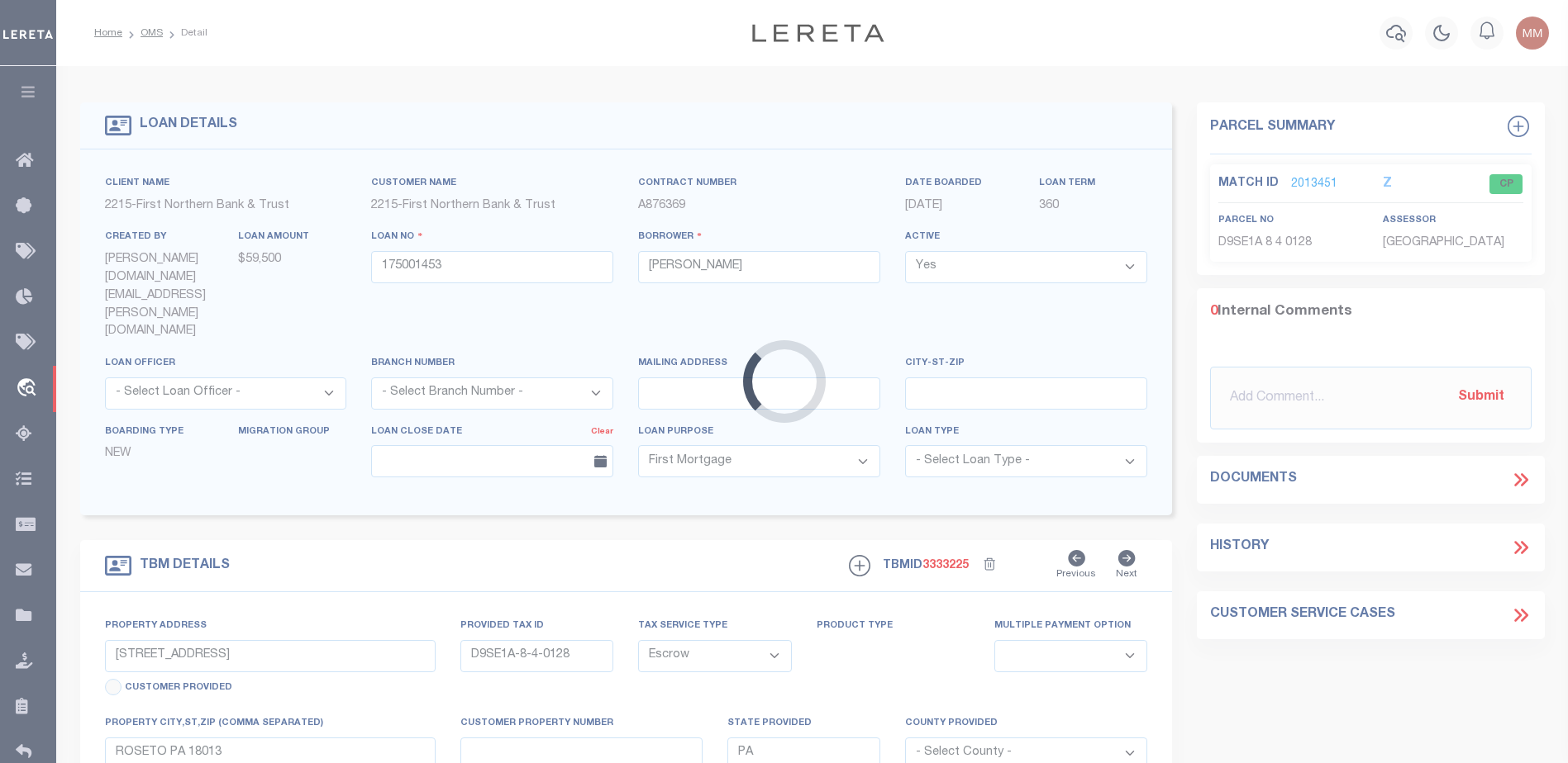
select select
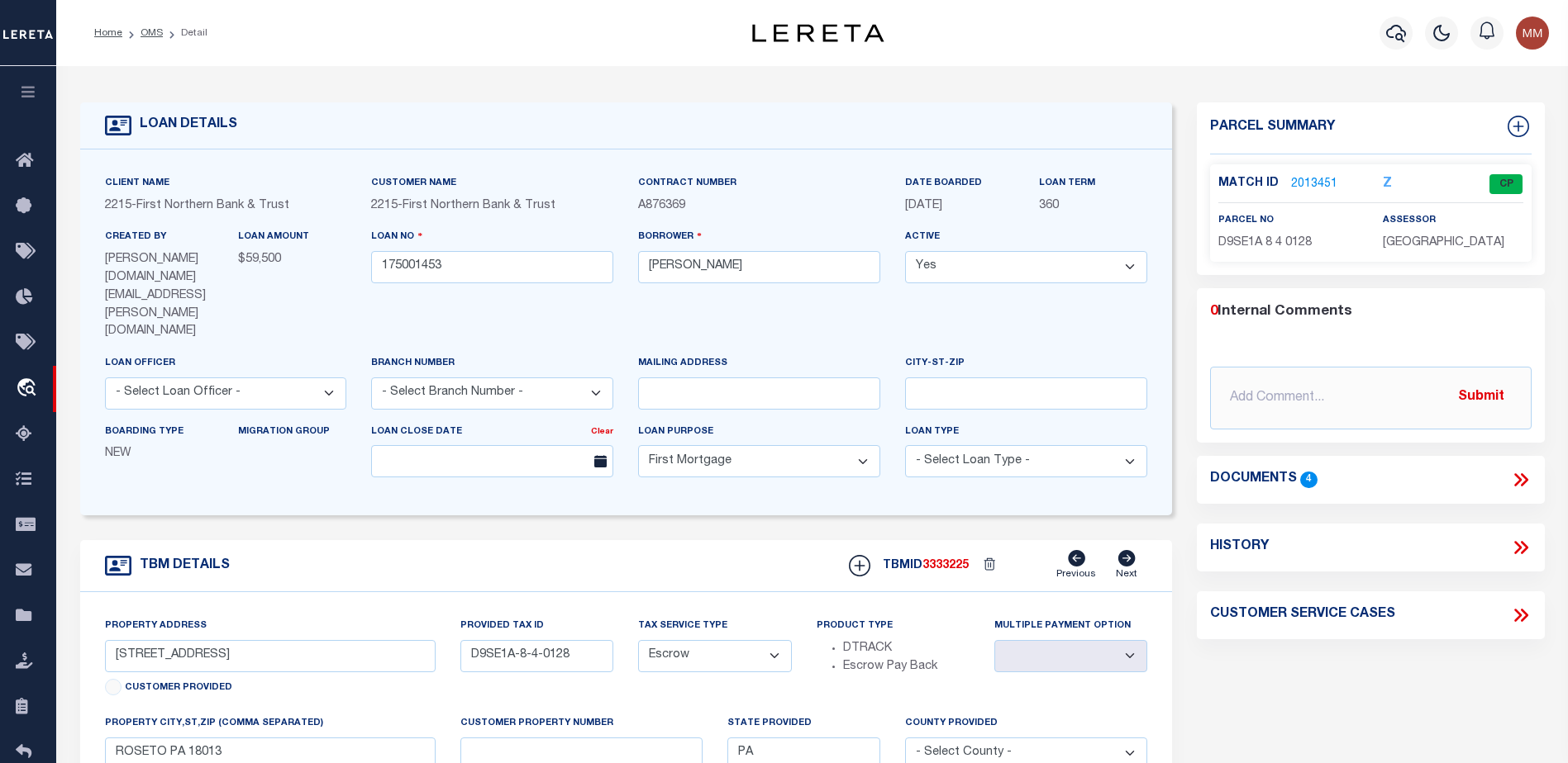
click at [1307, 184] on link "2013451" at bounding box center [1314, 184] width 46 height 17
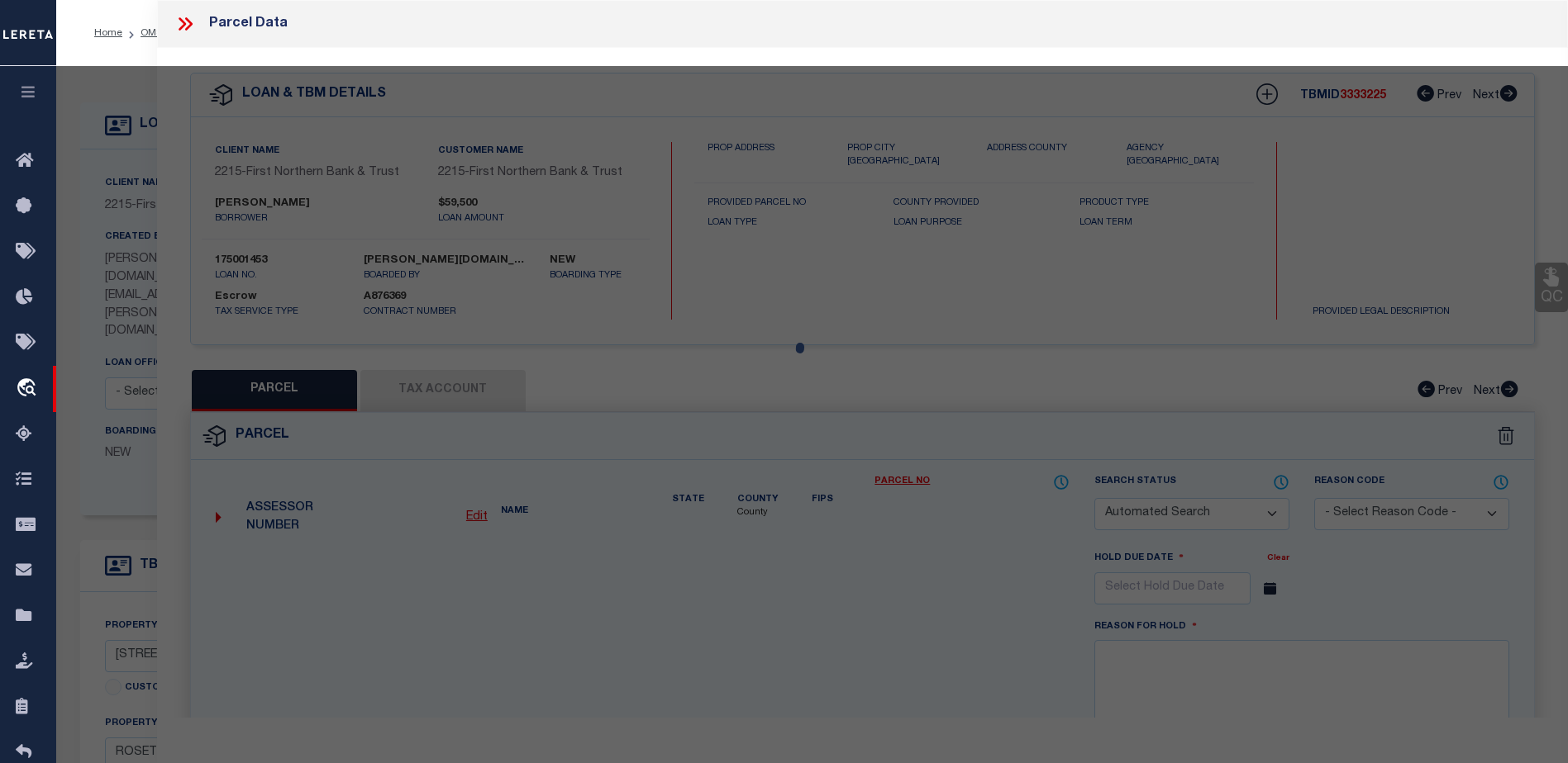
checkbox input "false"
select select "CP"
type input "FOX JUSTIN M & BOBBI A,"
select select "AGW"
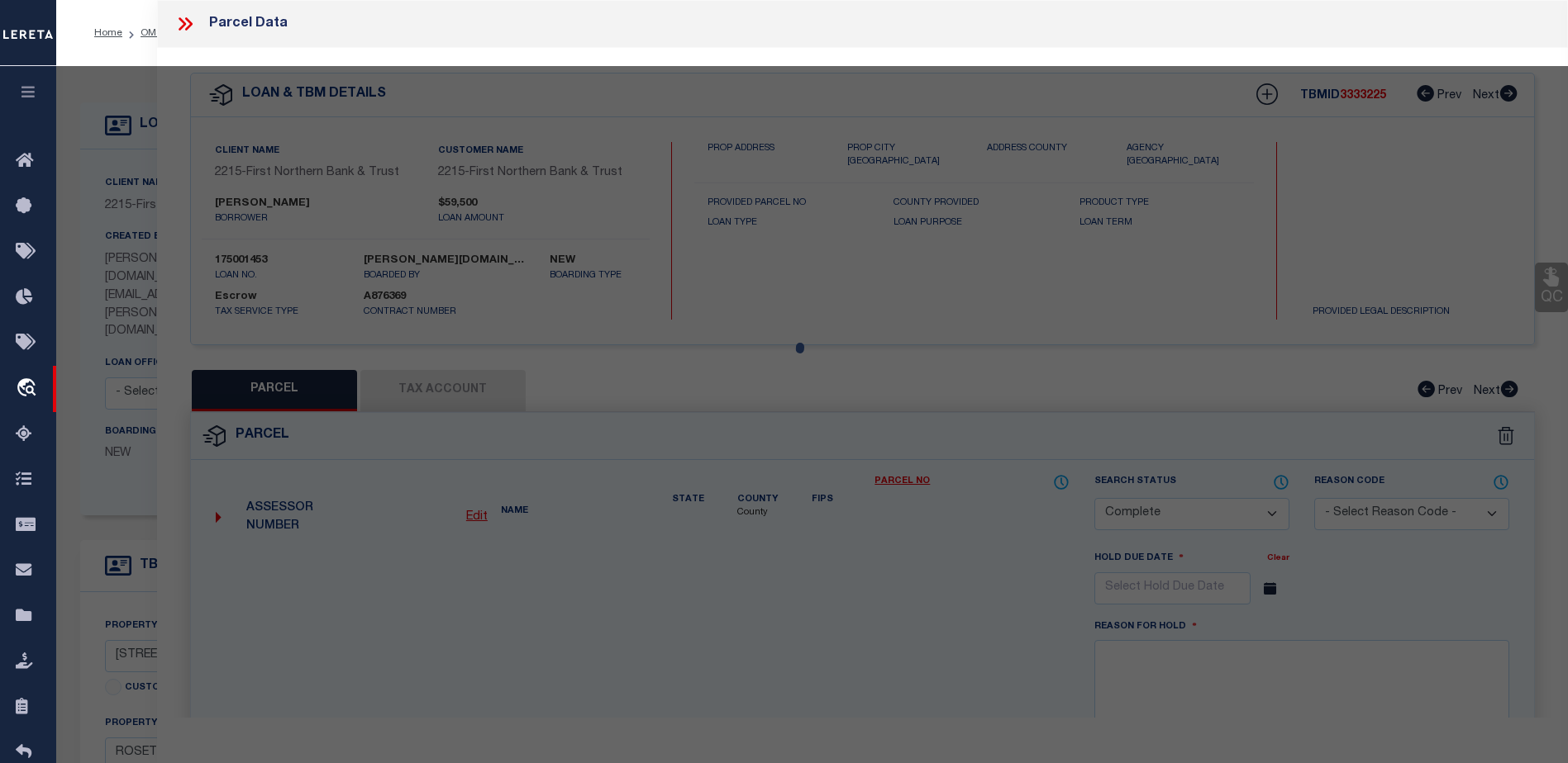
select select "ADD"
type input "719 SHAWNEE ST"
type input "ROSETO PA 18013"
type textarea "CAMA Acres .0833"
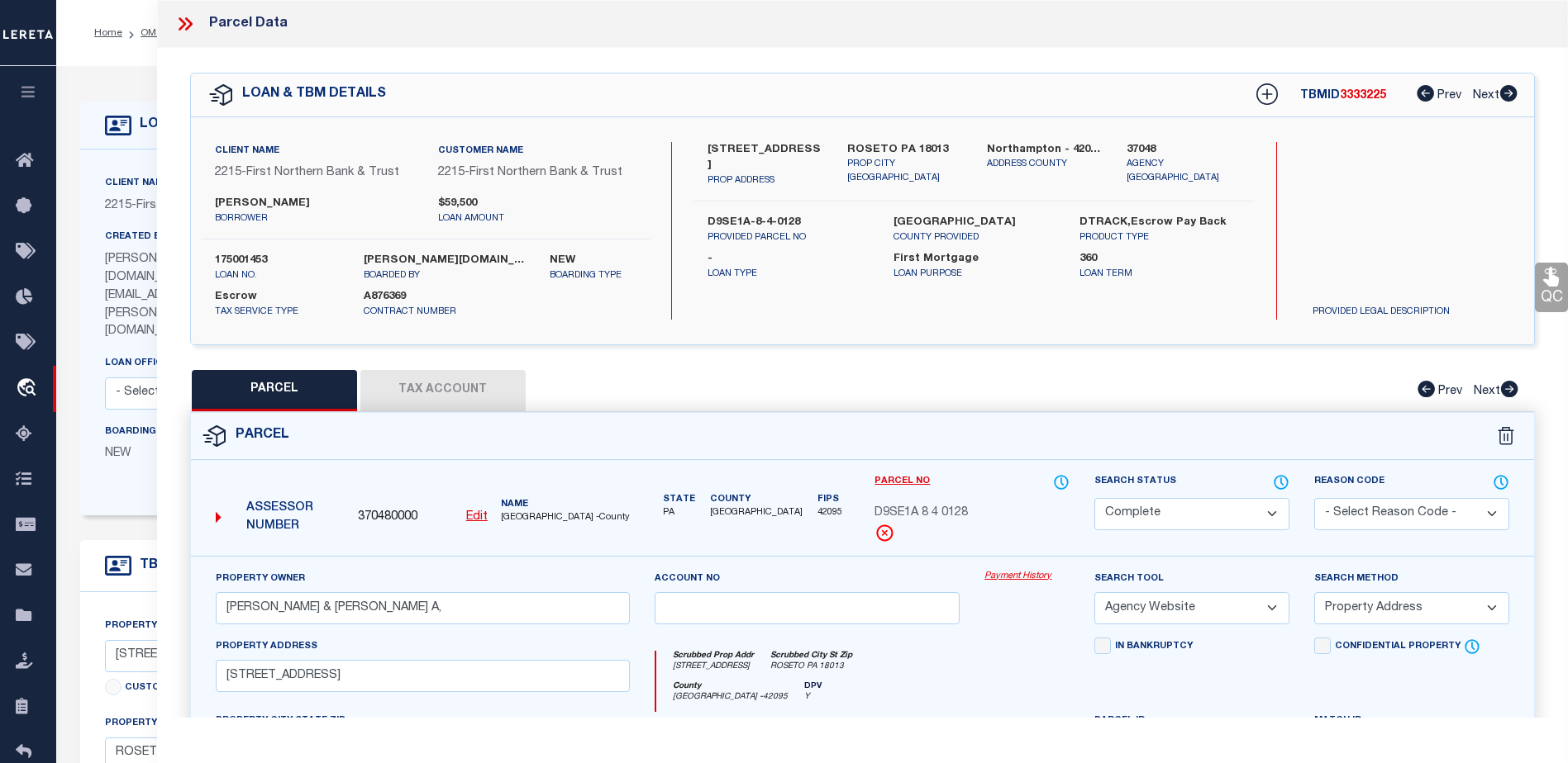
click at [997, 577] on link "Payment History" at bounding box center [1027, 577] width 85 height 14
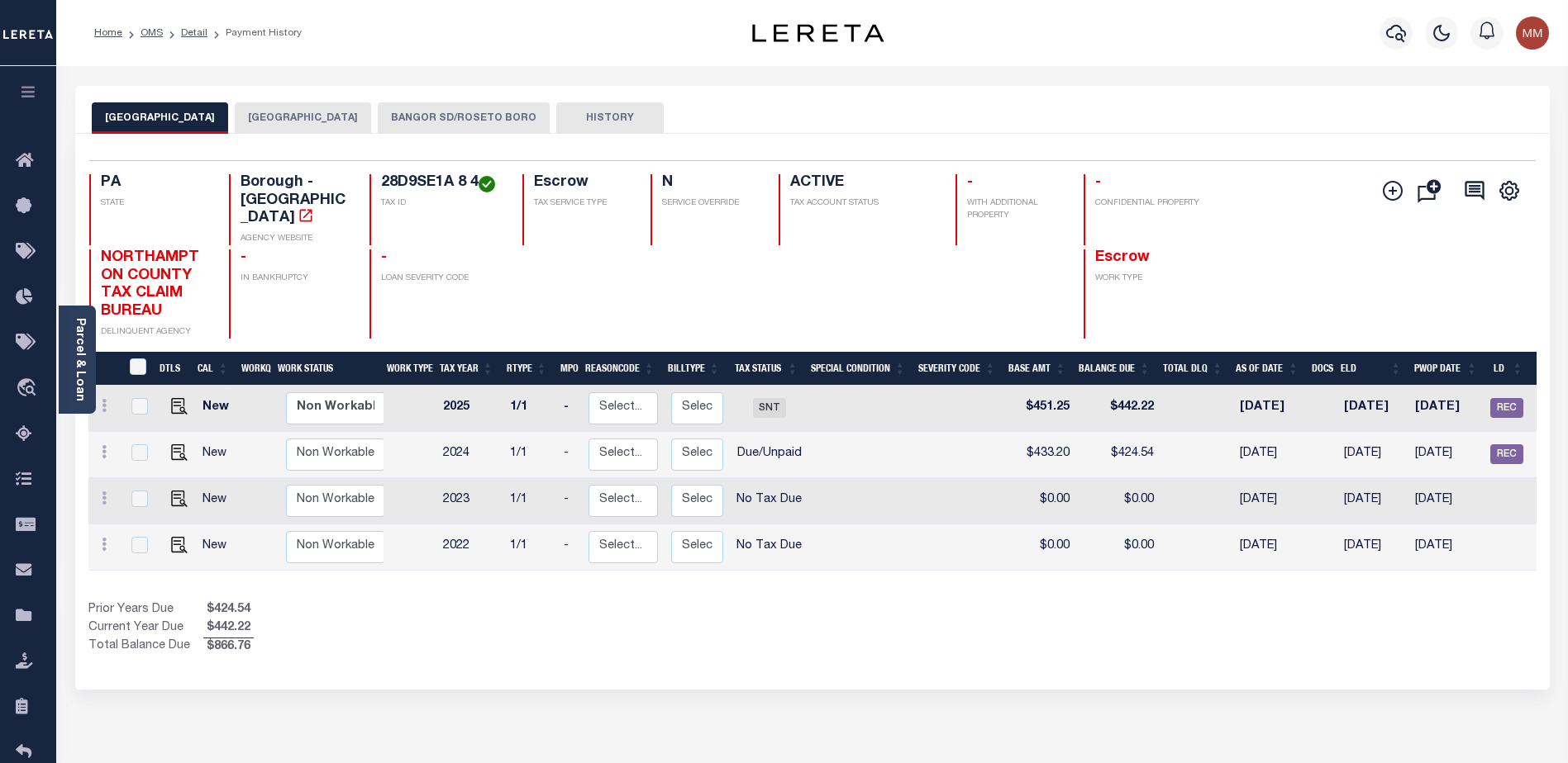
click at [458, 118] on button "BANGOR SD/ROSETO BORO" at bounding box center [464, 118] width 172 height 32
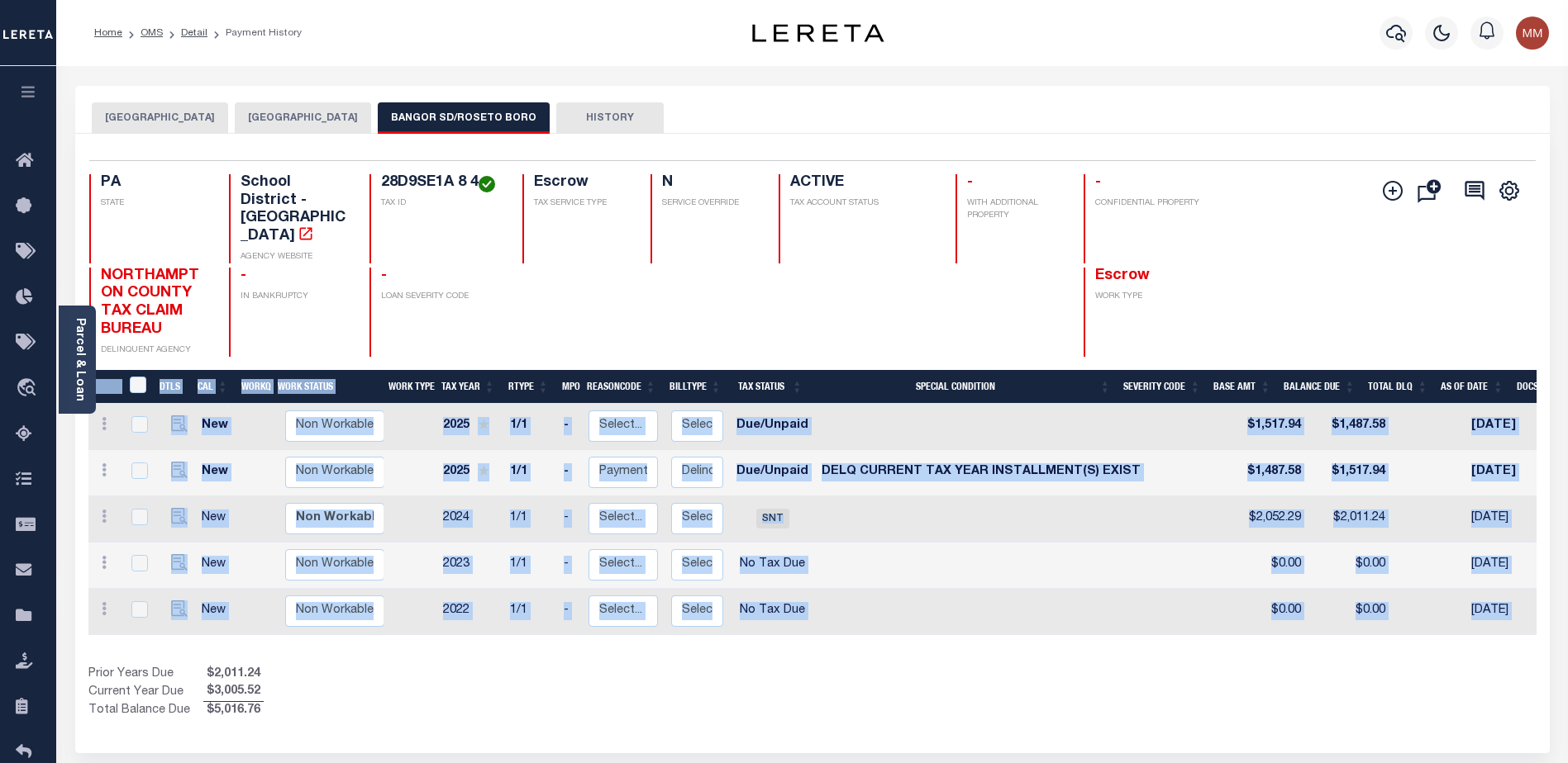
drag, startPoint x: 1209, startPoint y: 610, endPoint x: 1340, endPoint y: 614, distance: 131.1
click at [1340, 614] on div "DTLS CAL WorkQ Work Status Work Type Tax Year RType MPO ReasonCode BillType Tax…" at bounding box center [812, 545] width 1448 height 351
click at [1280, 666] on div "Show Tax Lines before Bill Release Date Prior Years Due $2,011.24 Current Year …" at bounding box center [812, 693] width 1448 height 55
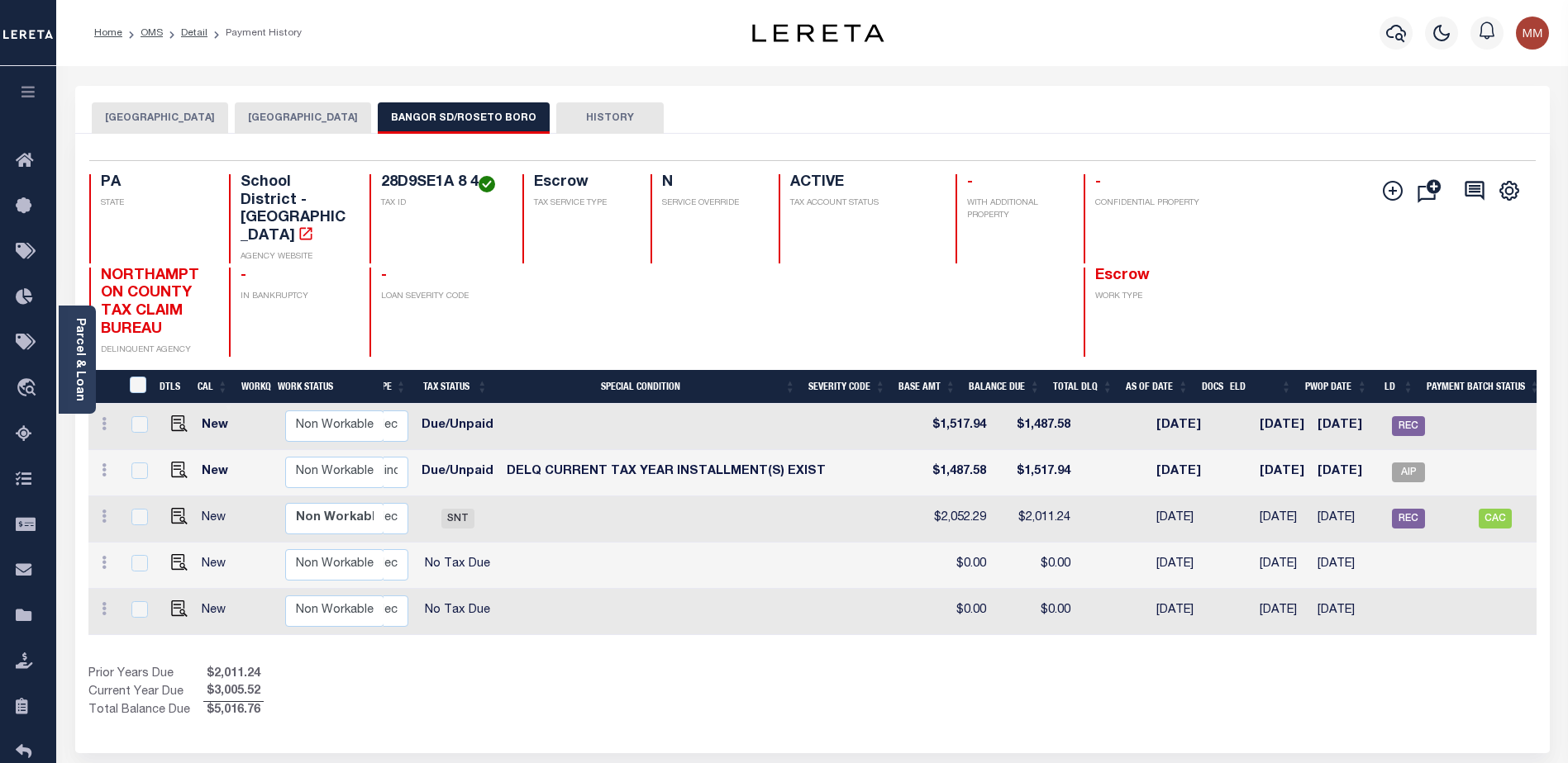
scroll to position [0, 318]
click at [1393, 417] on span "REC" at bounding box center [1406, 427] width 33 height 20
checkbox input "true"
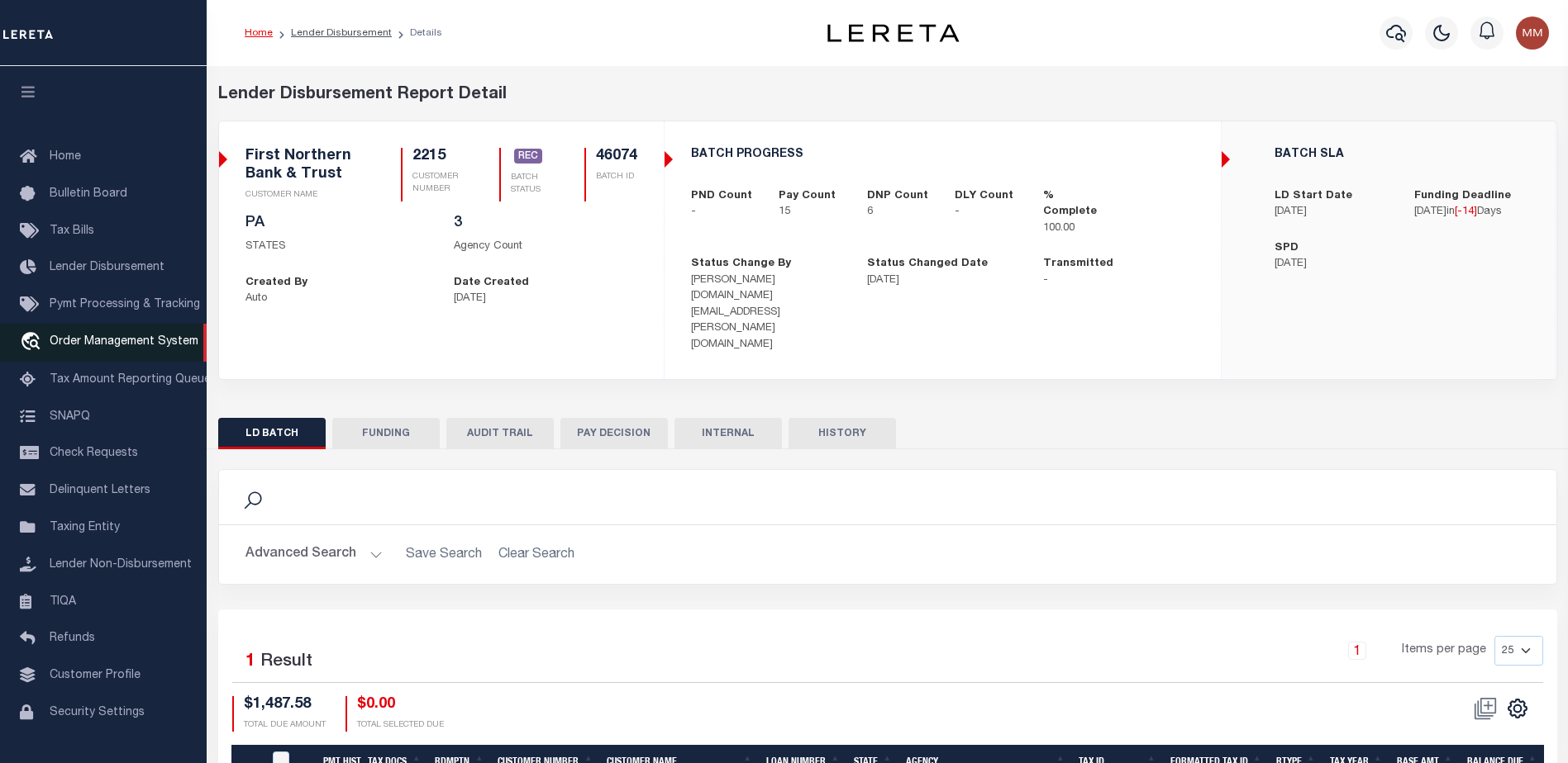
click at [69, 342] on span "Order Management System" at bounding box center [124, 342] width 149 height 12
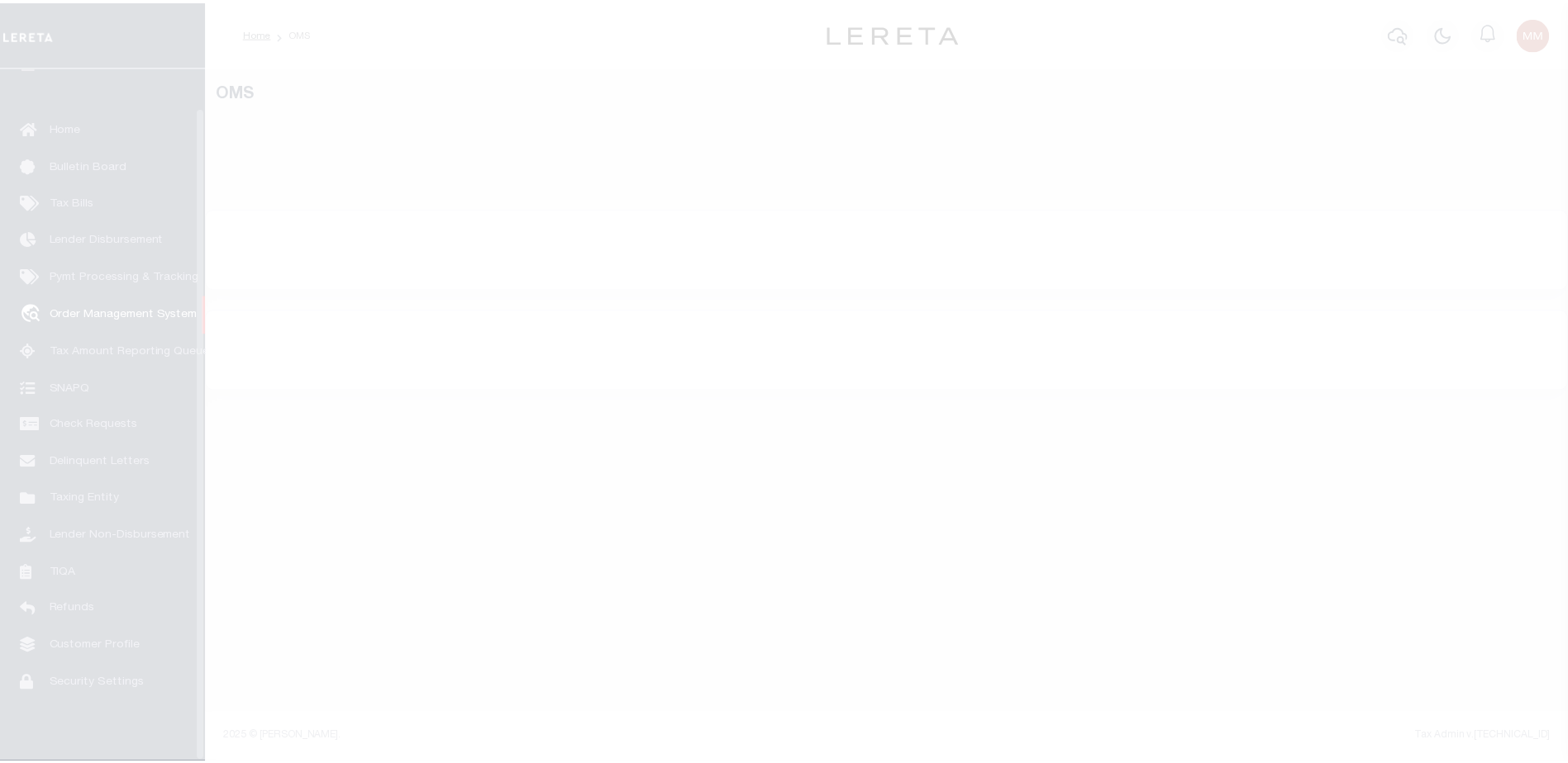
scroll to position [41, 0]
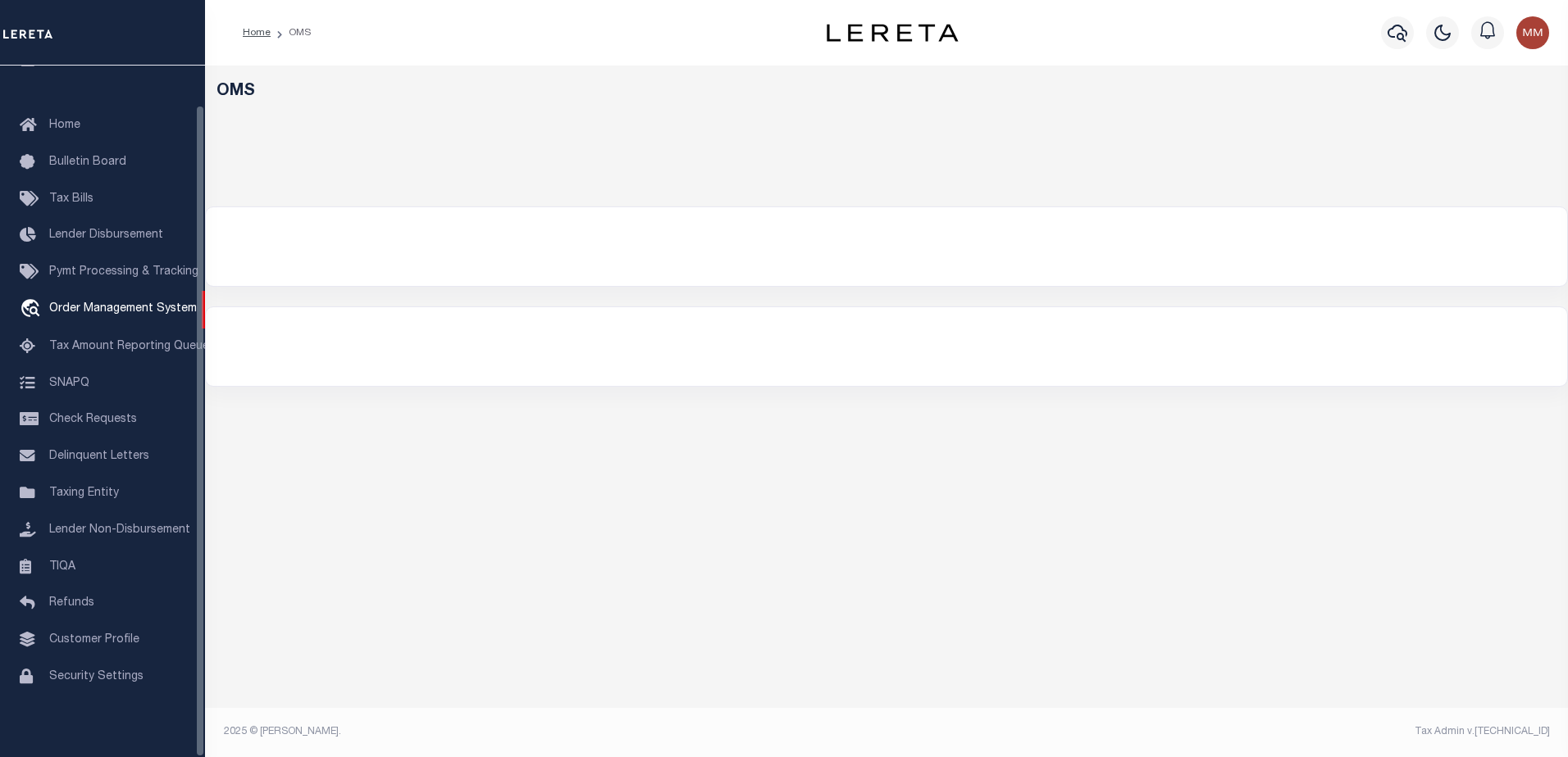
select select "200"
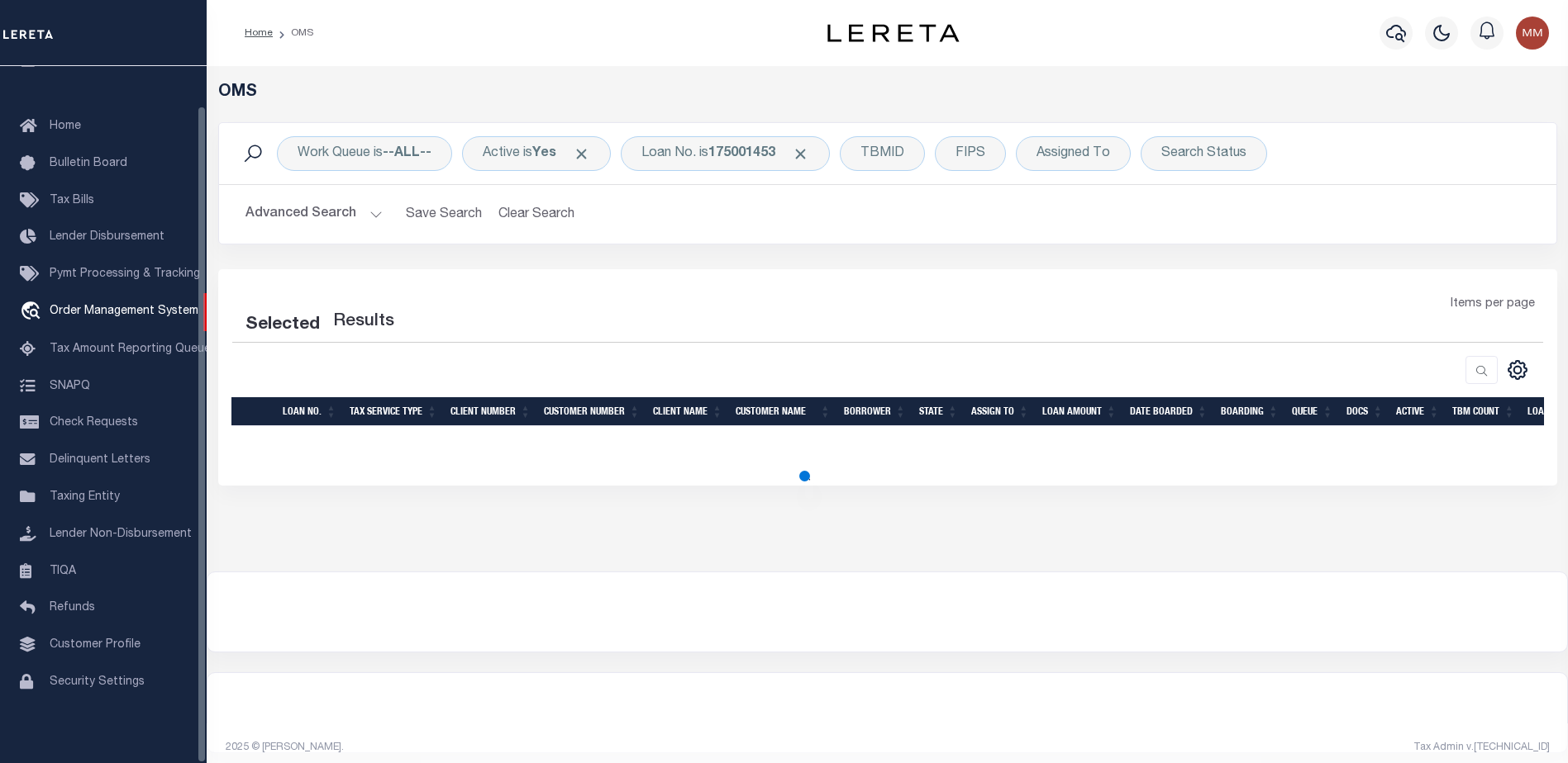
select select "200"
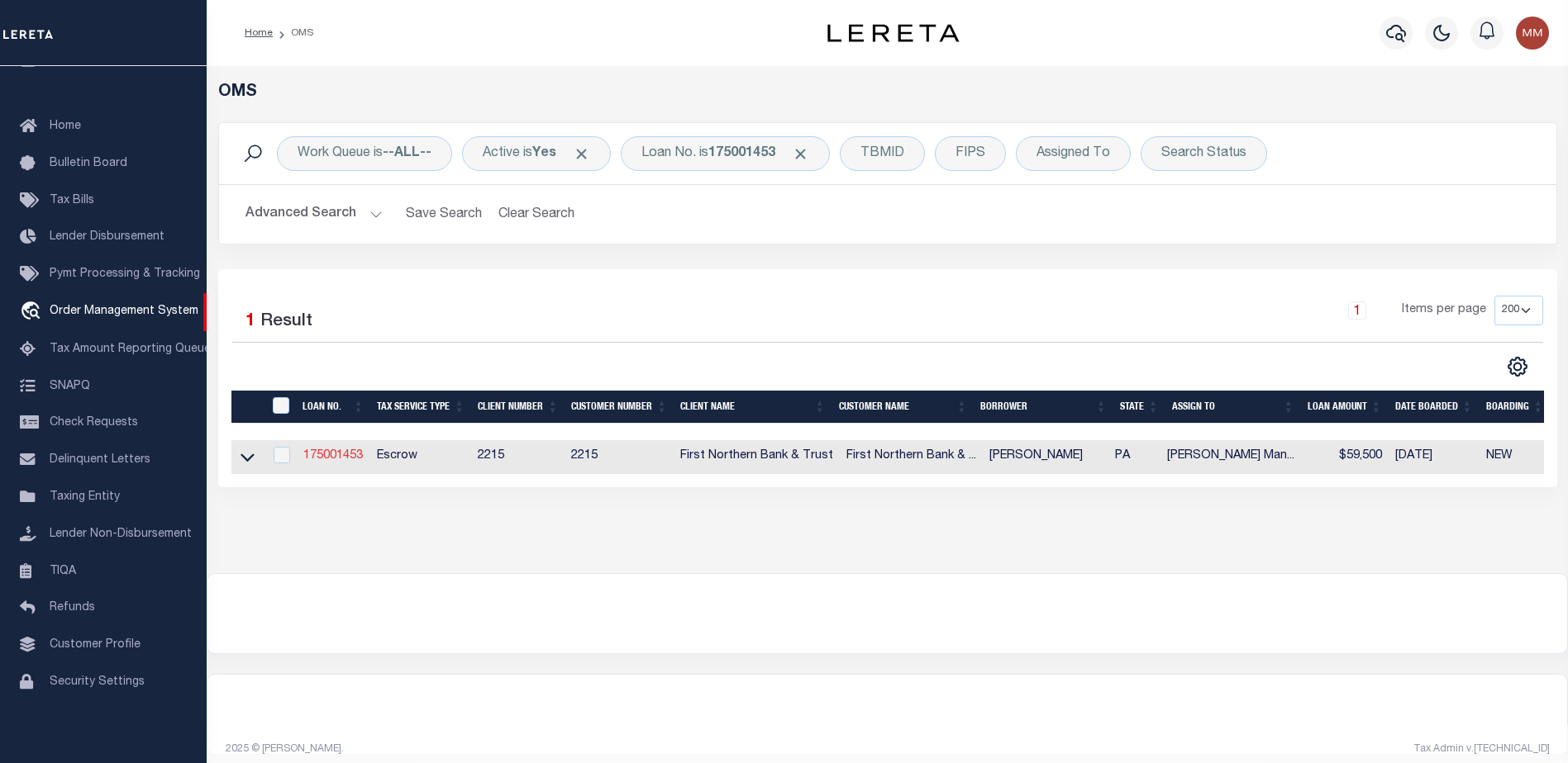
click at [321, 455] on link "175001453" at bounding box center [333, 455] width 60 height 12
type input "175001453"
type input "HOWARD J ATCHISON"
select select
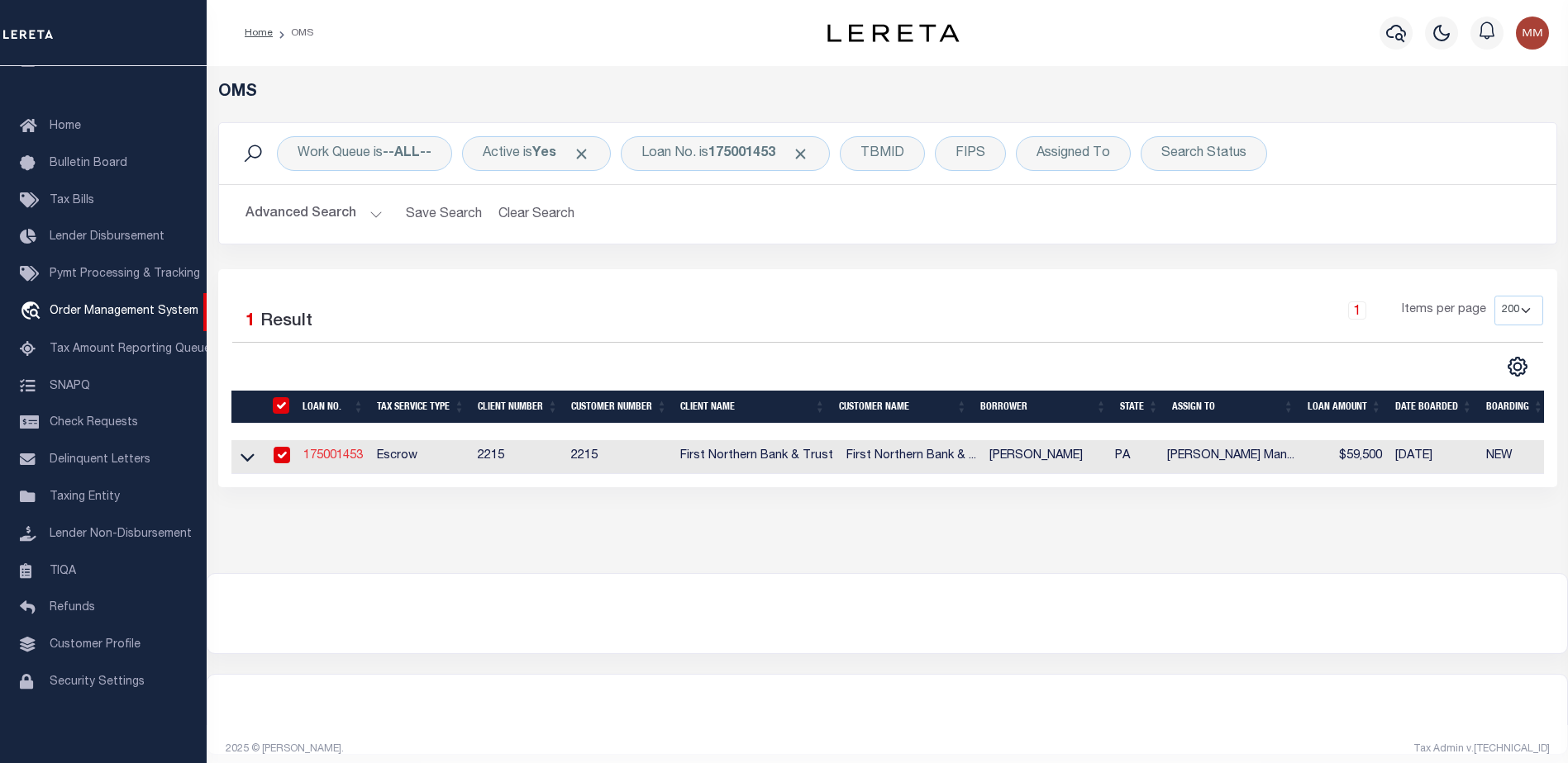
select select "10"
select select "Escrow"
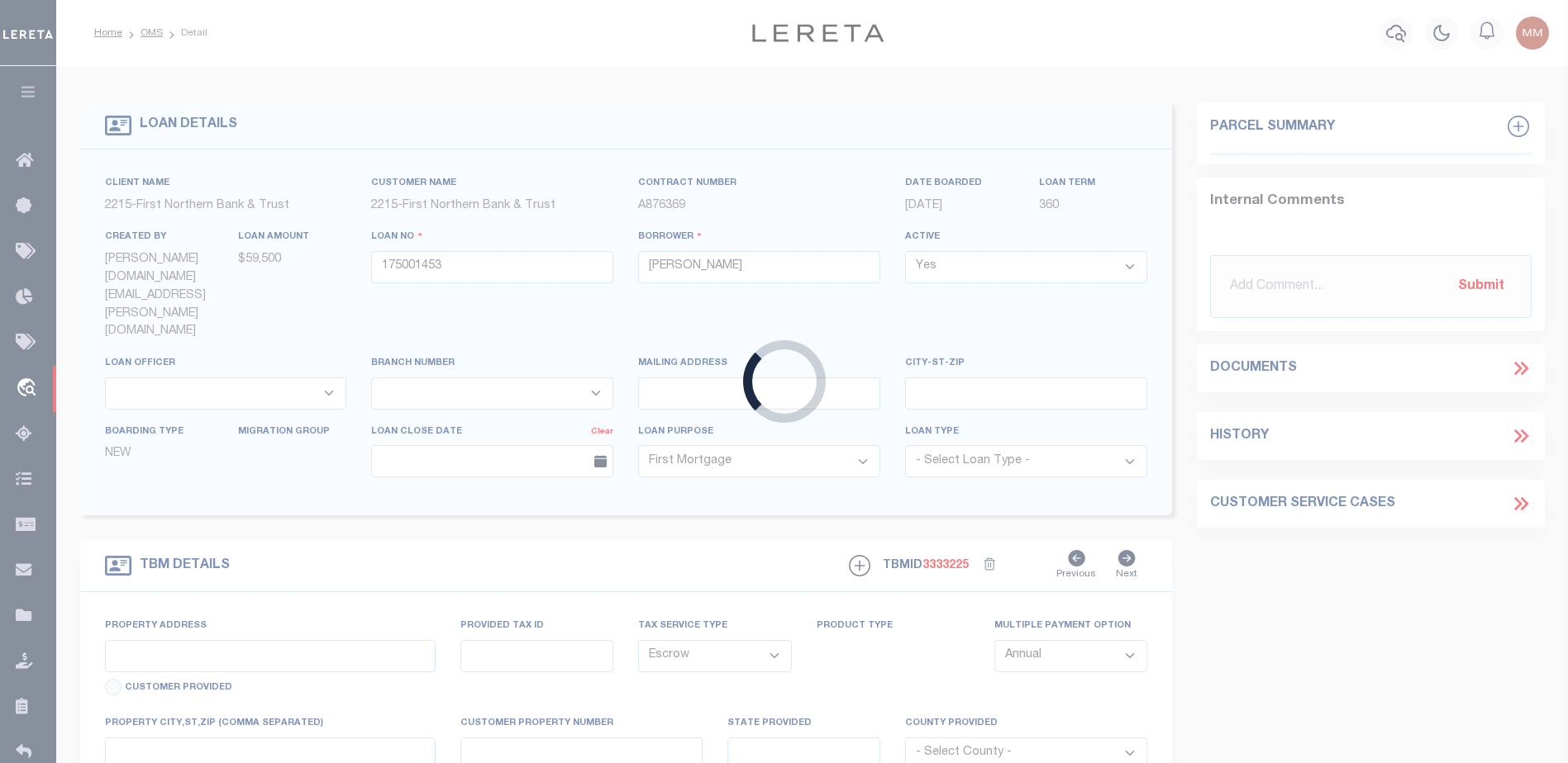
type input "719 SHAWNEE STREET"
type input "D9SE1A-8-4-0128"
select select
type input "ROSETO PA 18013"
type input "PA"
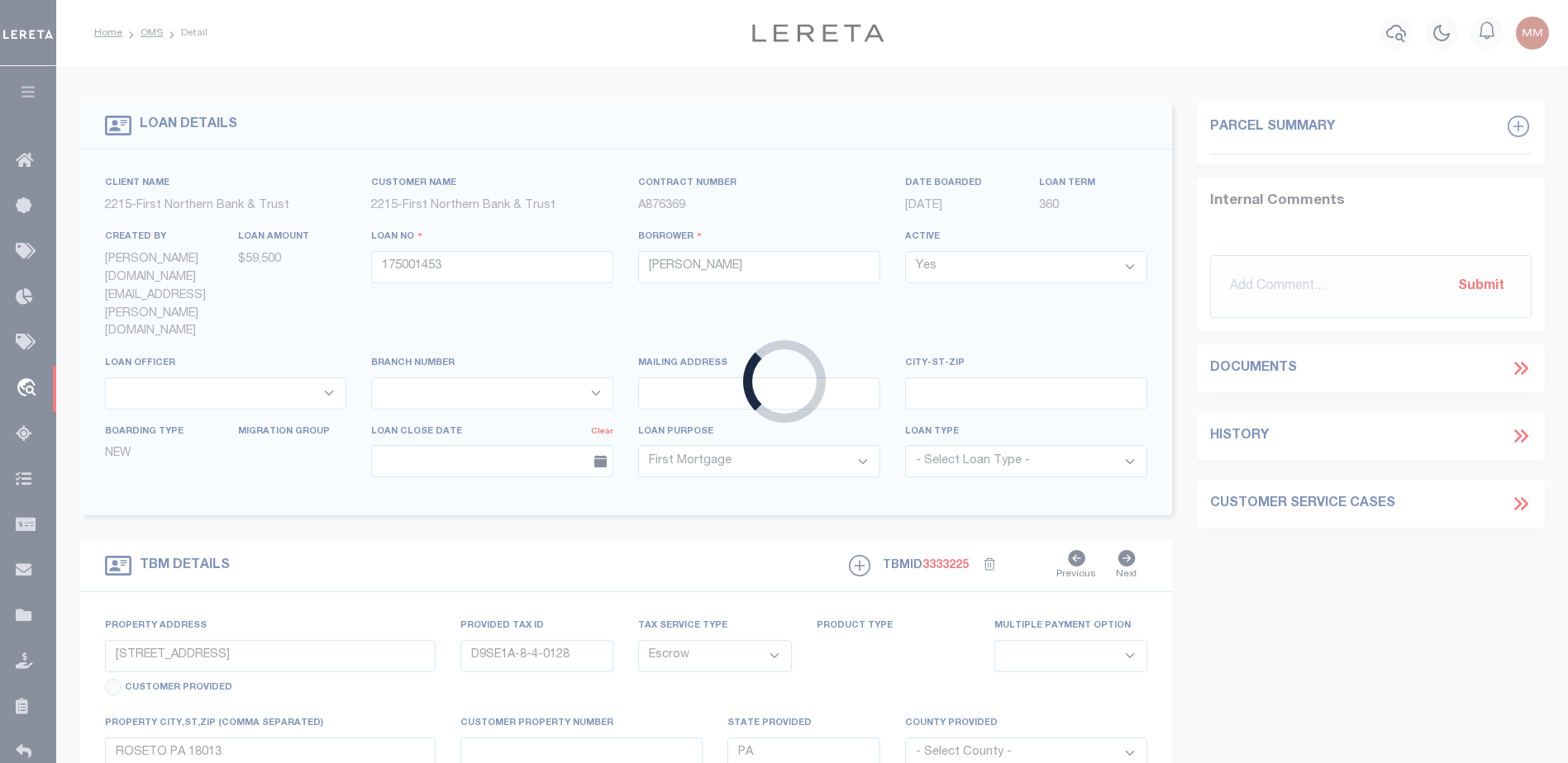
select select
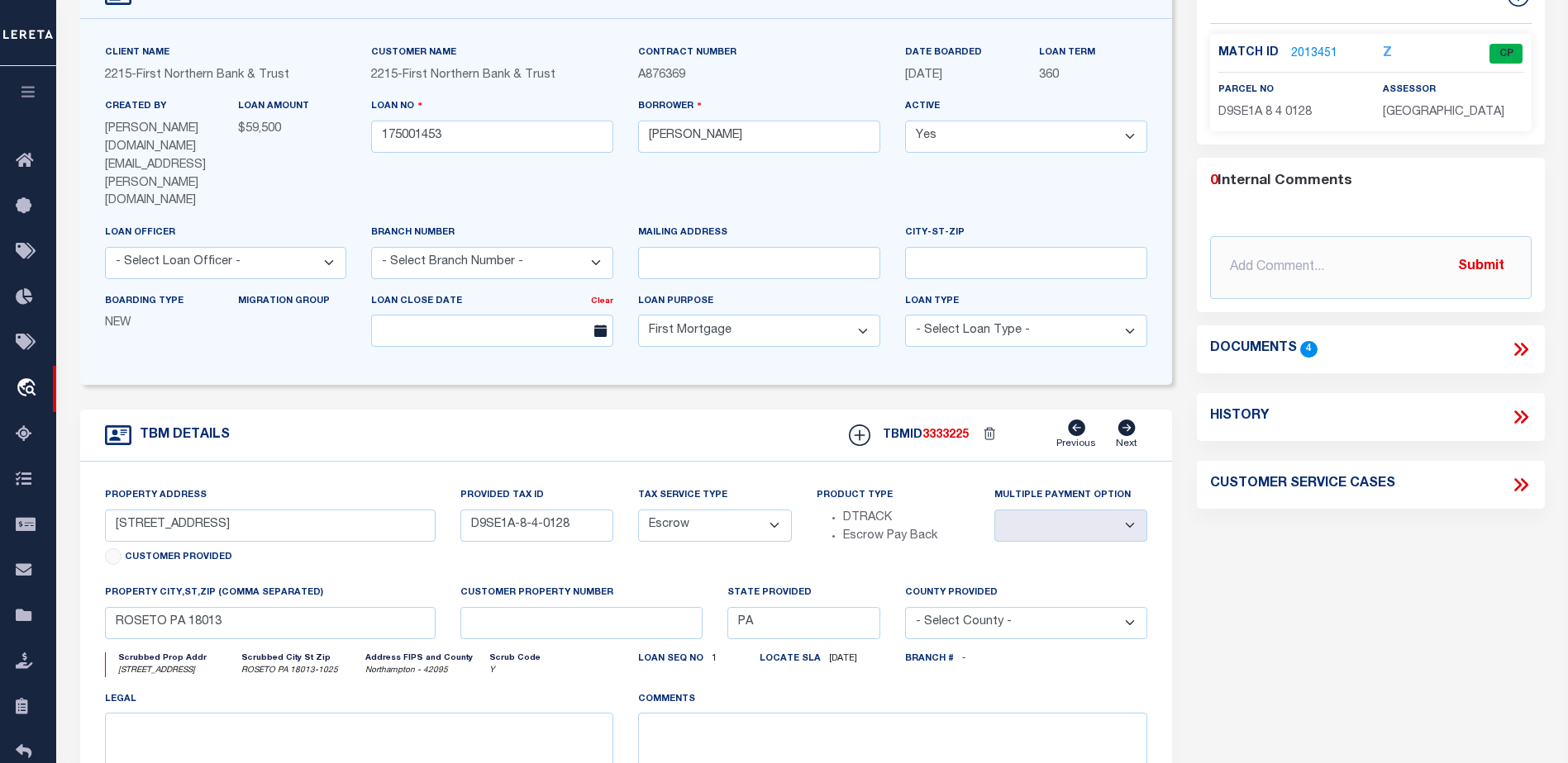
scroll to position [165, 0]
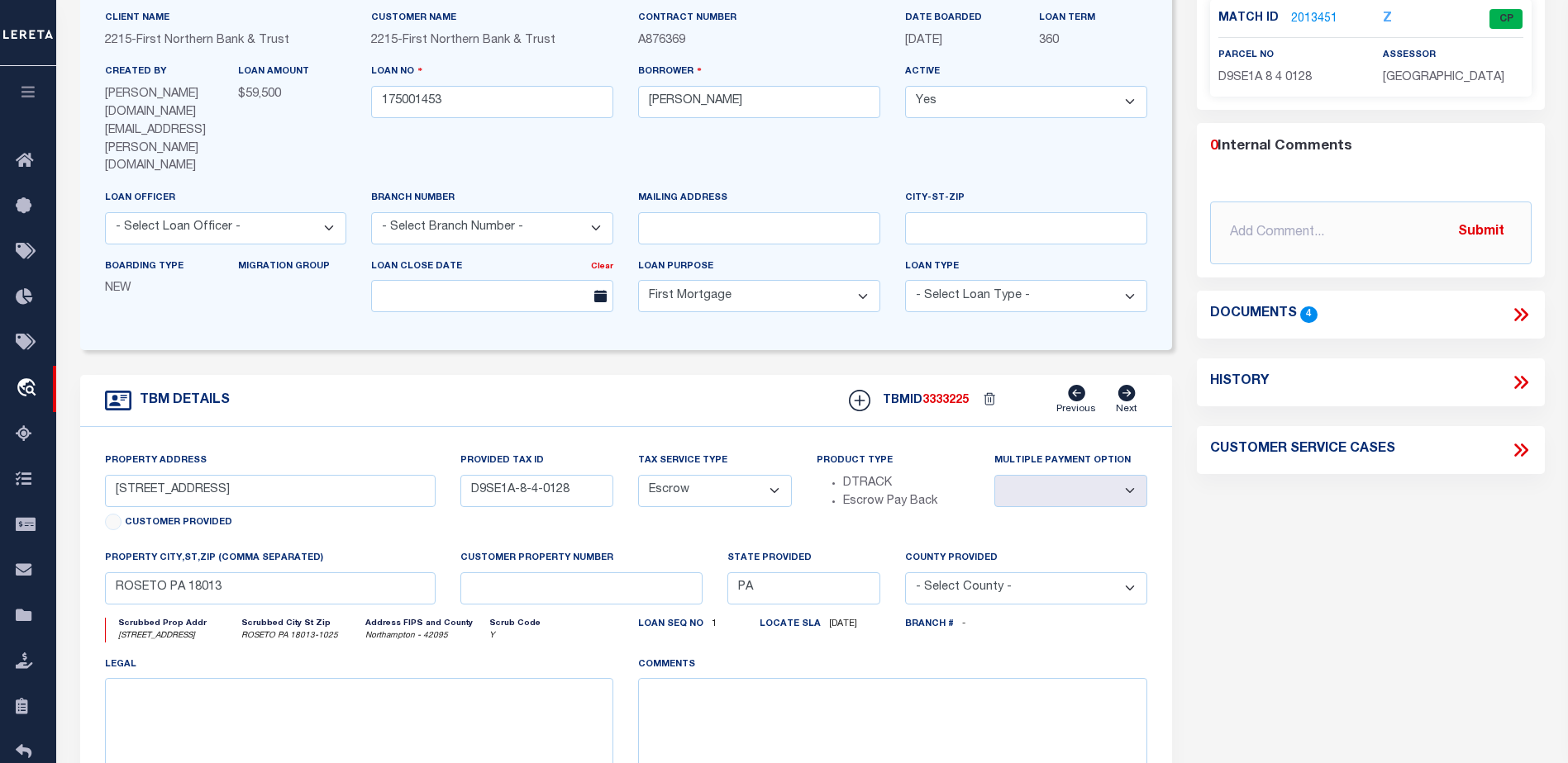
click at [1305, 16] on link "2013451" at bounding box center [1314, 19] width 46 height 17
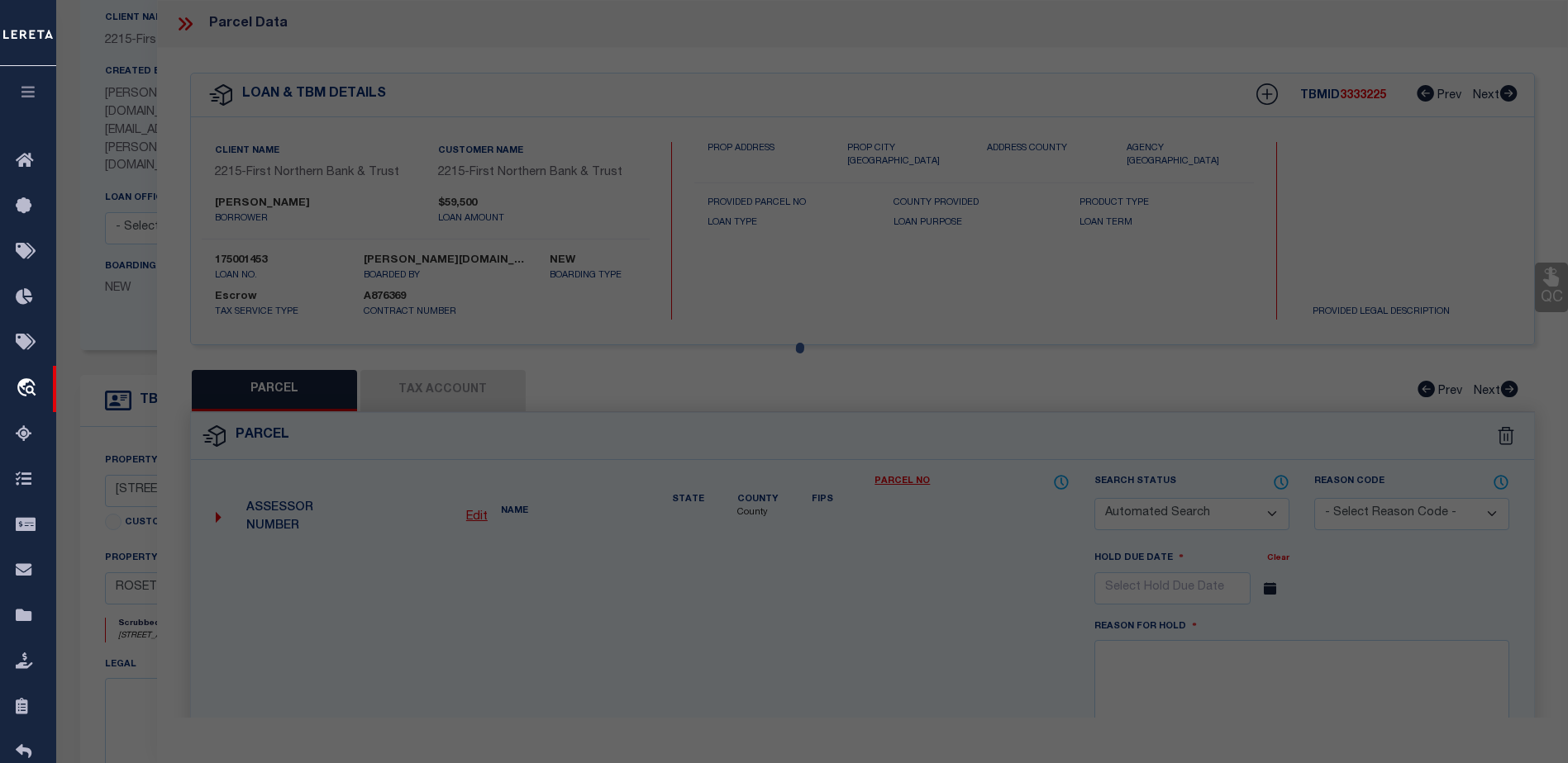
checkbox input "false"
select select "CP"
type input "FOX JUSTIN M & BOBBI A,"
select select "AGW"
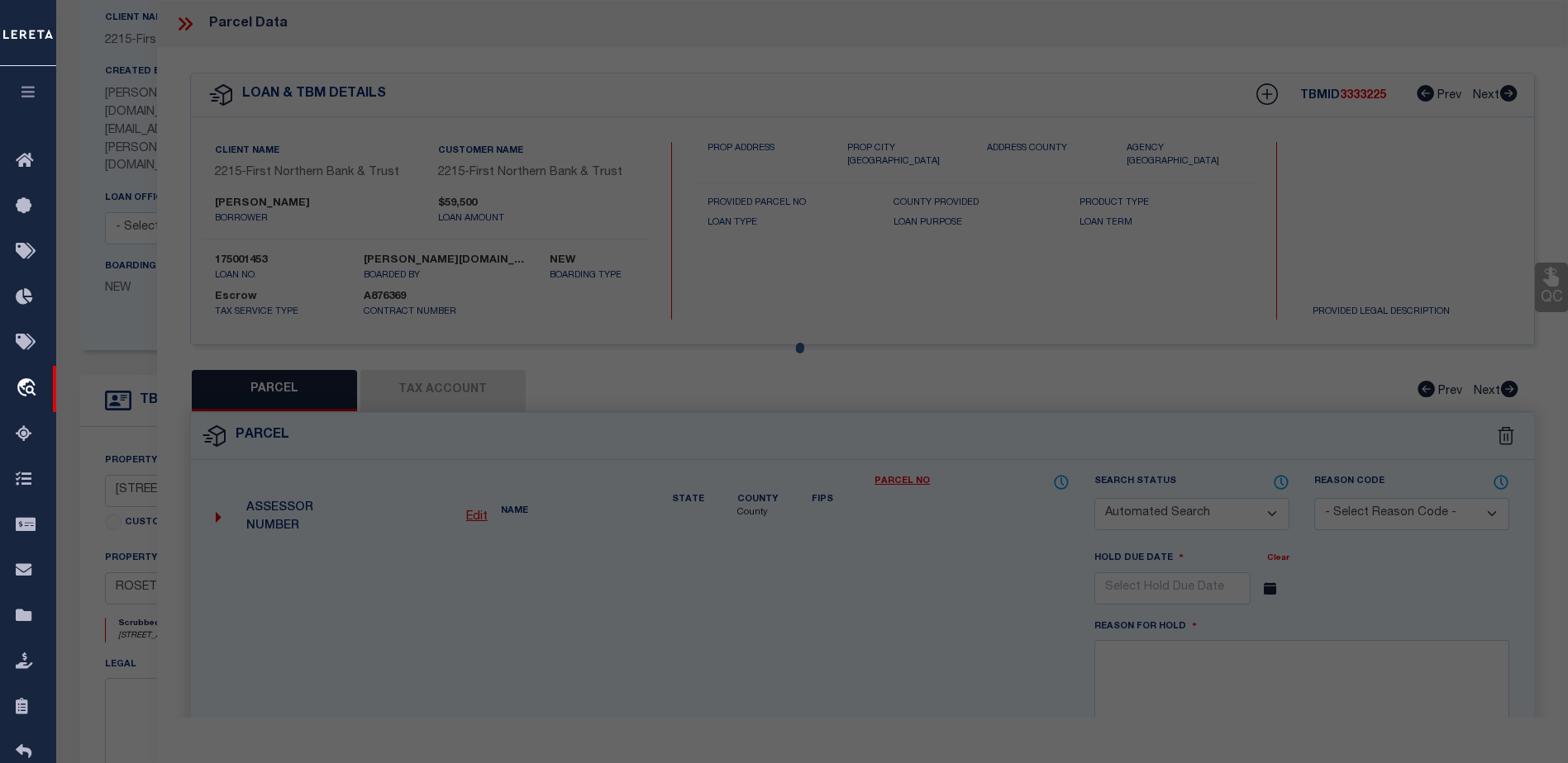
select select "ADD"
type input "719 SHAWNEE ST"
type input "ROSETO PA 18013"
type textarea "CAMA Acres .0833"
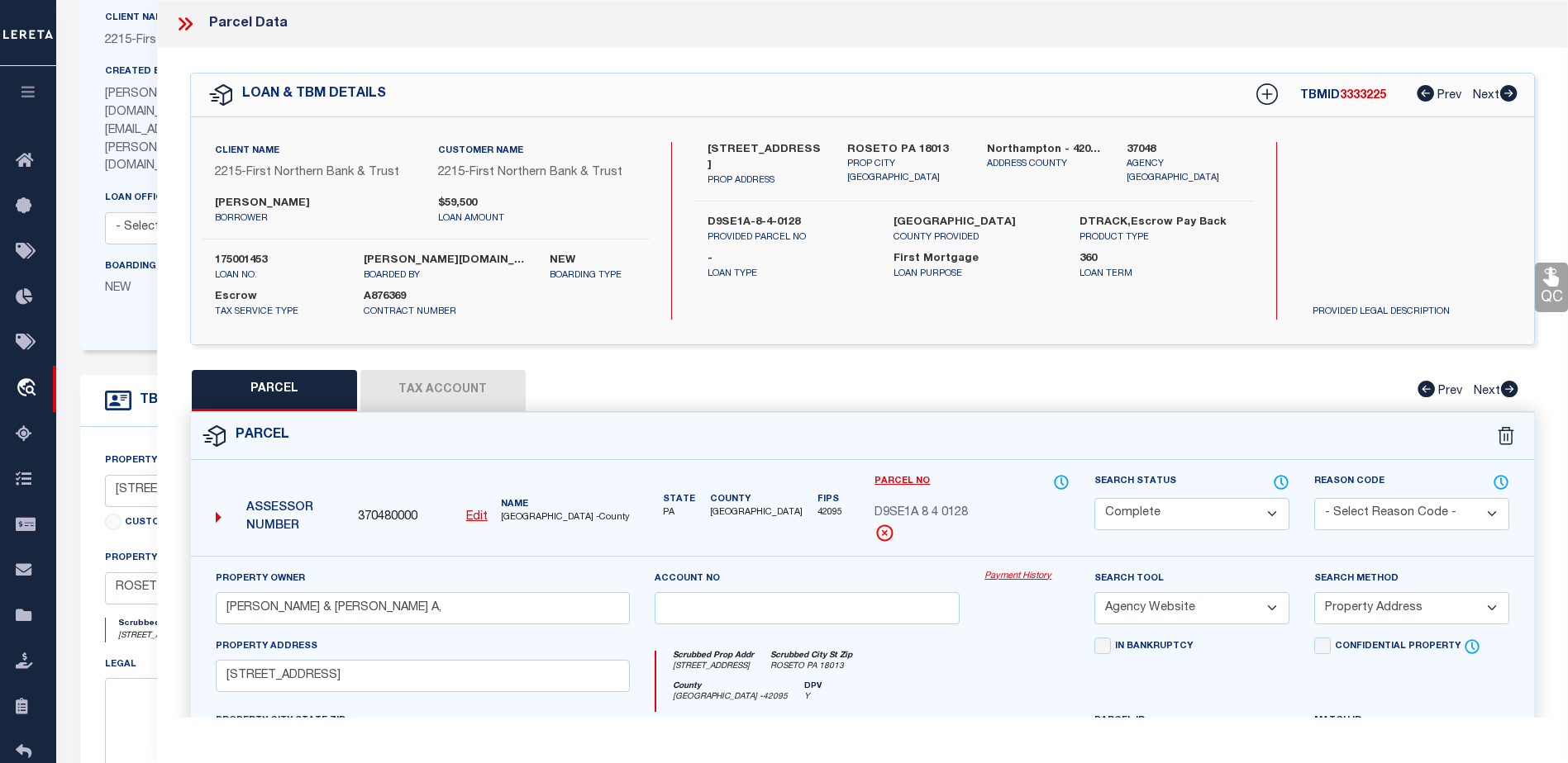
click at [996, 577] on link "Payment History" at bounding box center [1027, 577] width 85 height 14
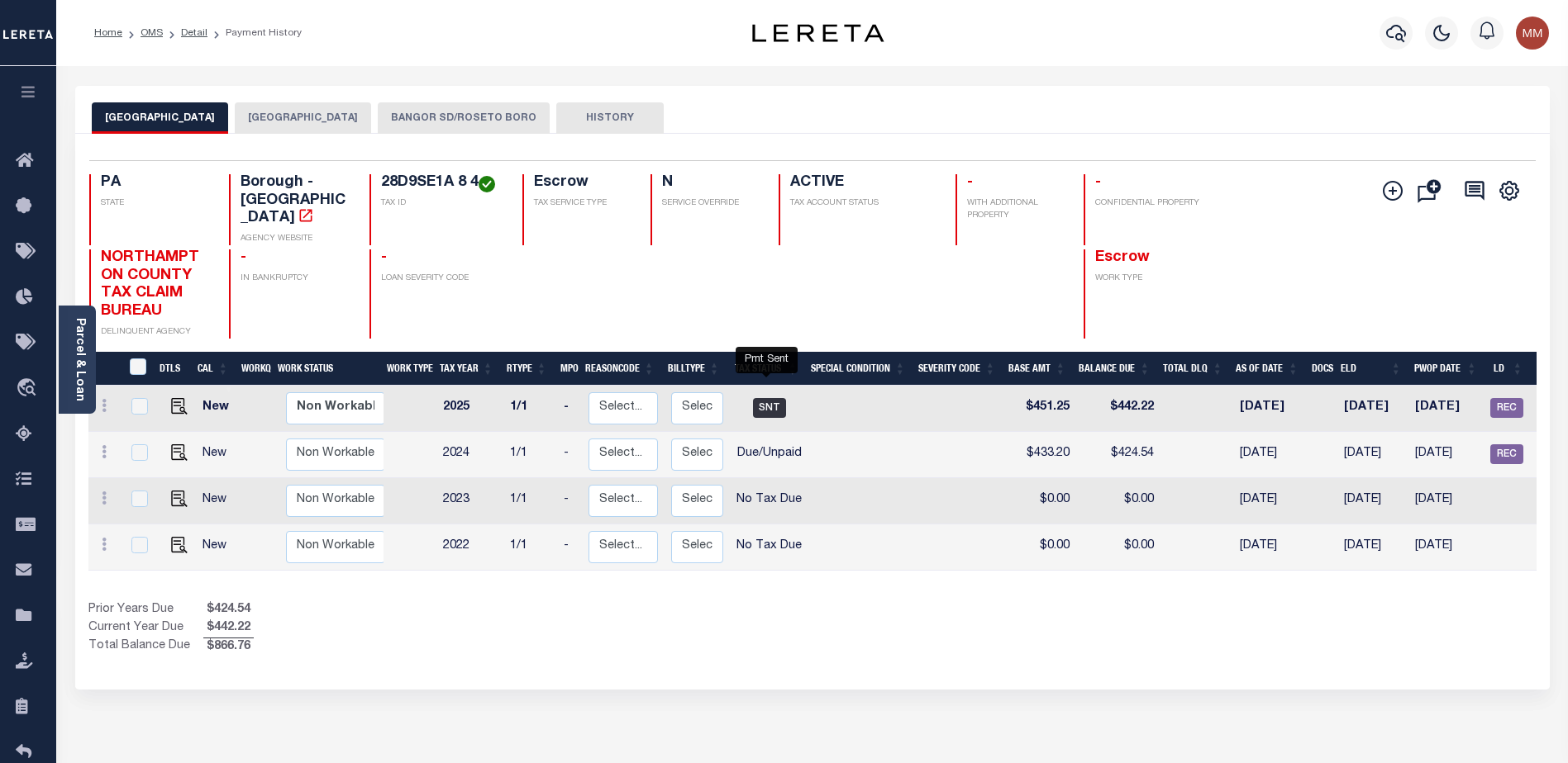
click at [761, 399] on span "SNT" at bounding box center [770, 409] width 33 height 20
checkbox input "true"
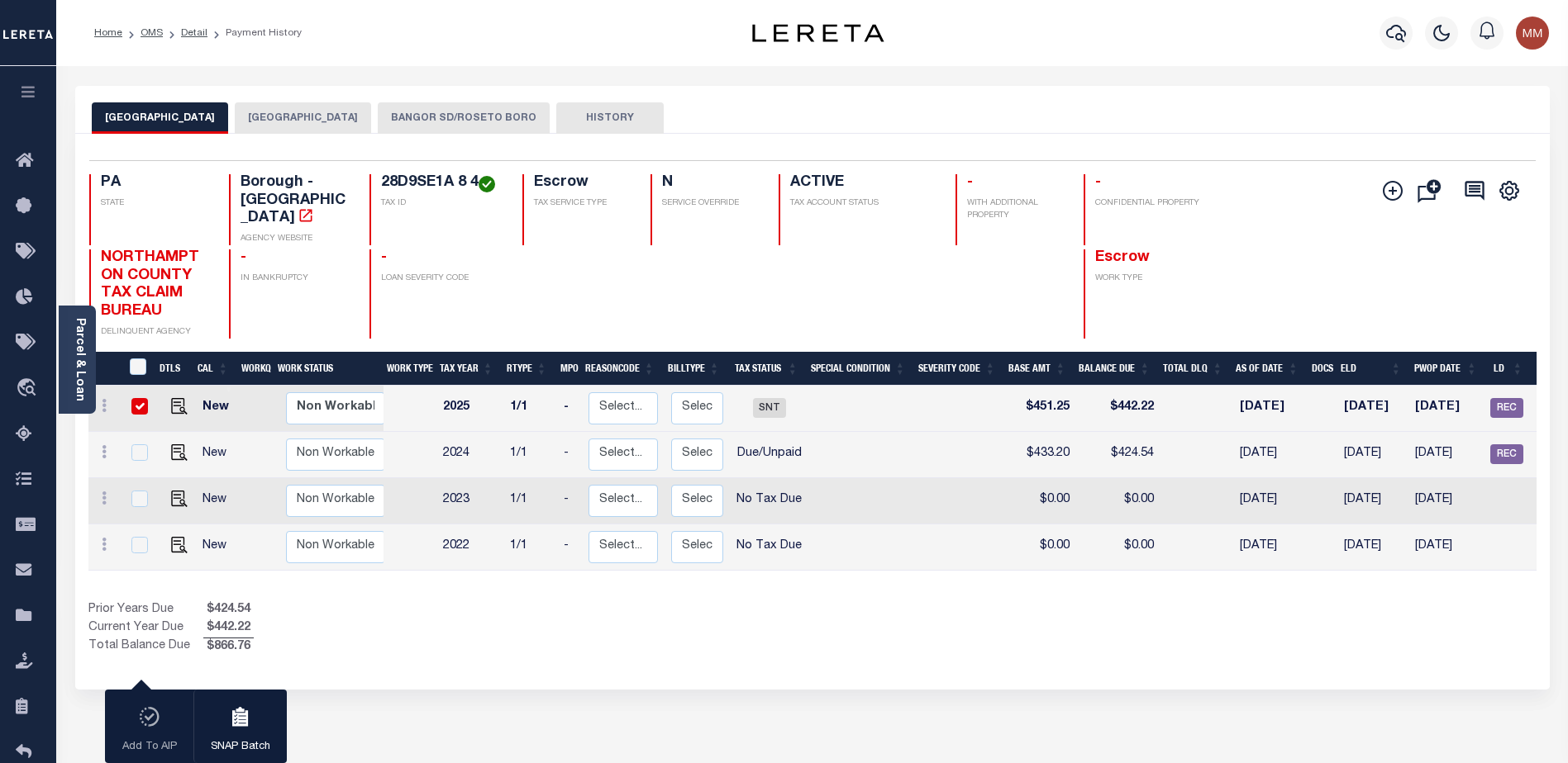
click at [128, 399] on div at bounding box center [138, 408] width 23 height 18
checkbox input "false"
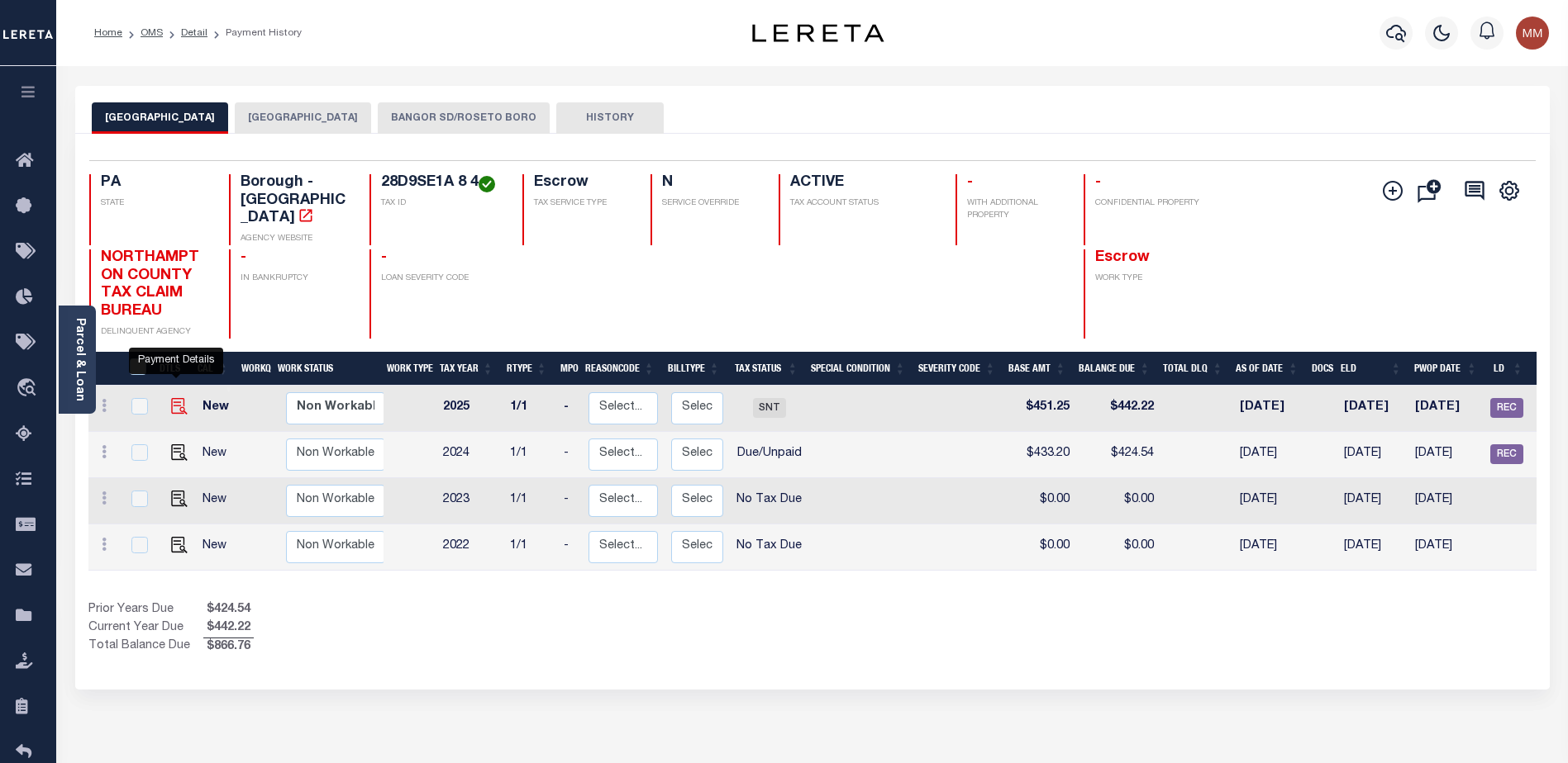
click at [171, 399] on img "" at bounding box center [180, 407] width 16 height 16
checkbox input "true"
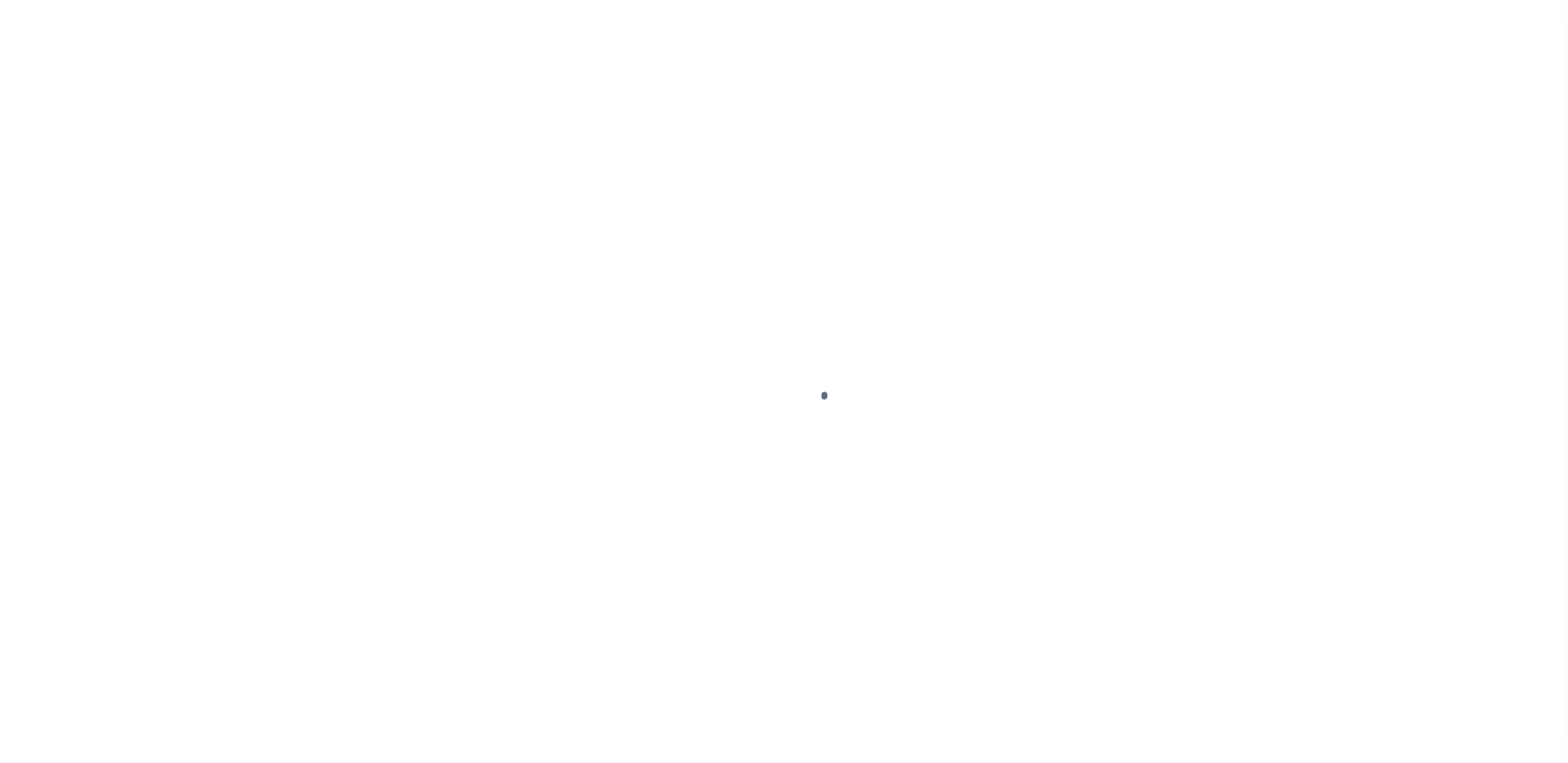
select select "SNT"
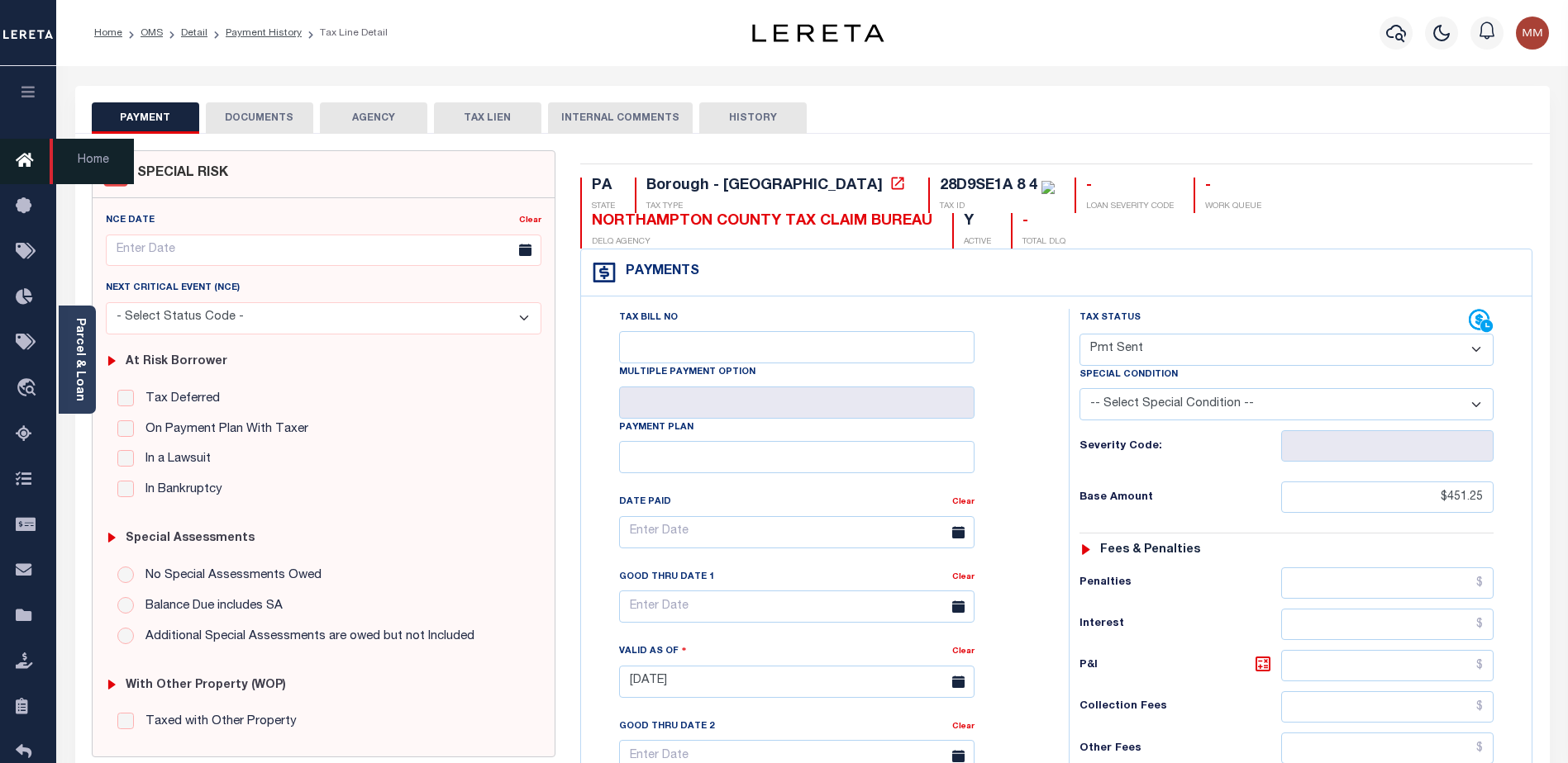
click at [24, 157] on icon at bounding box center [28, 161] width 26 height 21
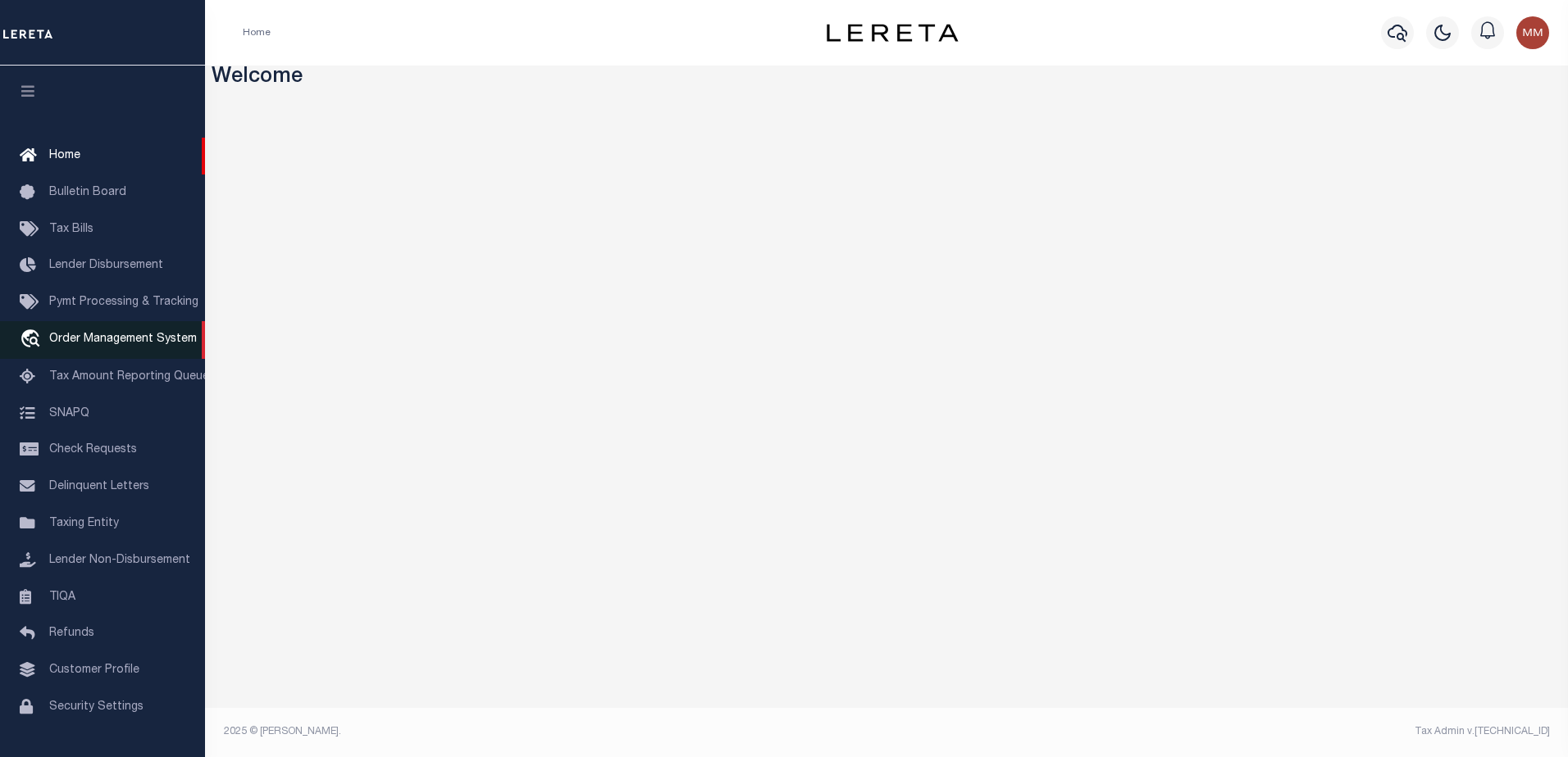
click at [115, 339] on span "Order Management System" at bounding box center [123, 339] width 148 height 12
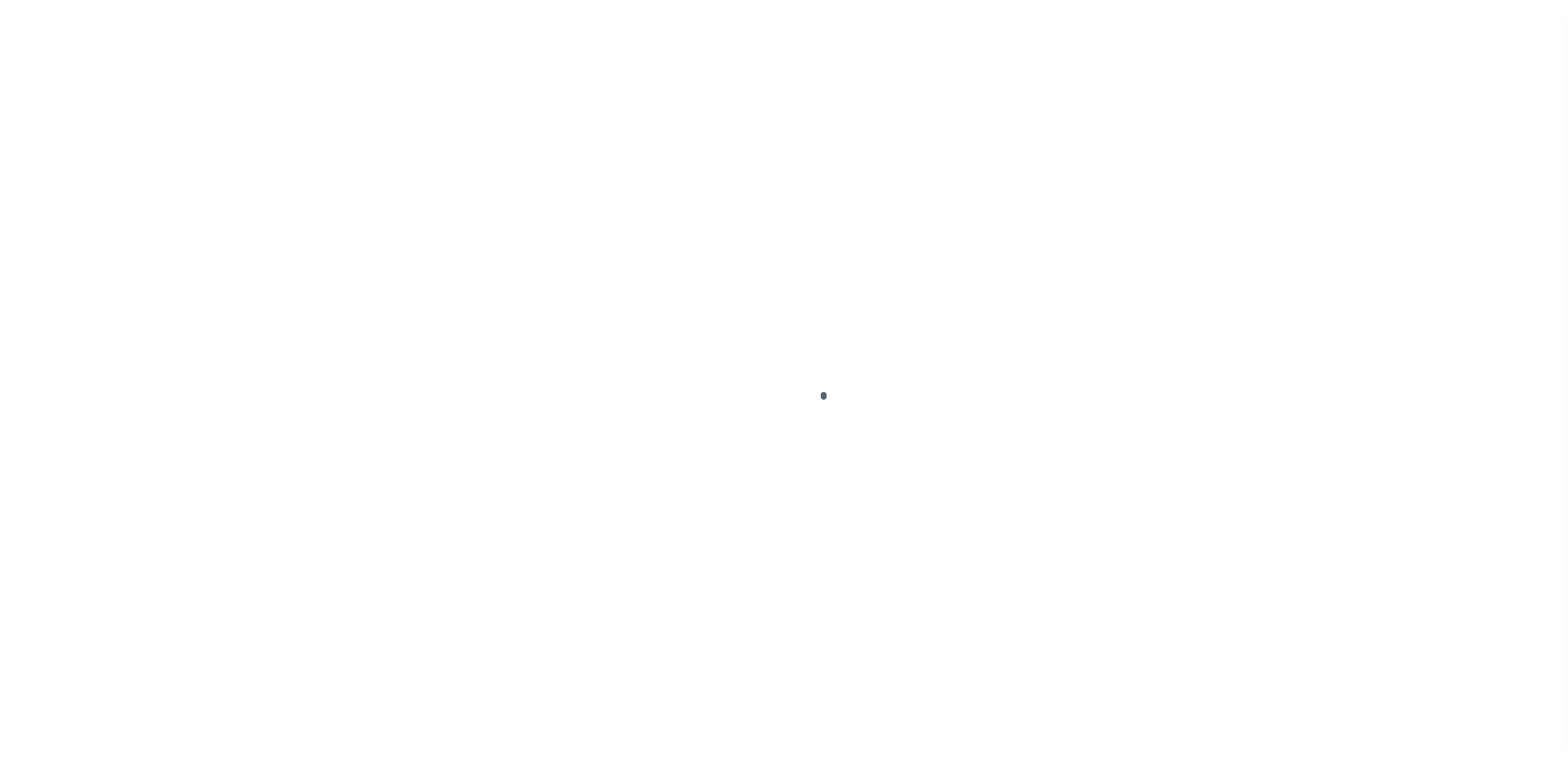
scroll to position [41, 0]
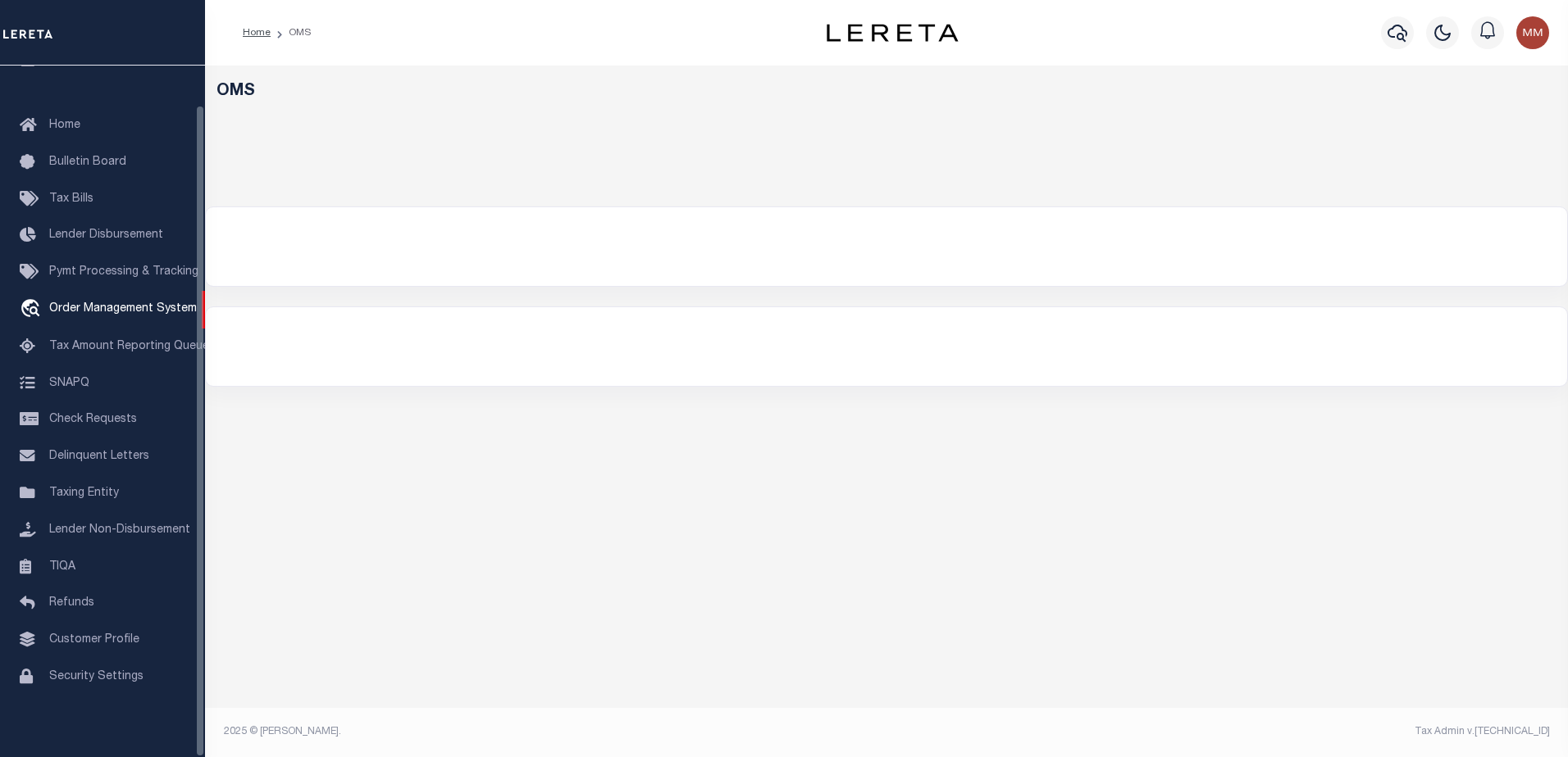
select select "200"
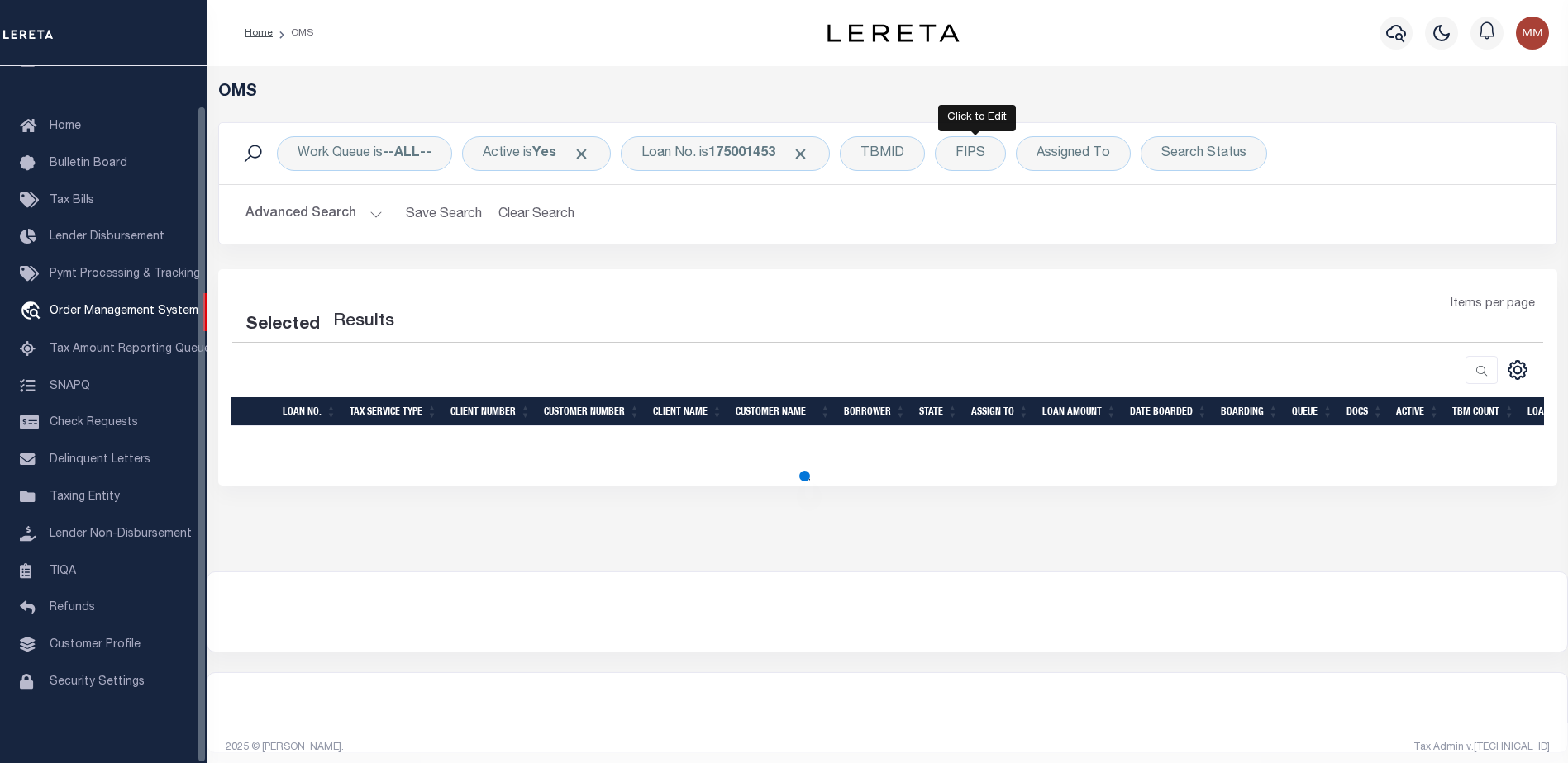
select select "200"
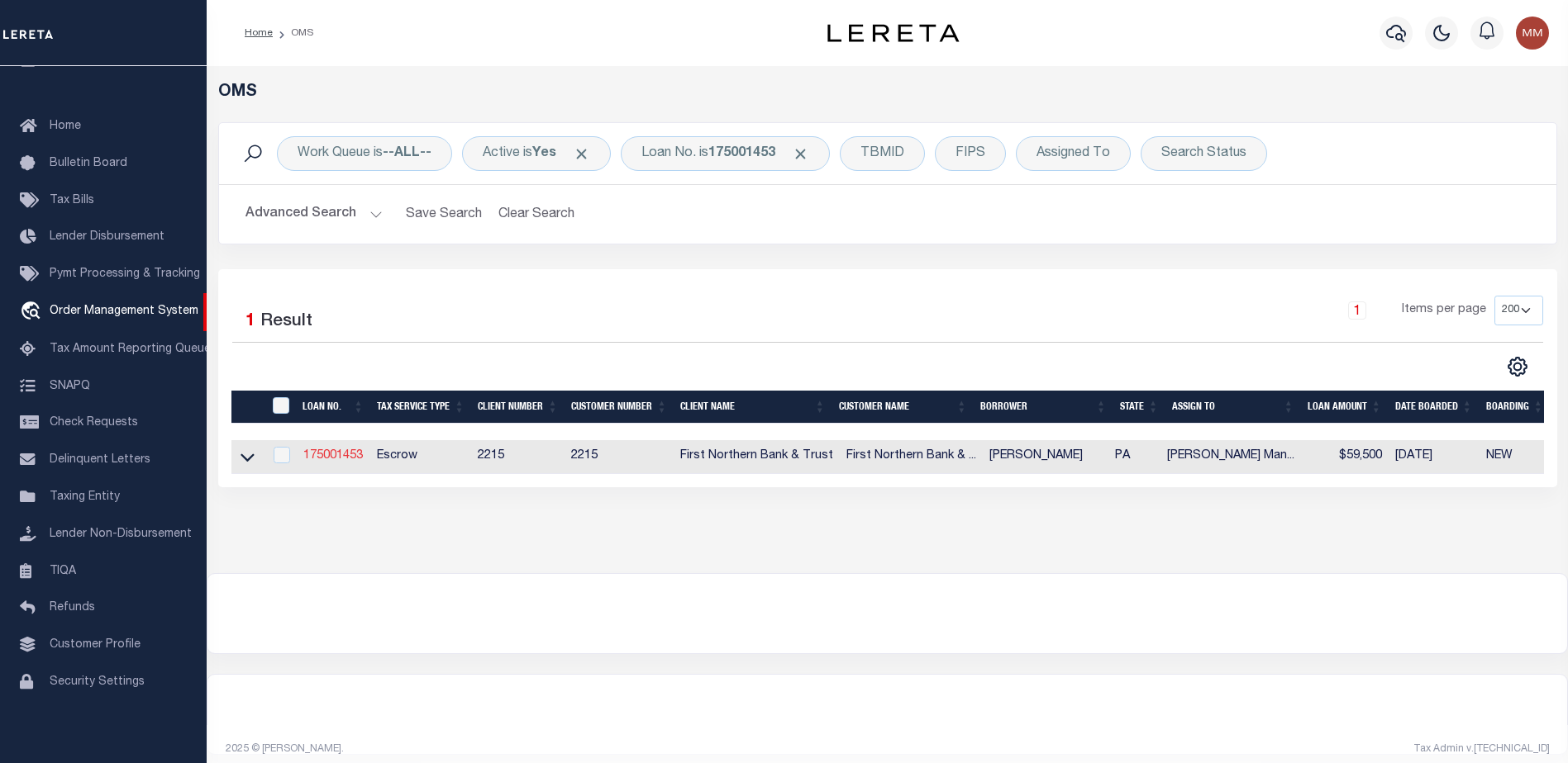
click at [337, 452] on link "175001453" at bounding box center [333, 455] width 60 height 12
type input "175001453"
type input "[PERSON_NAME]"
select select
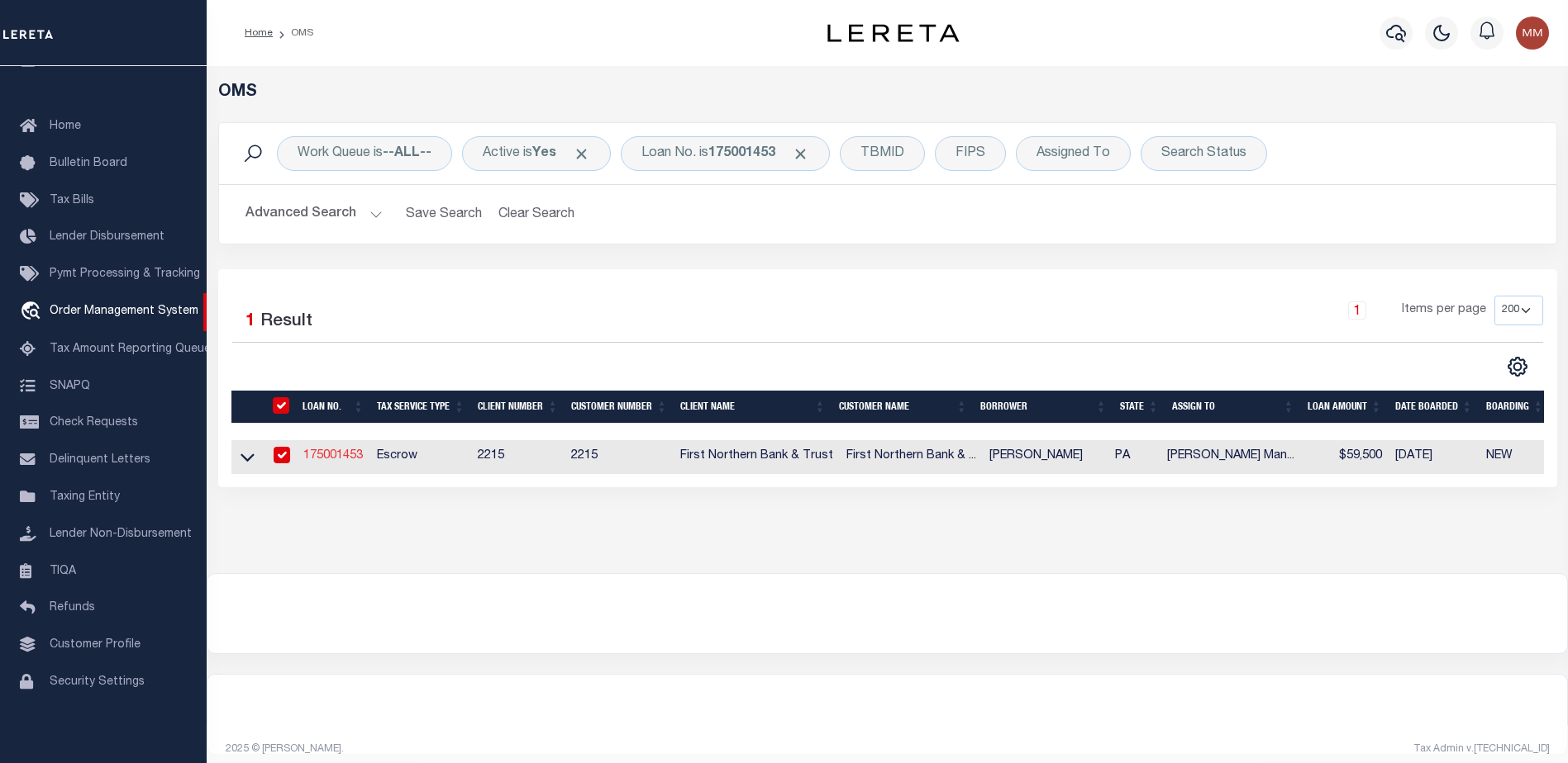
select select "10"
select select "Escrow"
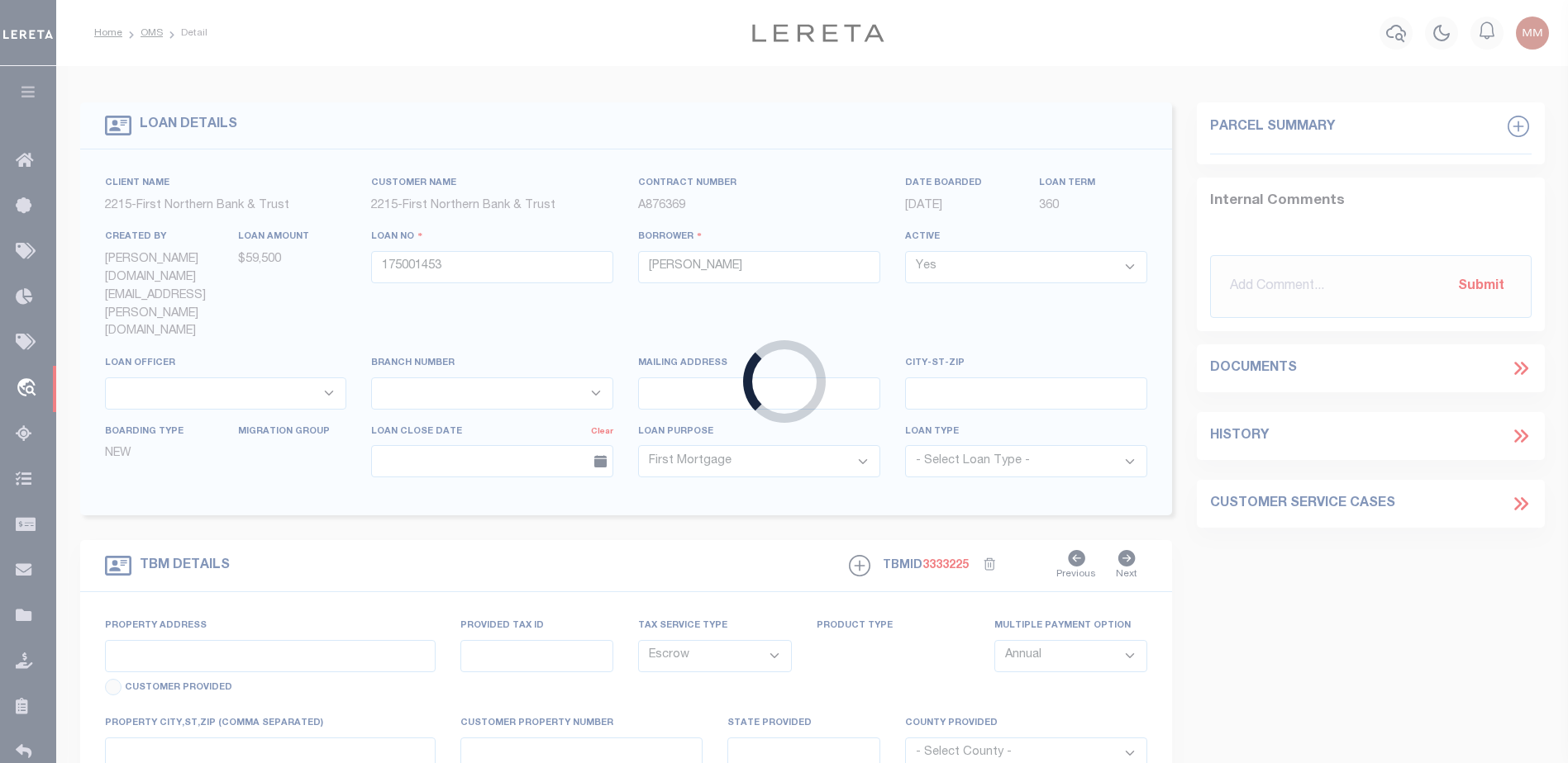
type input "[STREET_ADDRESS]"
type input "D9SE1A-8-4-0128"
select select
type input "ROSETO PA 18013"
type input "PA"
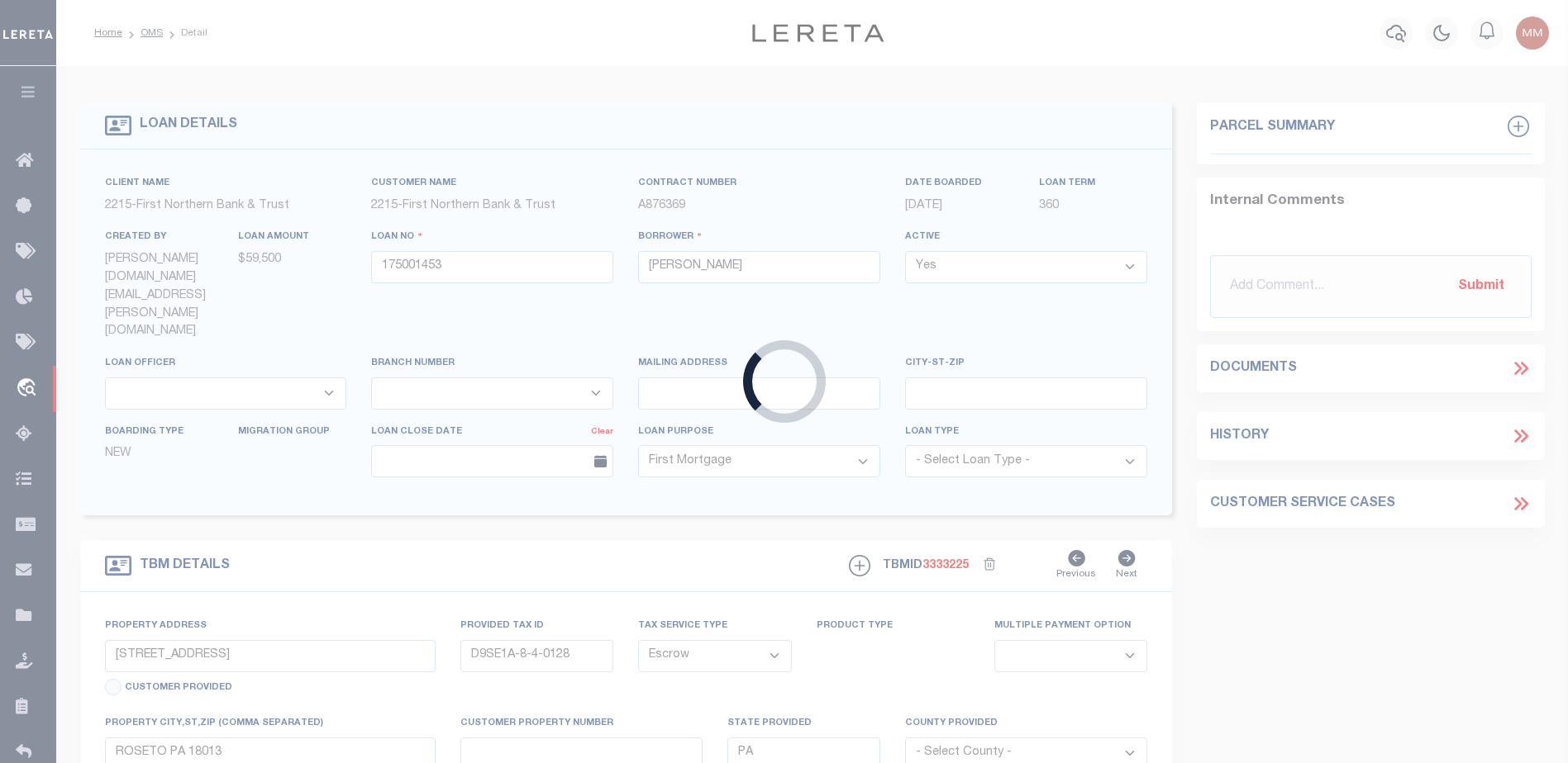
select select
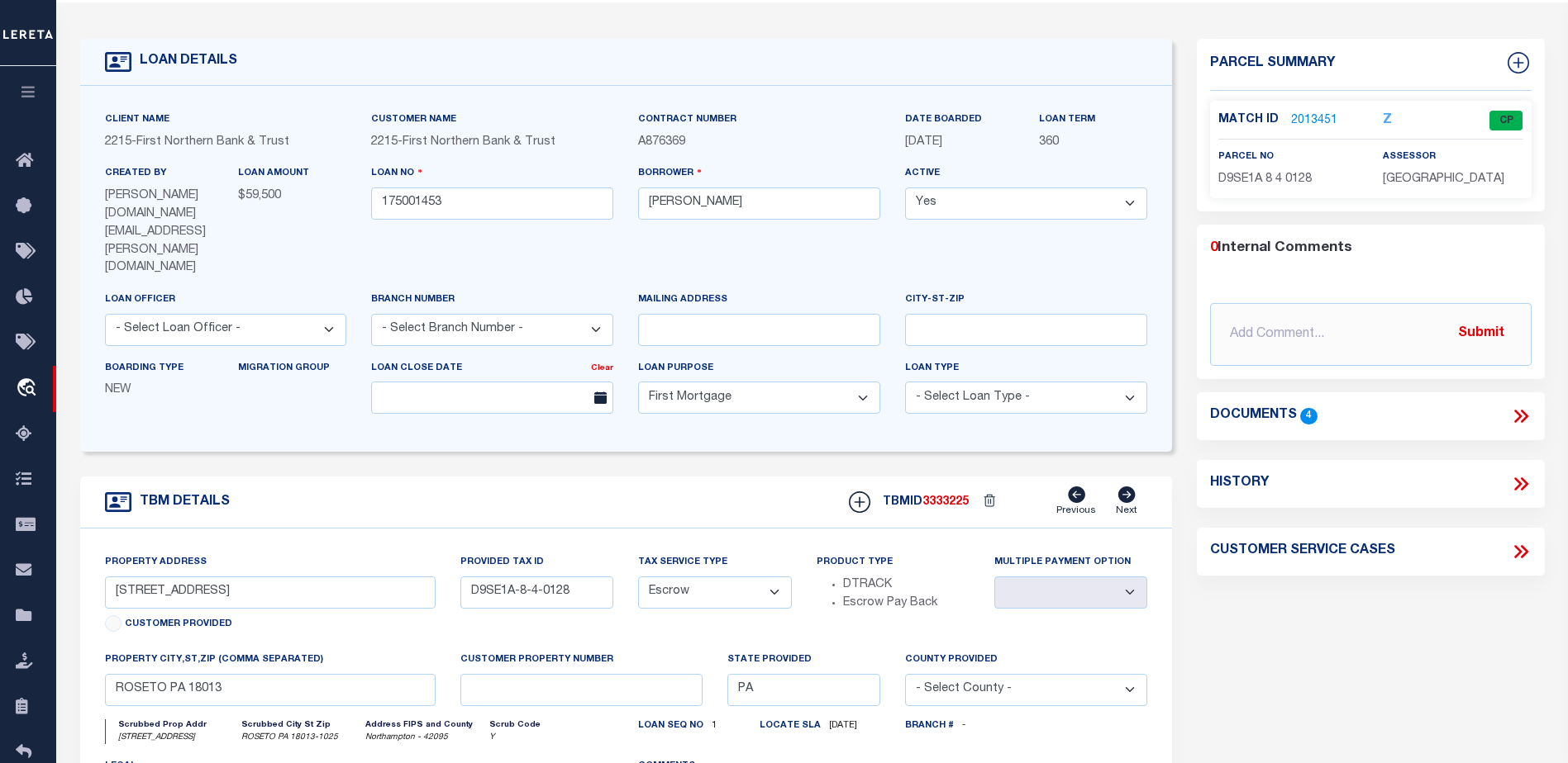
scroll to position [83, 0]
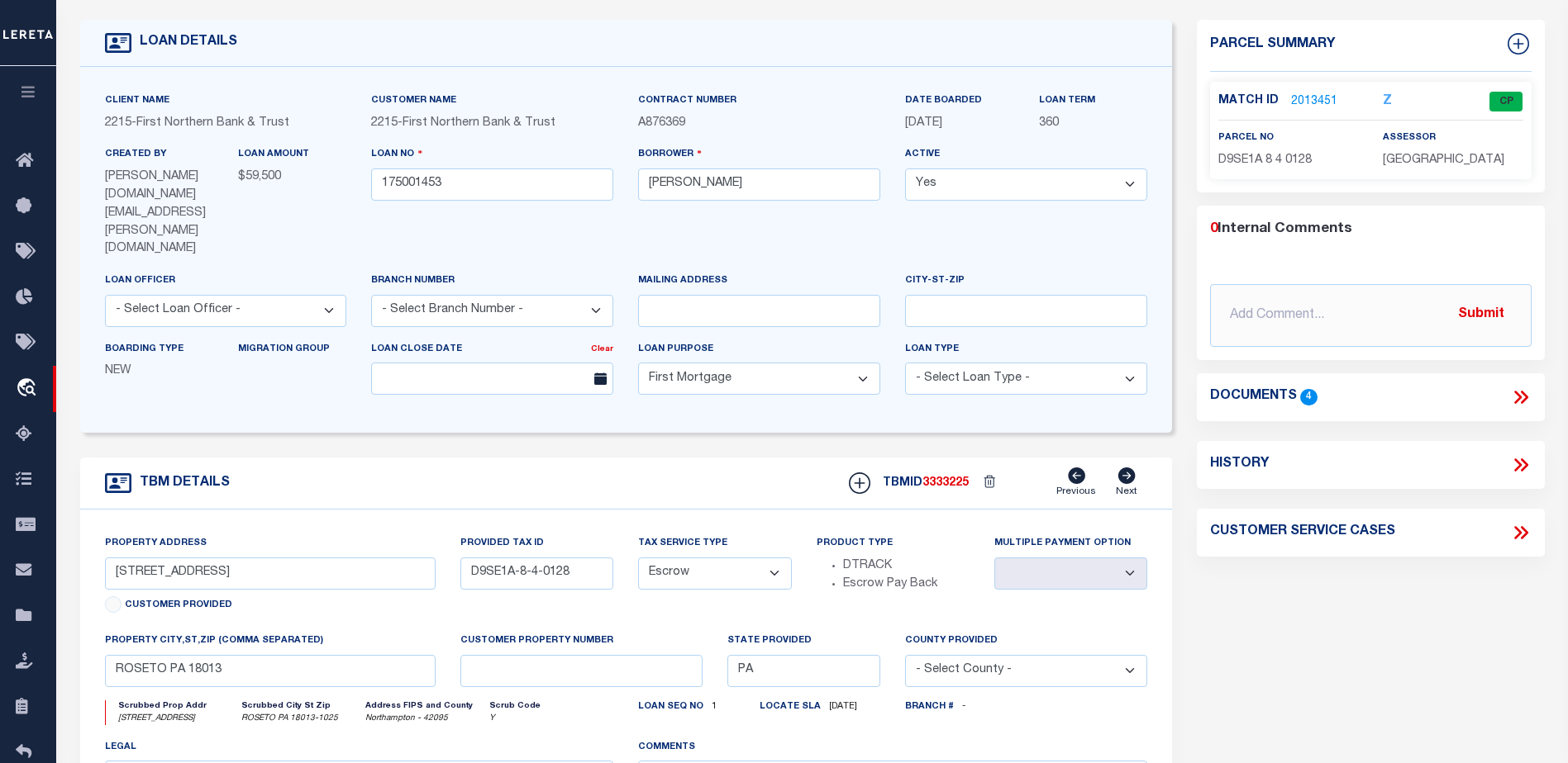
click at [1295, 97] on link "2013451" at bounding box center [1314, 102] width 46 height 17
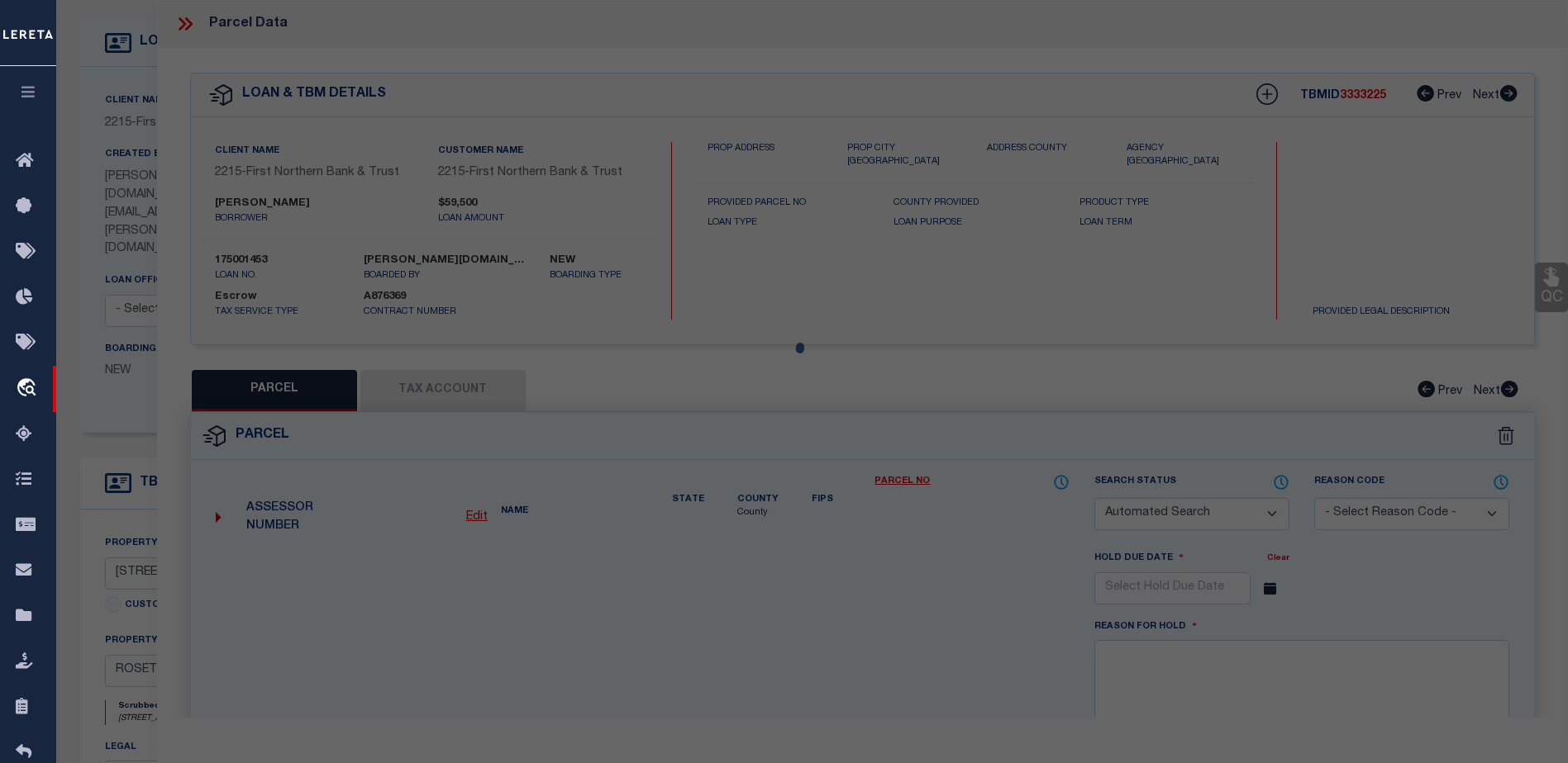
checkbox input "false"
select select "CP"
type input "FOX JUSTIN M & BOBBI A,"
select select "AGW"
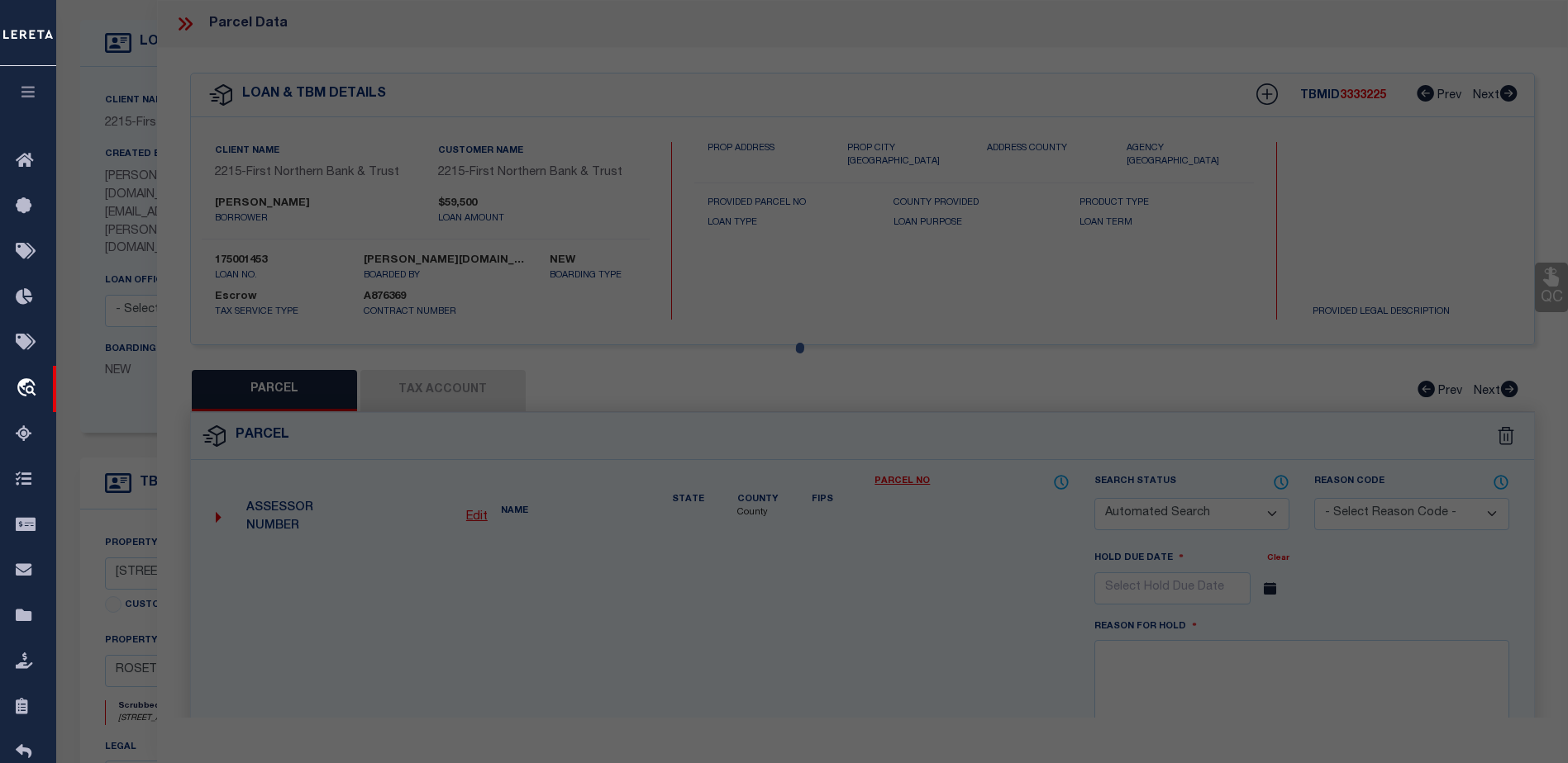
select select "ADD"
type input "719 SHAWNEE ST"
type input "ROSETO PA 18013"
type textarea "CAMA Acres .0833"
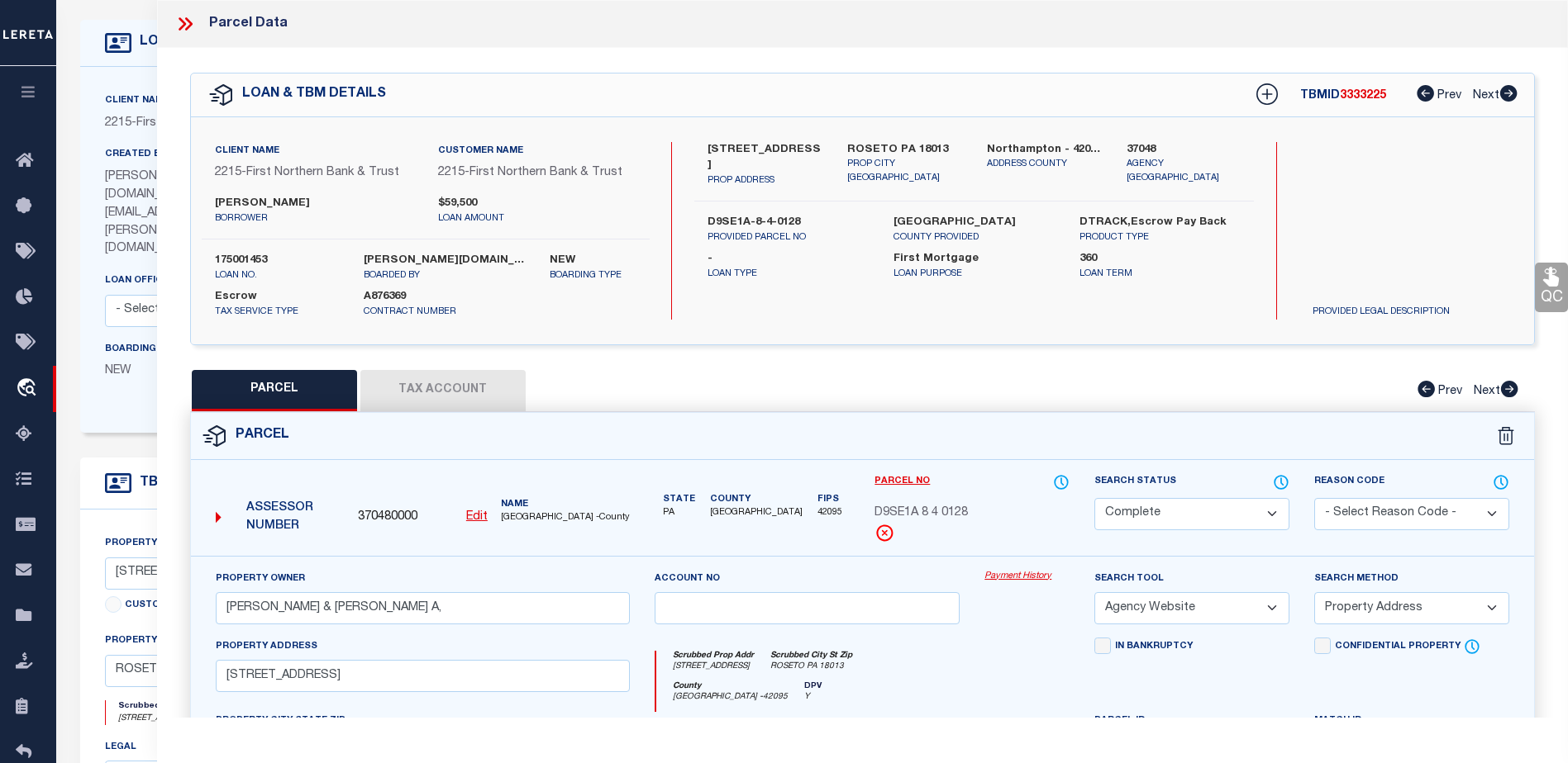
click at [1019, 574] on link "Payment History" at bounding box center [1027, 577] width 85 height 14
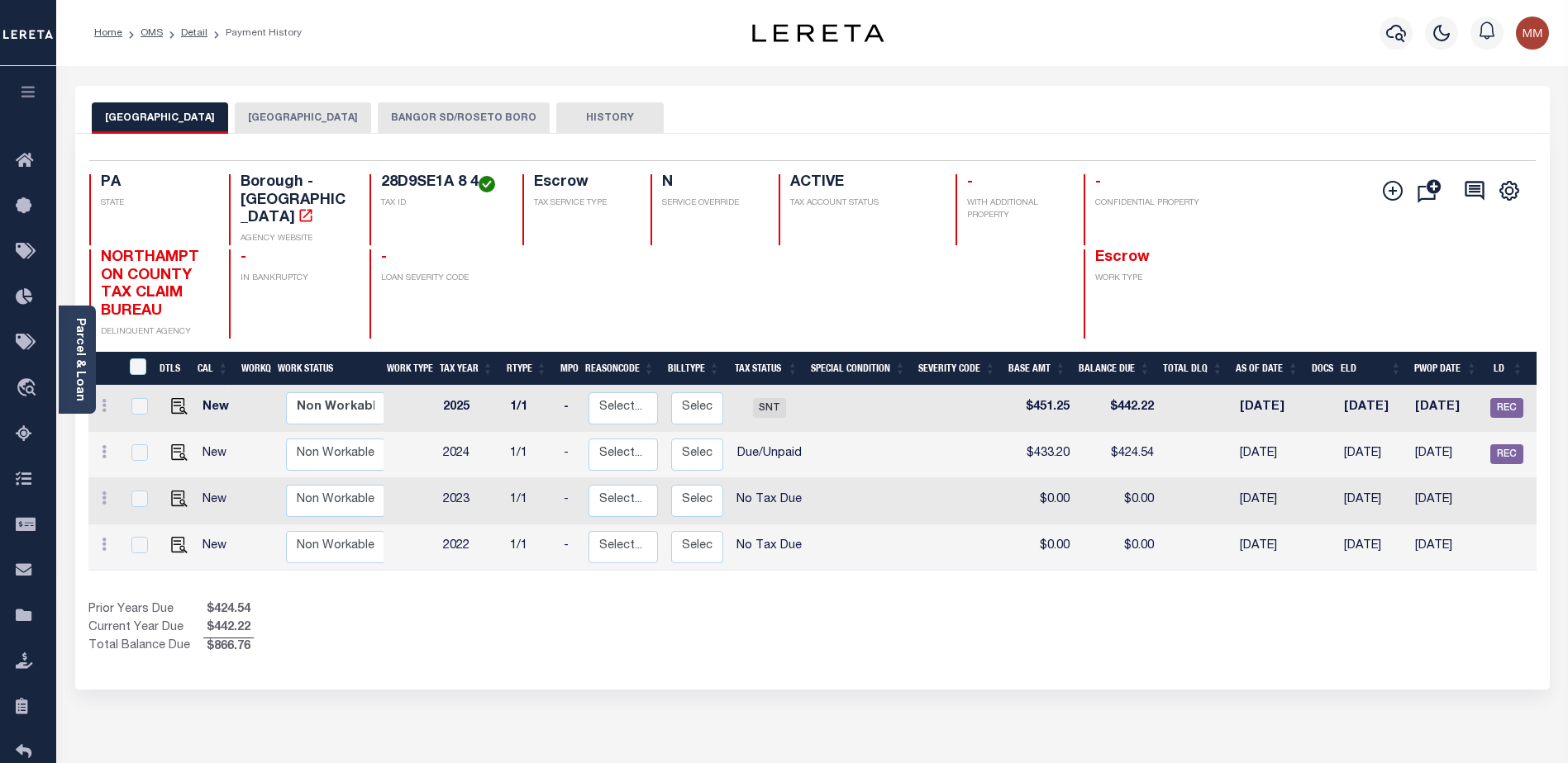
click at [477, 118] on button "BANGOR SD/ROSETO BORO" at bounding box center [464, 118] width 172 height 32
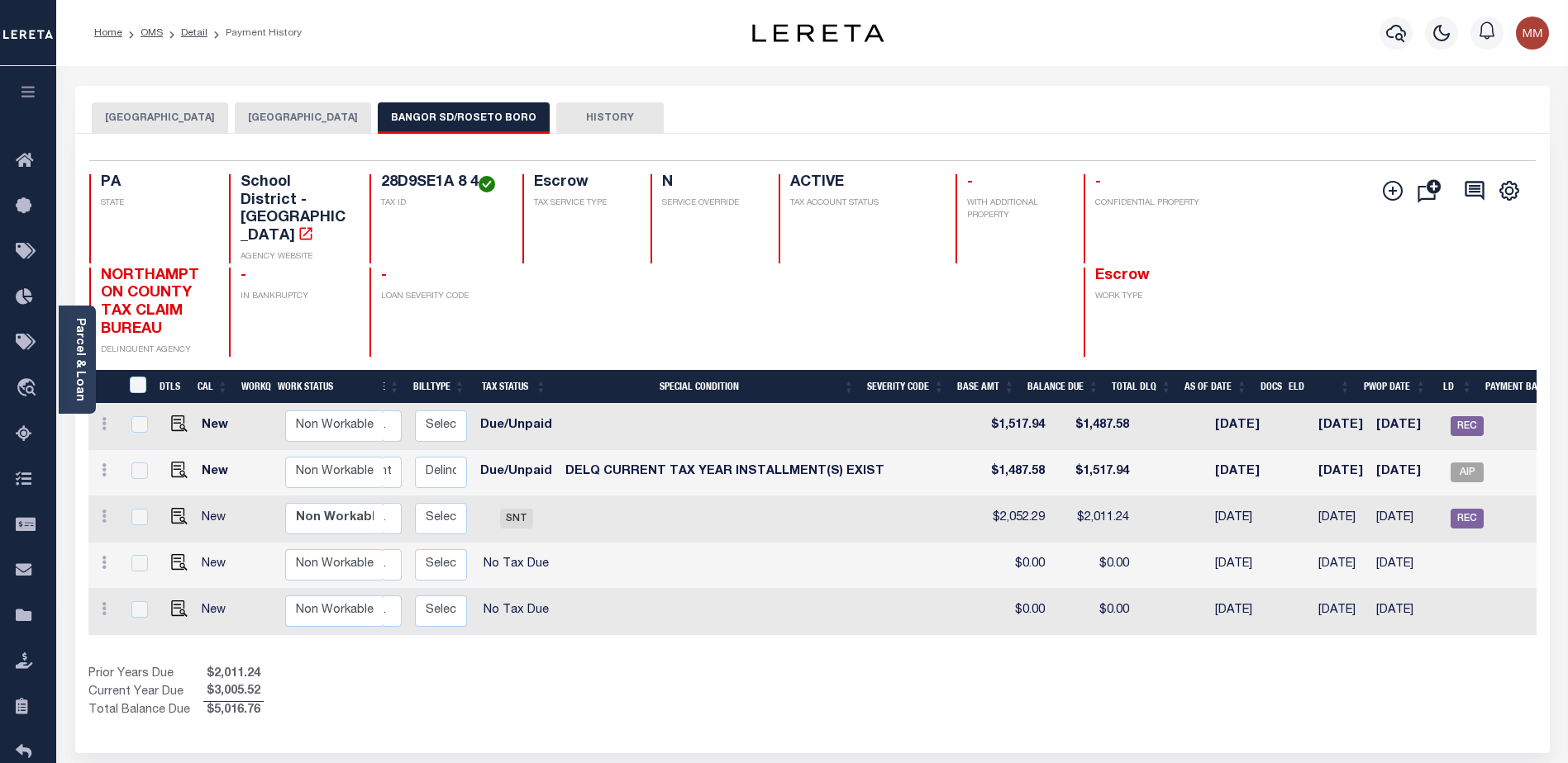
scroll to position [0, 264]
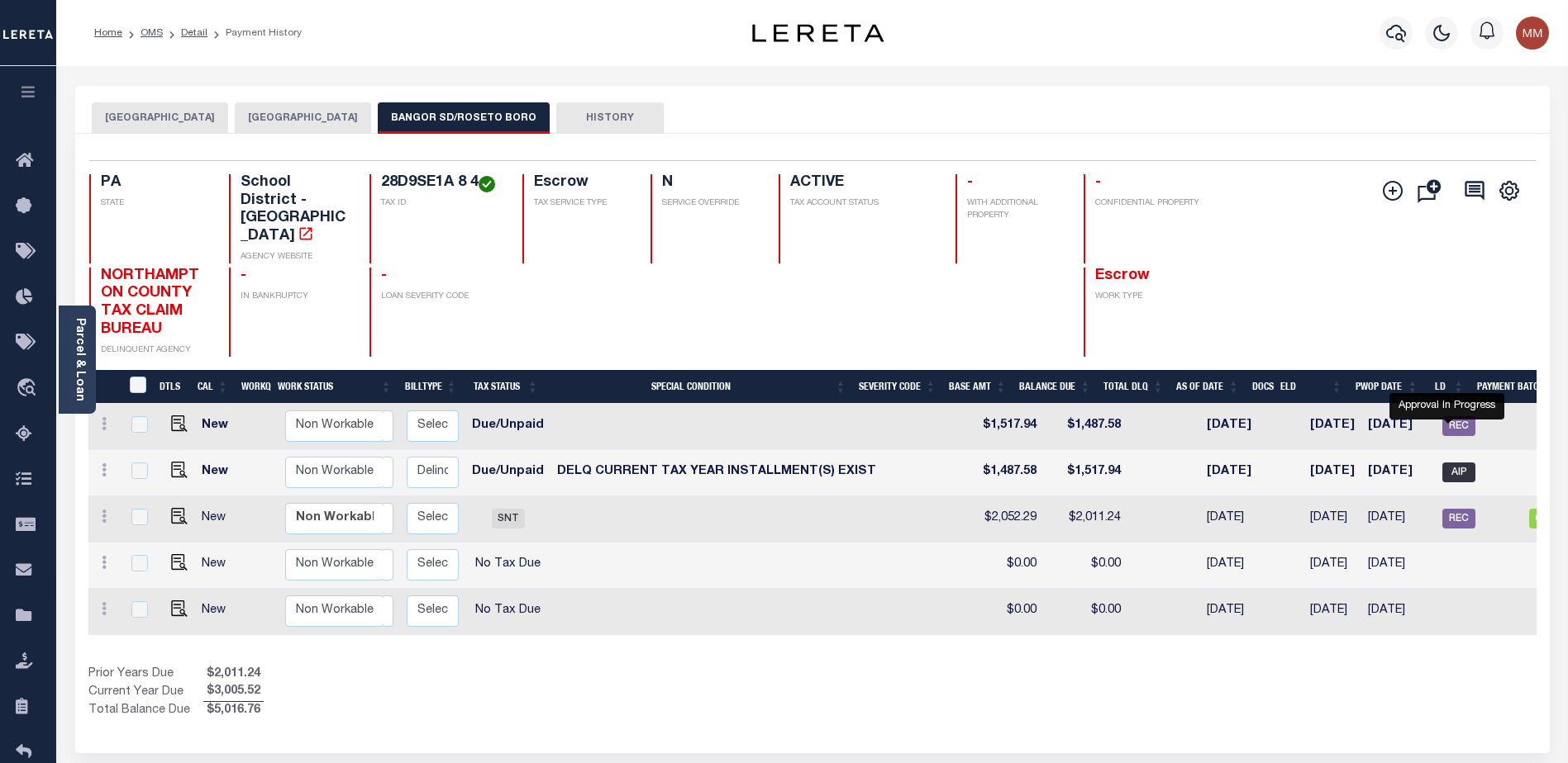
click at [1443, 463] on span "AIP" at bounding box center [1459, 473] width 33 height 20
checkbox input "true"
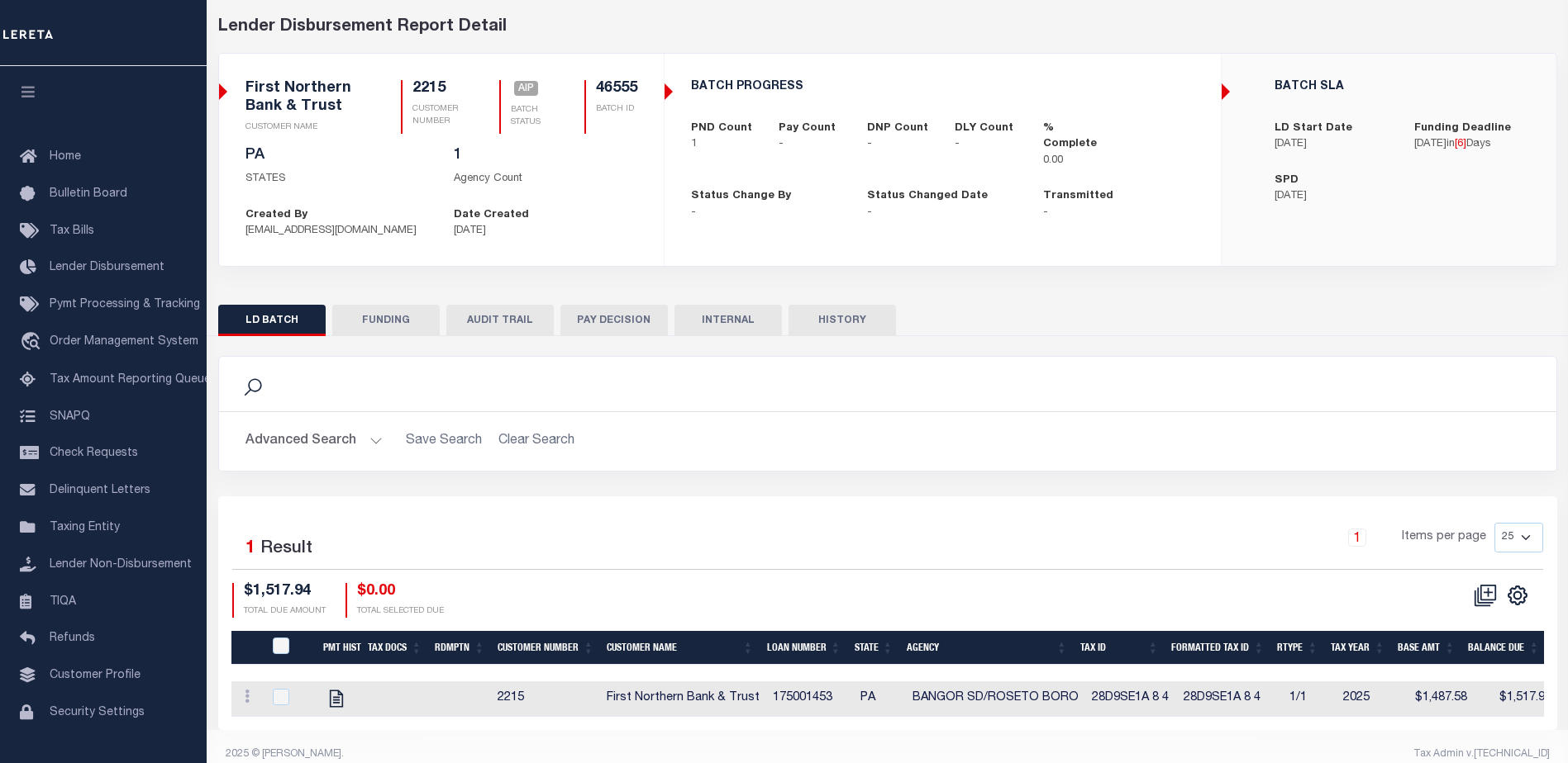
scroll to position [97, 0]
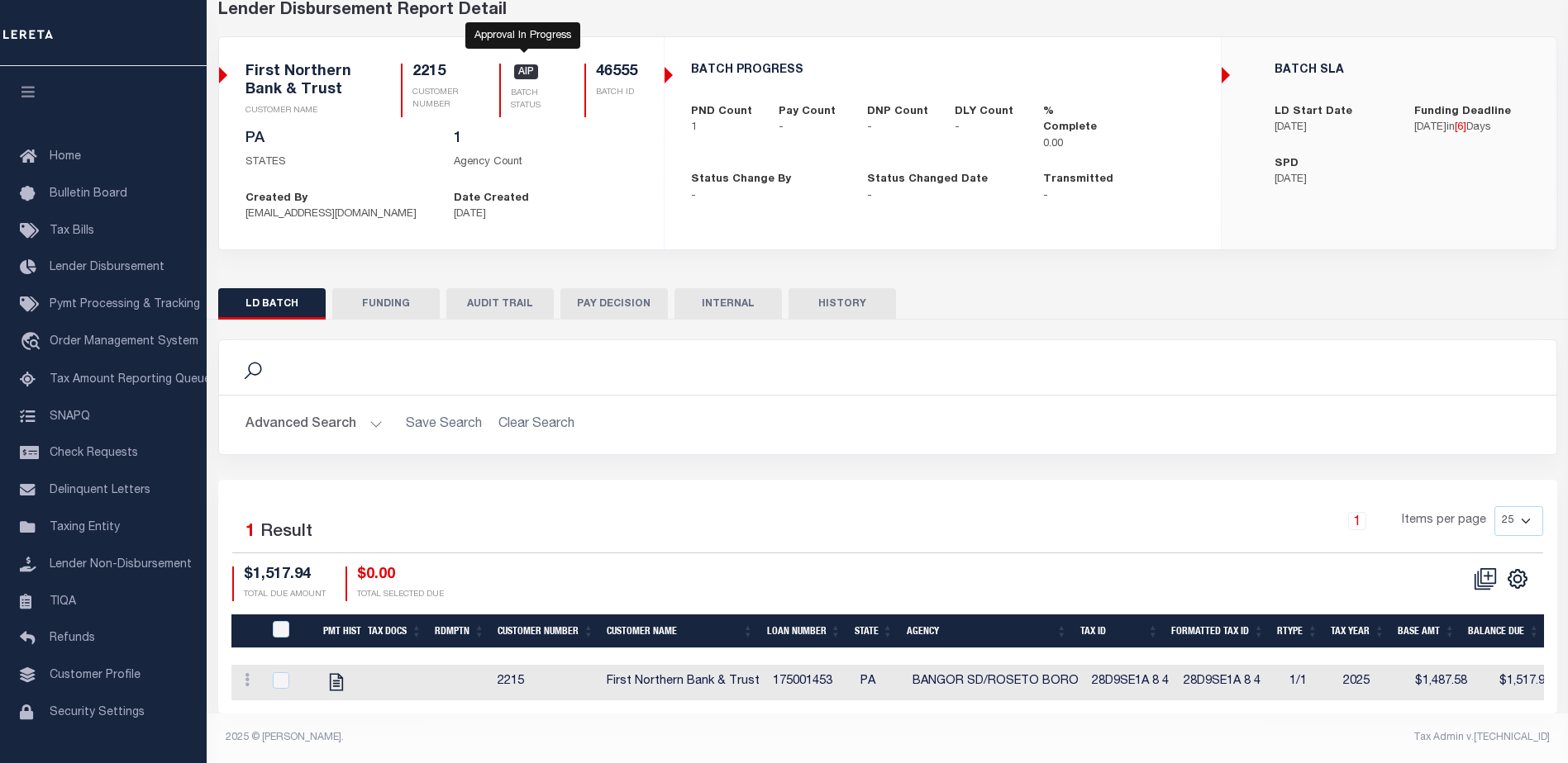
click at [527, 64] on span "AIP" at bounding box center [526, 71] width 24 height 14
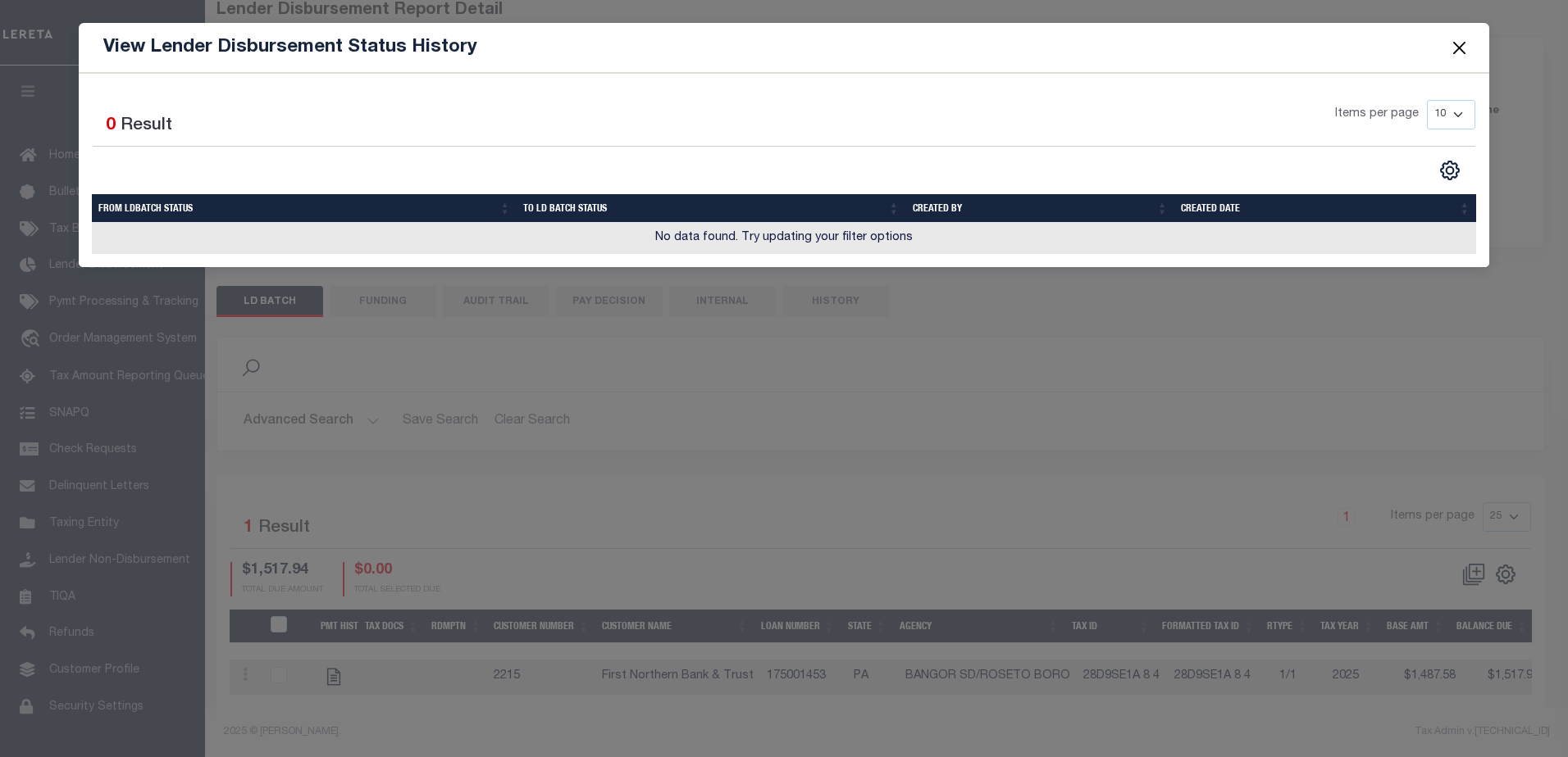
click at [1461, 43] on button "Close" at bounding box center [1459, 47] width 21 height 21
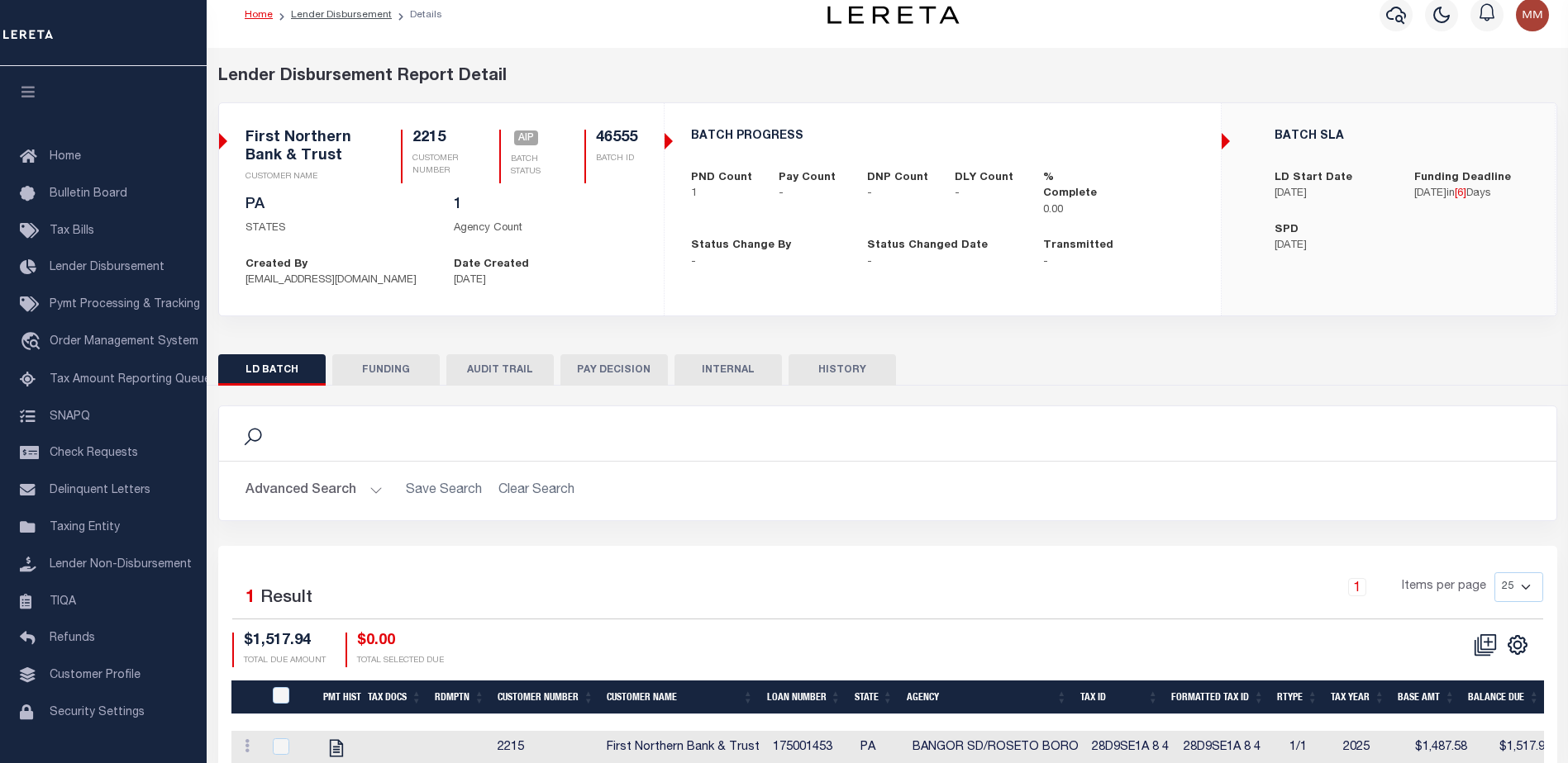
scroll to position [14, 0]
